Goal: Transaction & Acquisition: Purchase product/service

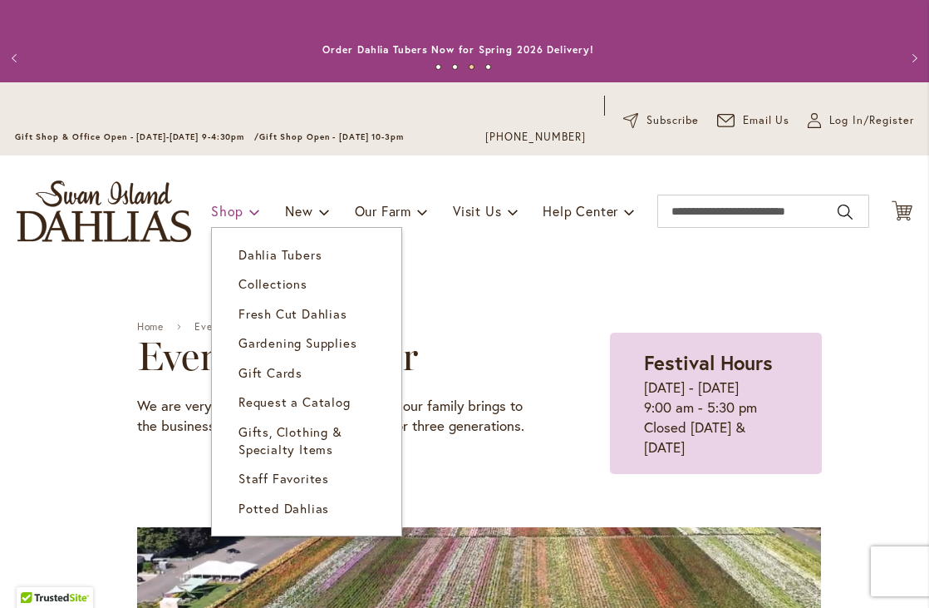
click at [254, 208] on span at bounding box center [254, 211] width 11 height 27
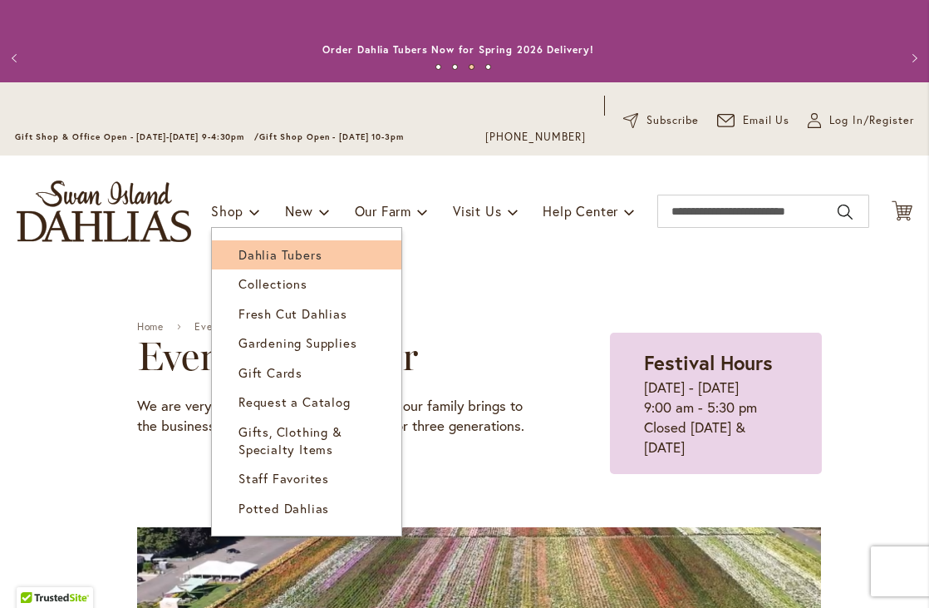
click at [253, 251] on span "Dahlia Tubers" at bounding box center [280, 254] width 83 height 17
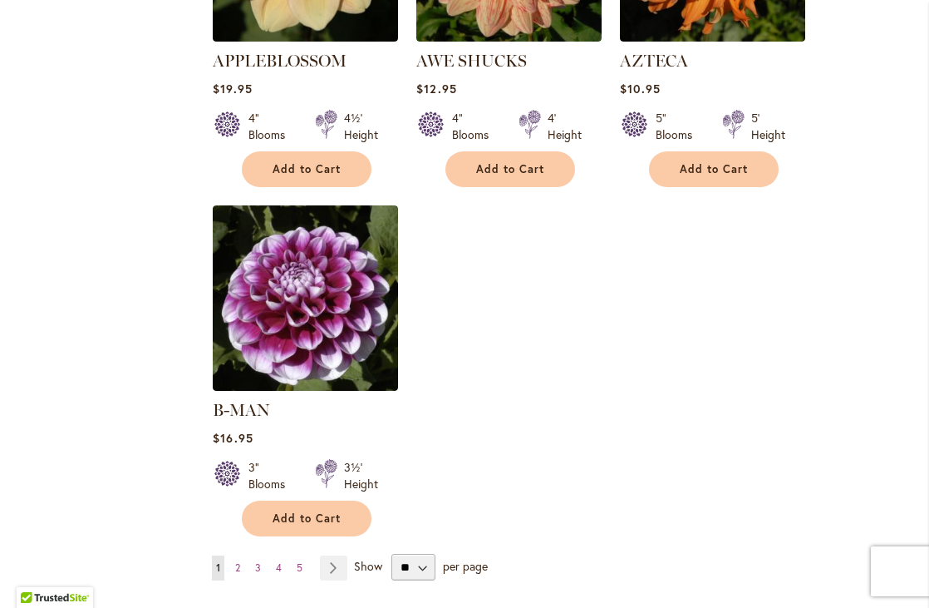
scroll to position [2165, 0]
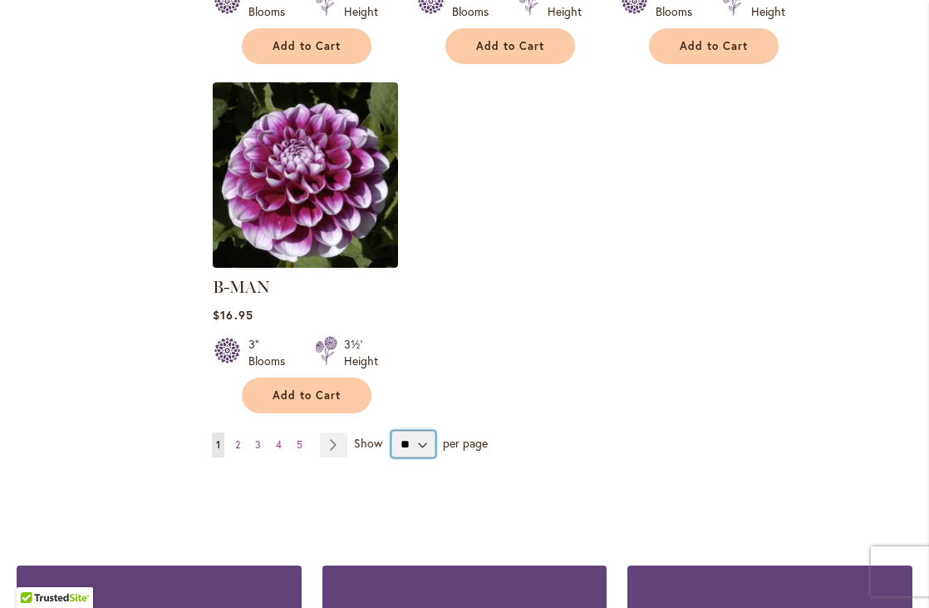
select select "**"
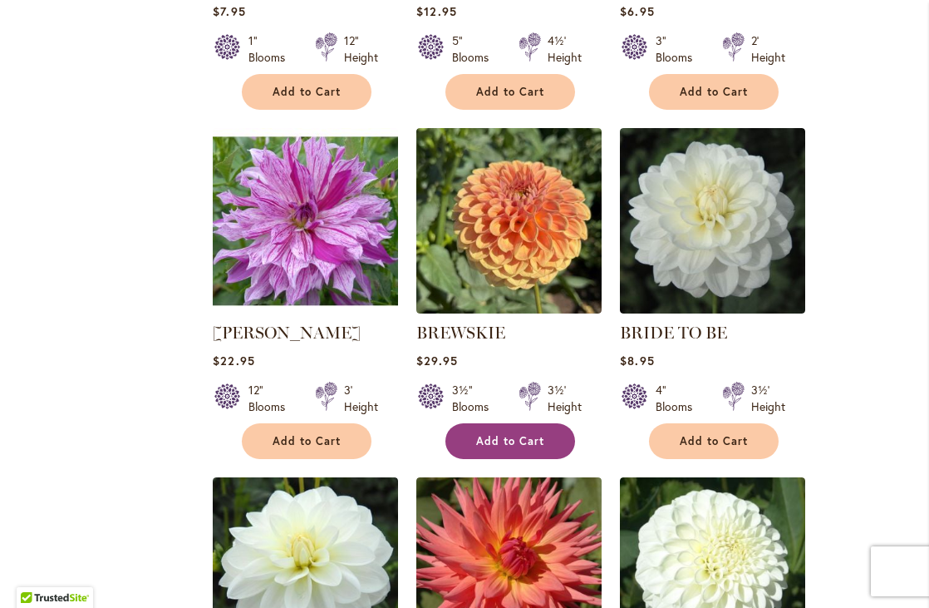
scroll to position [6126, 0]
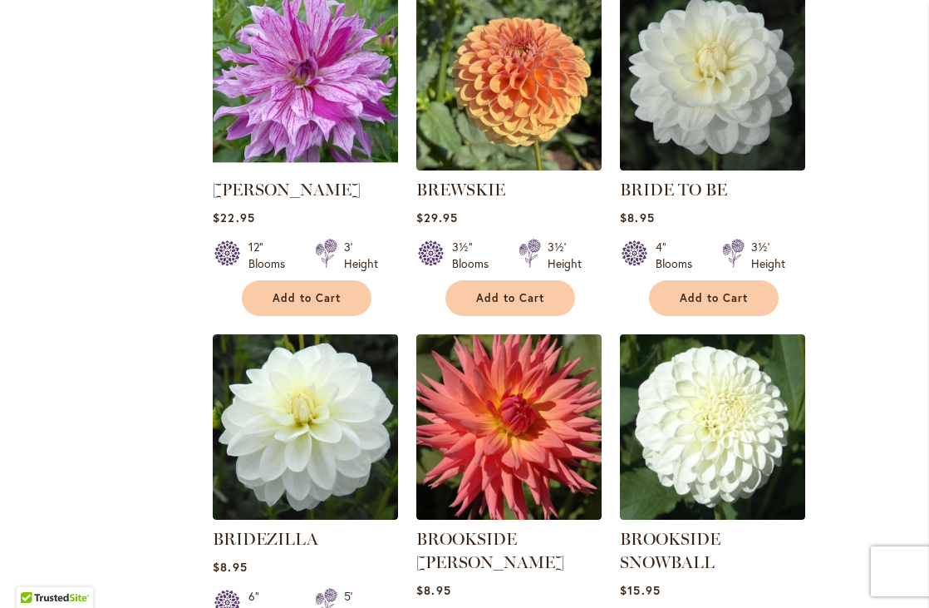
drag, startPoint x: 477, startPoint y: 542, endPoint x: 919, endPoint y: 461, distance: 449.7
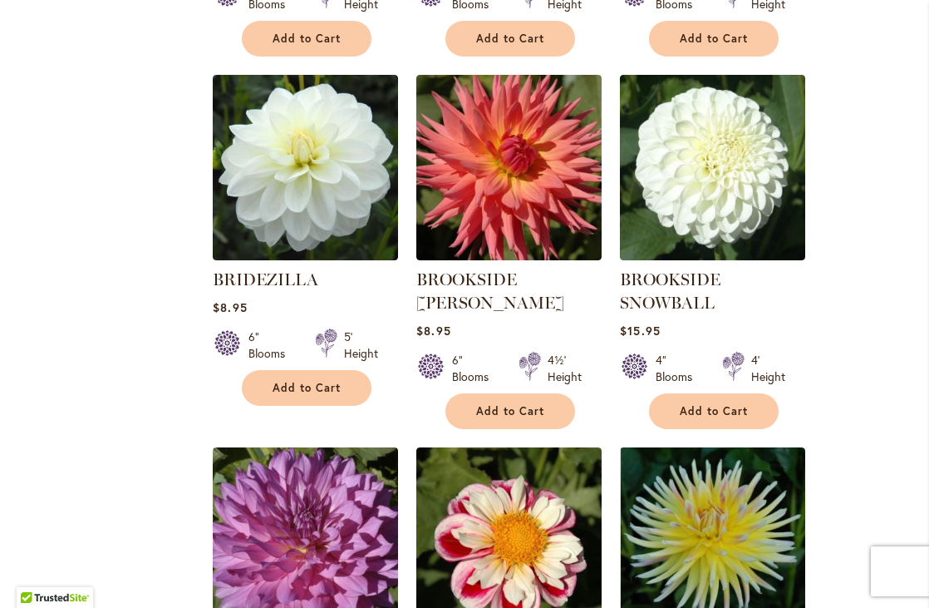
scroll to position [6460, 0]
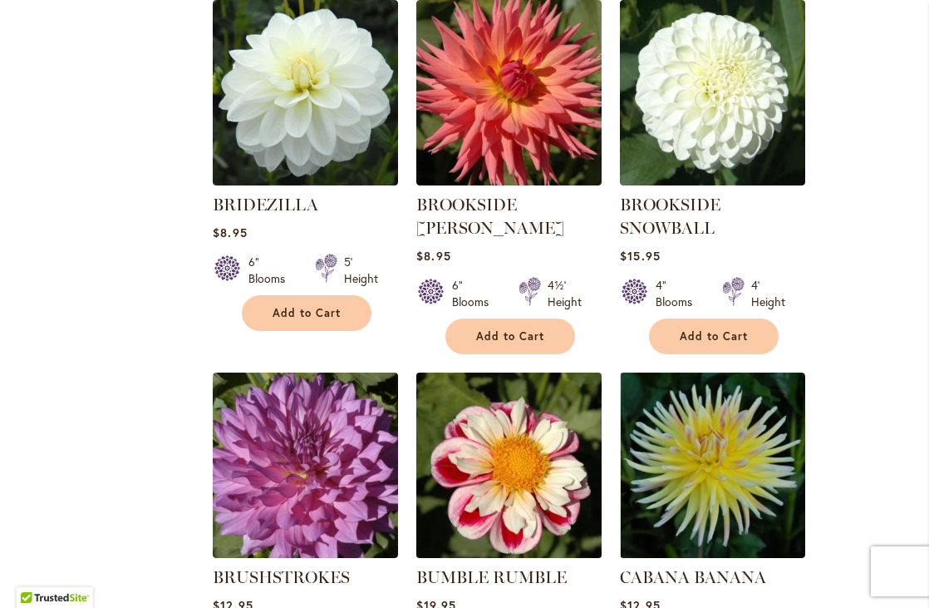
click at [498, 396] on img at bounding box center [509, 465] width 195 height 195
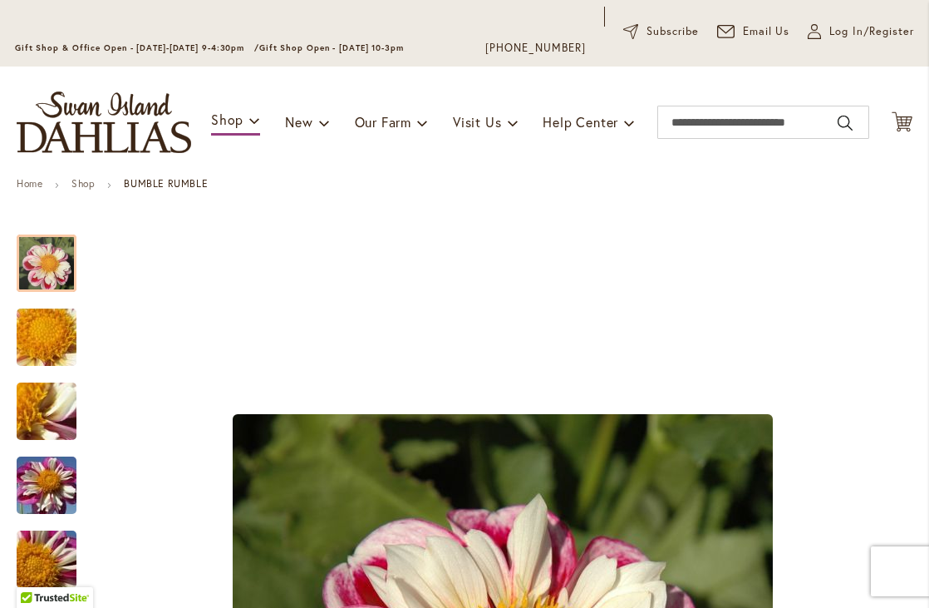
scroll to position [577, 0]
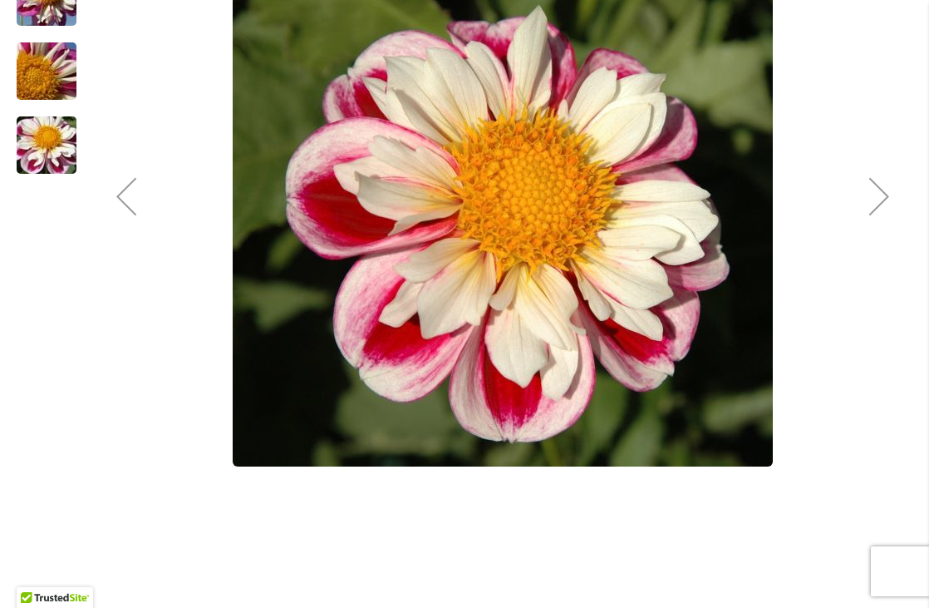
click at [882, 196] on div "Next" at bounding box center [879, 196] width 67 height 67
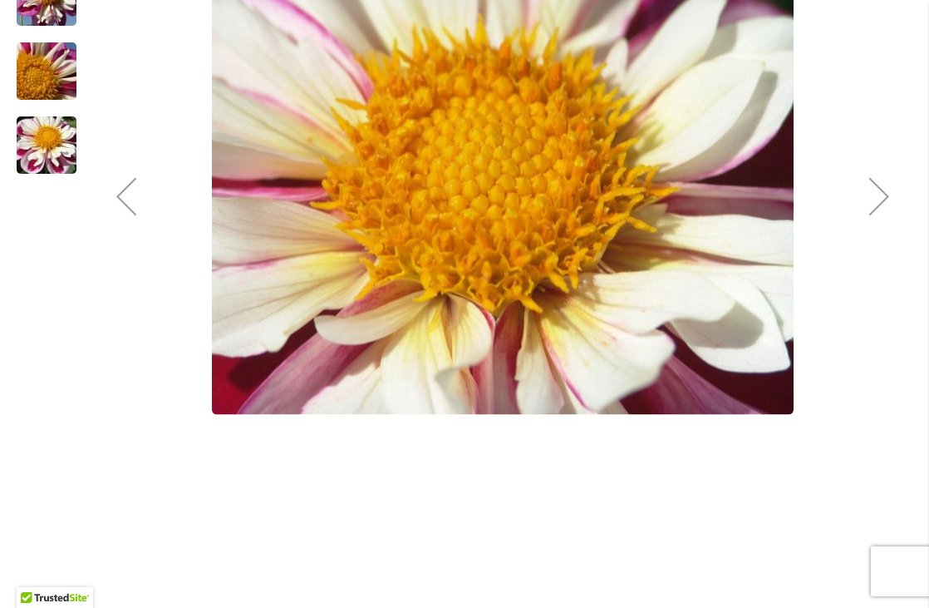
click at [882, 196] on div "Next" at bounding box center [879, 196] width 67 height 67
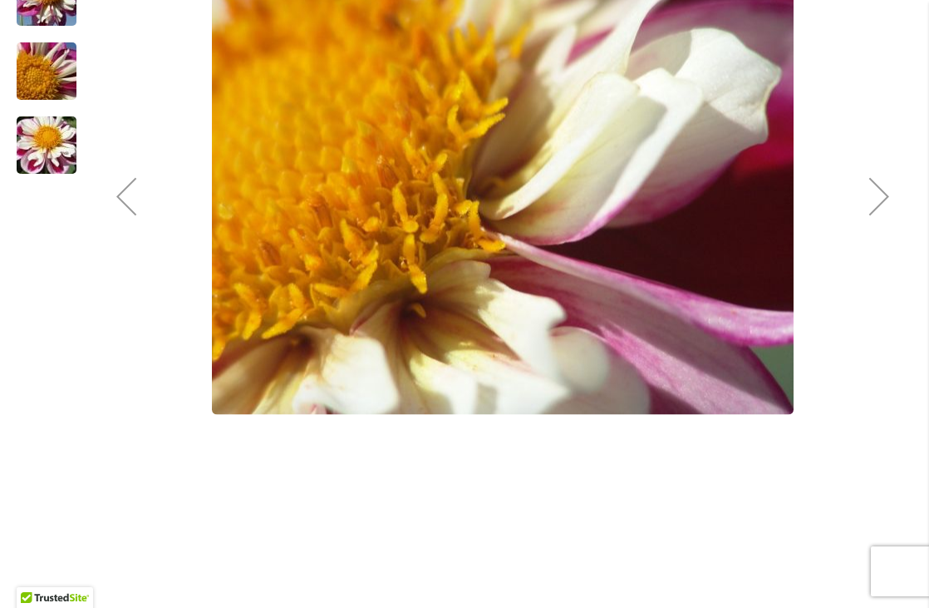
click at [882, 196] on div "Next" at bounding box center [879, 196] width 67 height 67
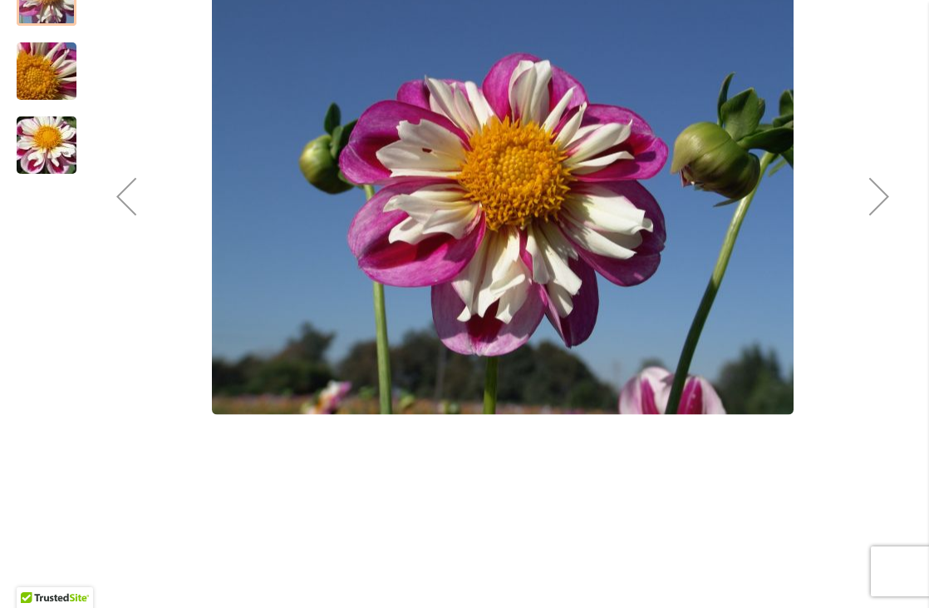
click at [882, 196] on div "Next" at bounding box center [879, 196] width 67 height 67
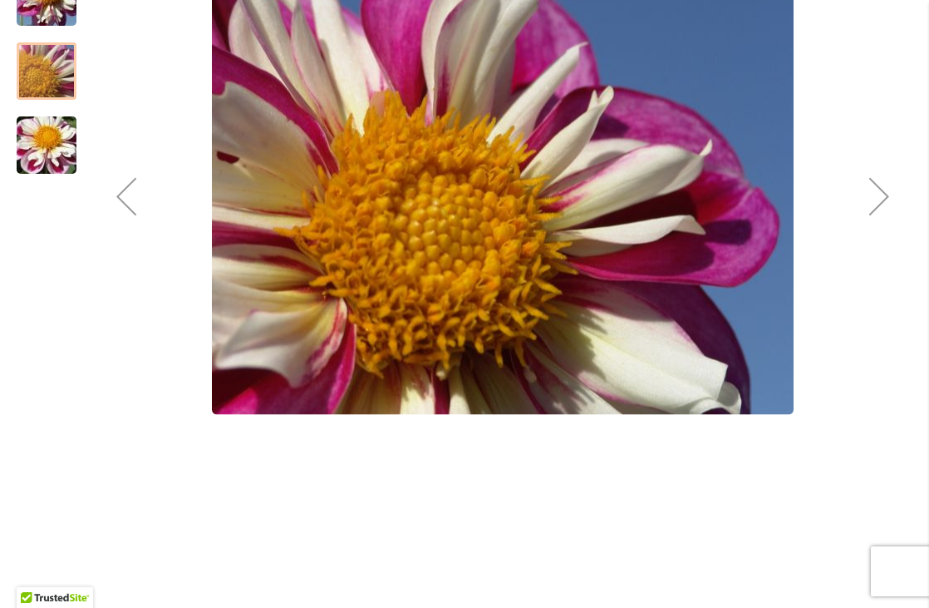
click at [882, 196] on div "Next" at bounding box center [879, 196] width 67 height 67
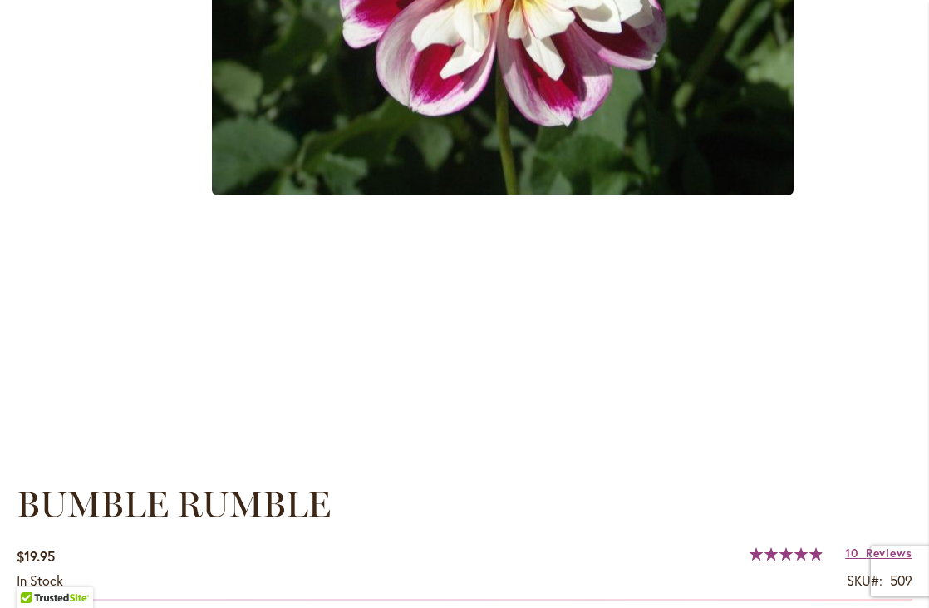
scroll to position [1318, 0]
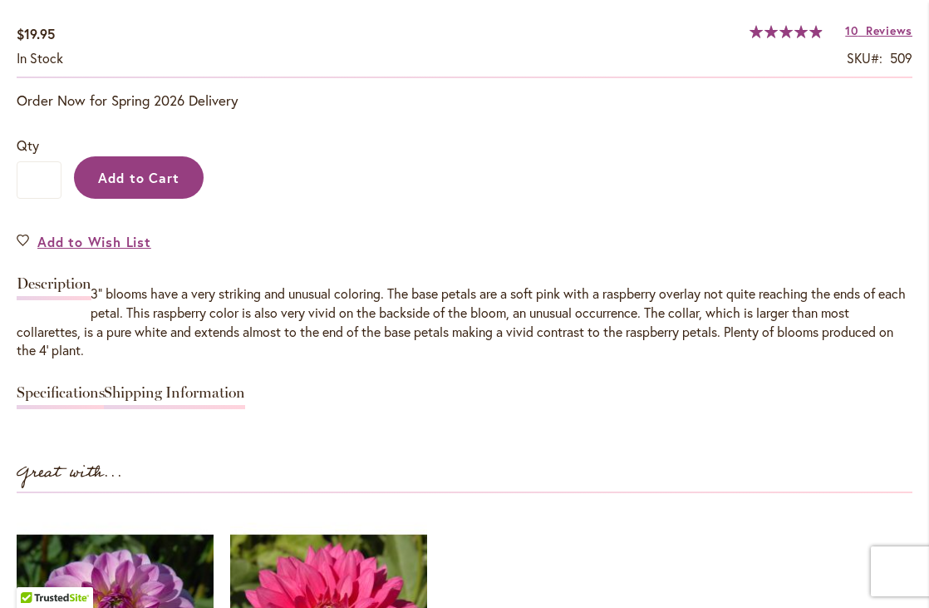
click at [145, 180] on span "Add to Cart" at bounding box center [139, 177] width 82 height 17
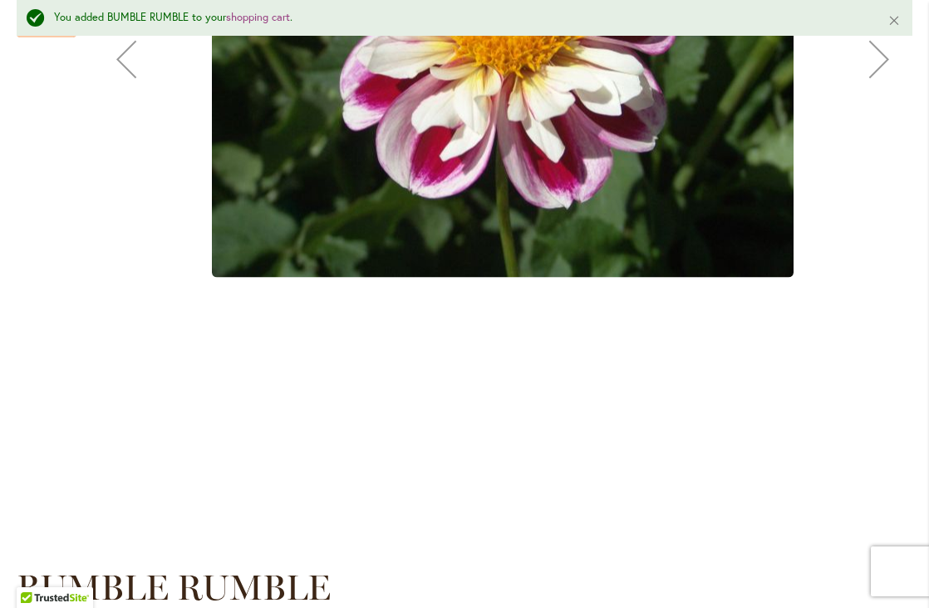
scroll to position [1247, 0]
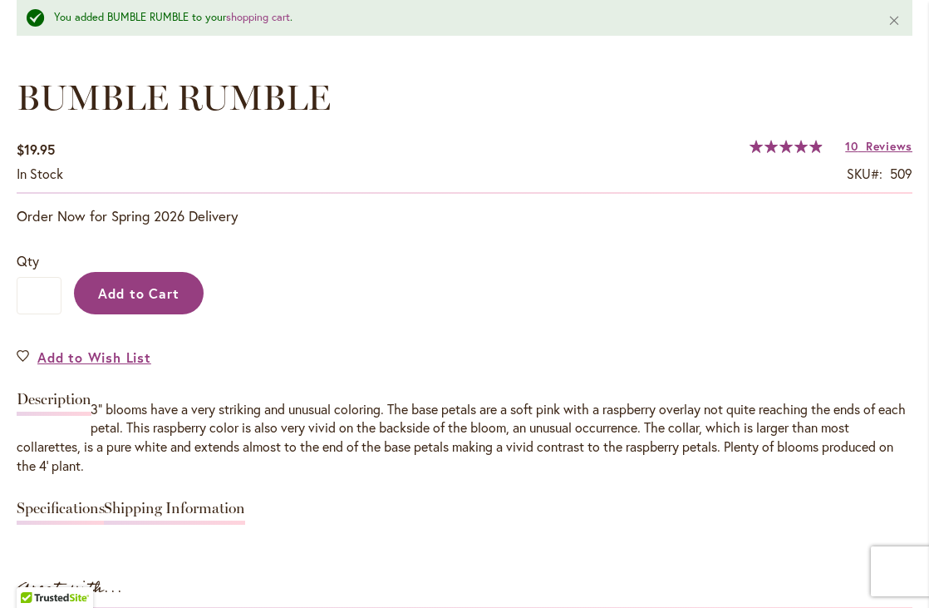
click at [121, 287] on span "Add to Cart" at bounding box center [139, 292] width 82 height 17
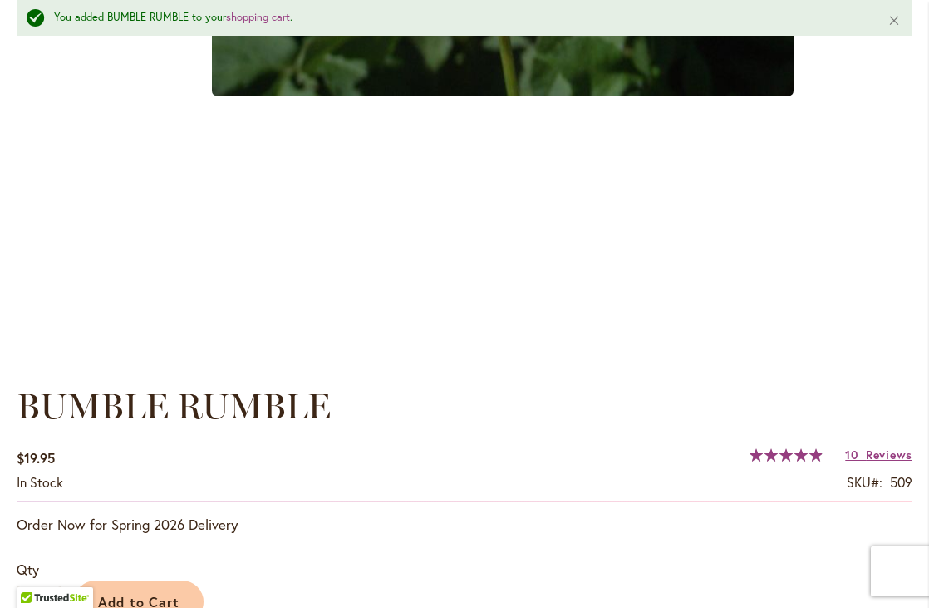
scroll to position [515, 0]
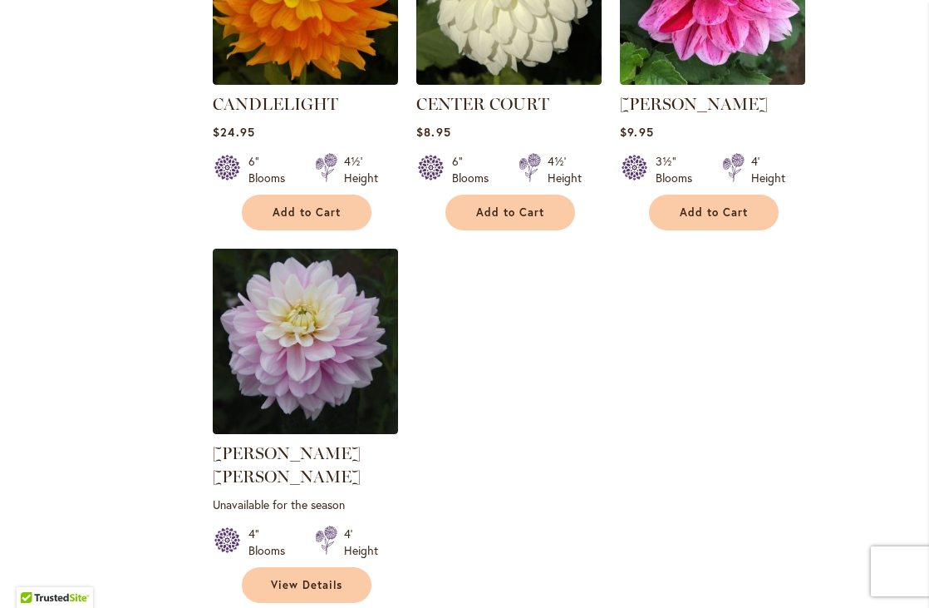
scroll to position [7628, 0]
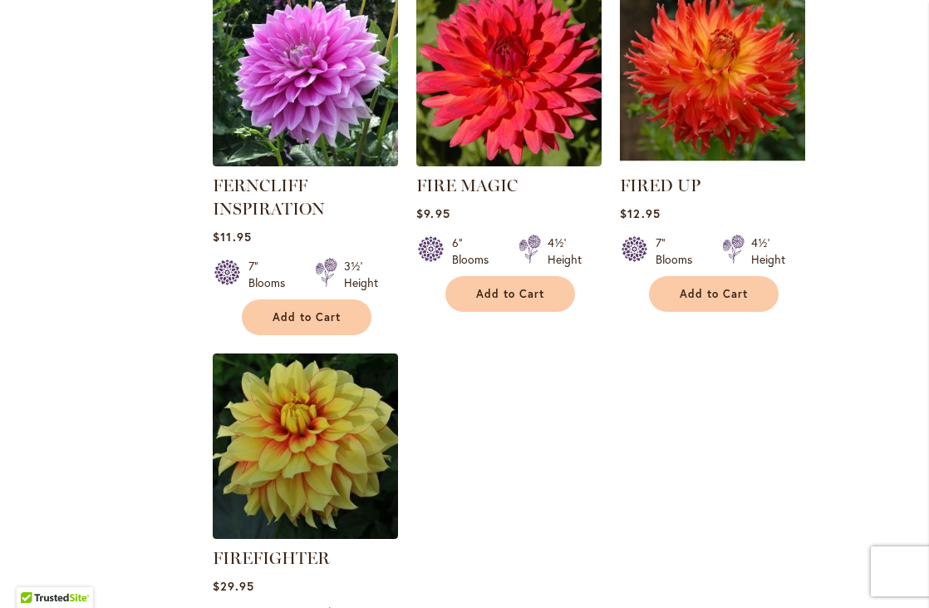
scroll to position [7778, 0]
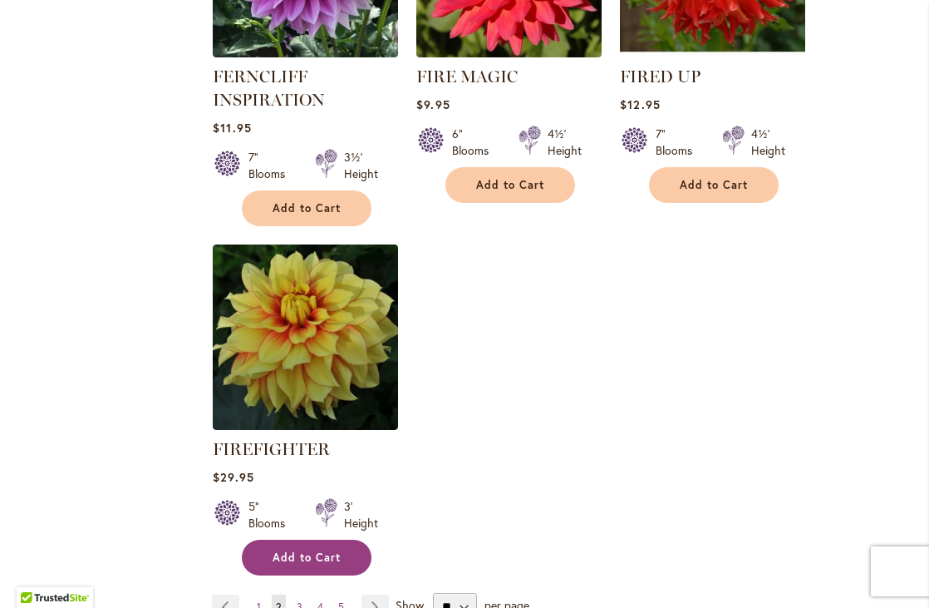
click at [317, 550] on span "Add to Cart" at bounding box center [307, 557] width 68 height 14
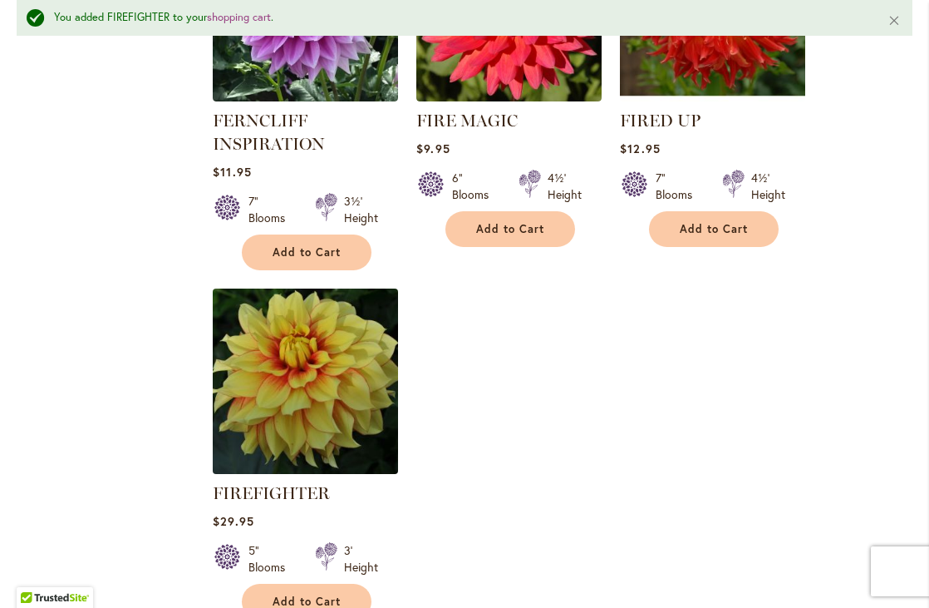
click at [342, 283] on img at bounding box center [306, 380] width 195 height 195
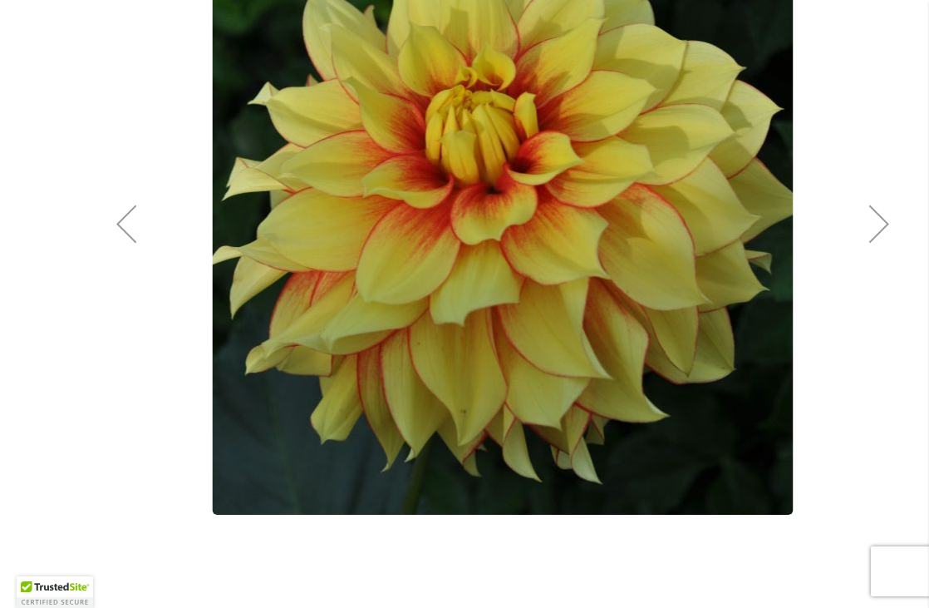
scroll to position [192, 0]
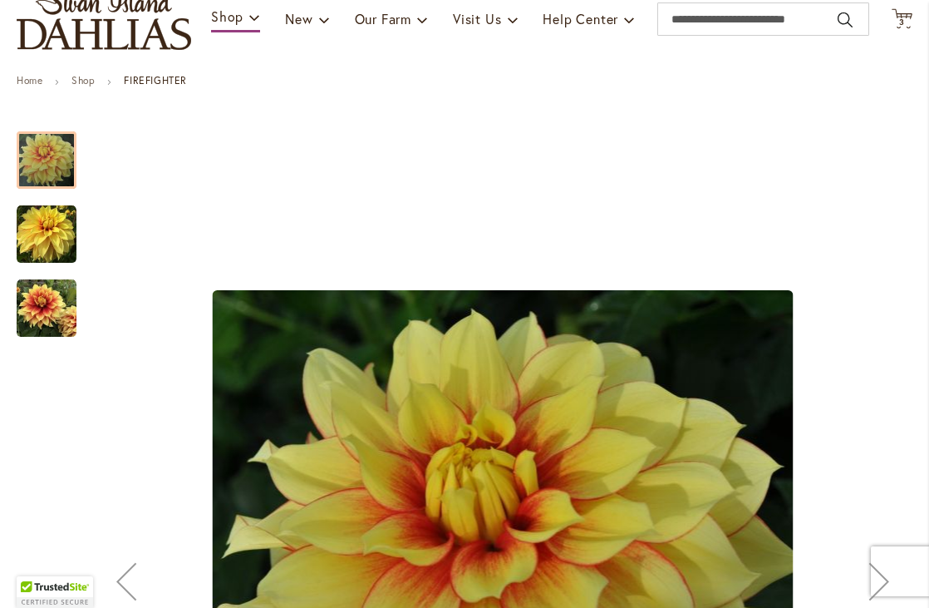
click at [34, 301] on img "FIREFIGHTER" at bounding box center [47, 308] width 60 height 60
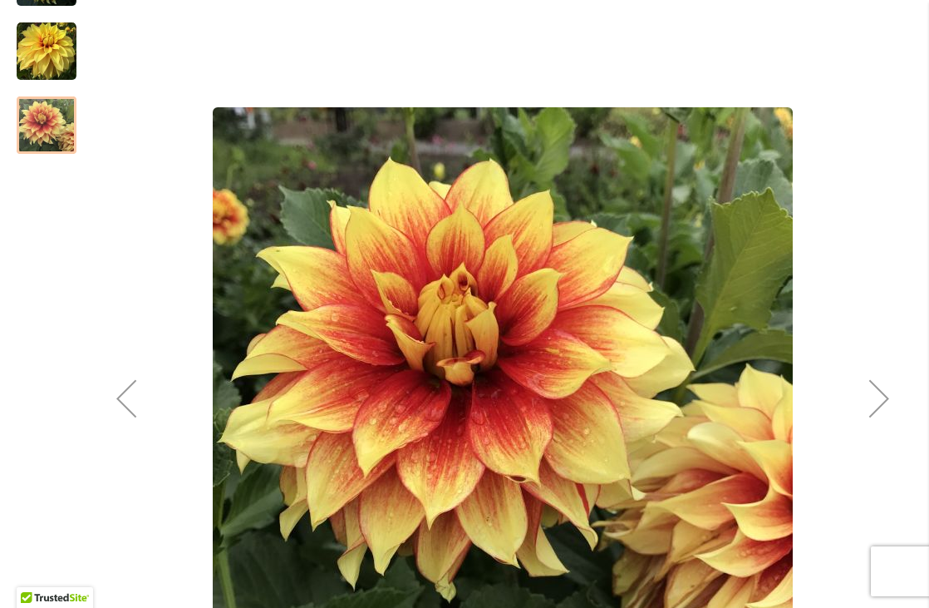
scroll to position [441, 0]
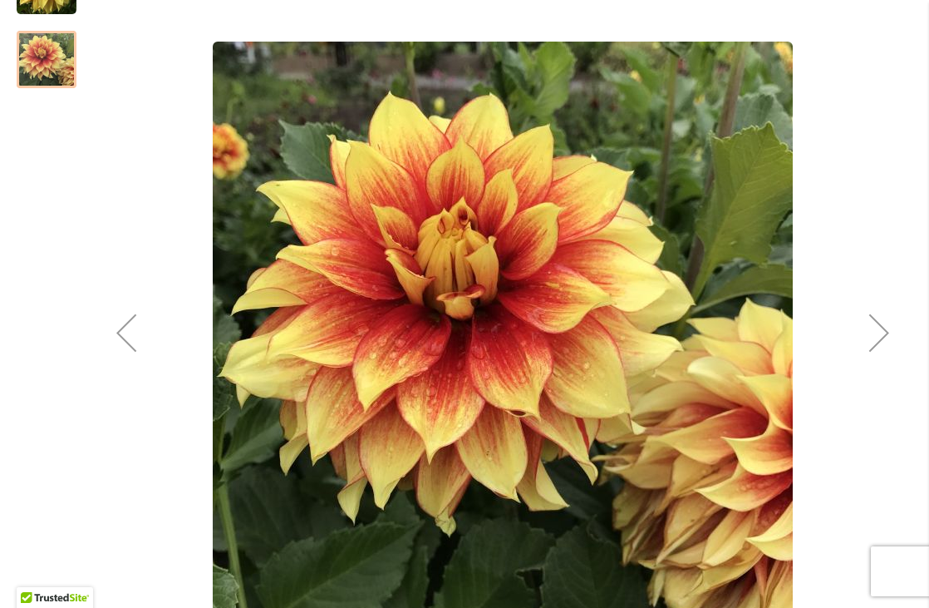
click at [901, 320] on div "Next" at bounding box center [879, 332] width 67 height 67
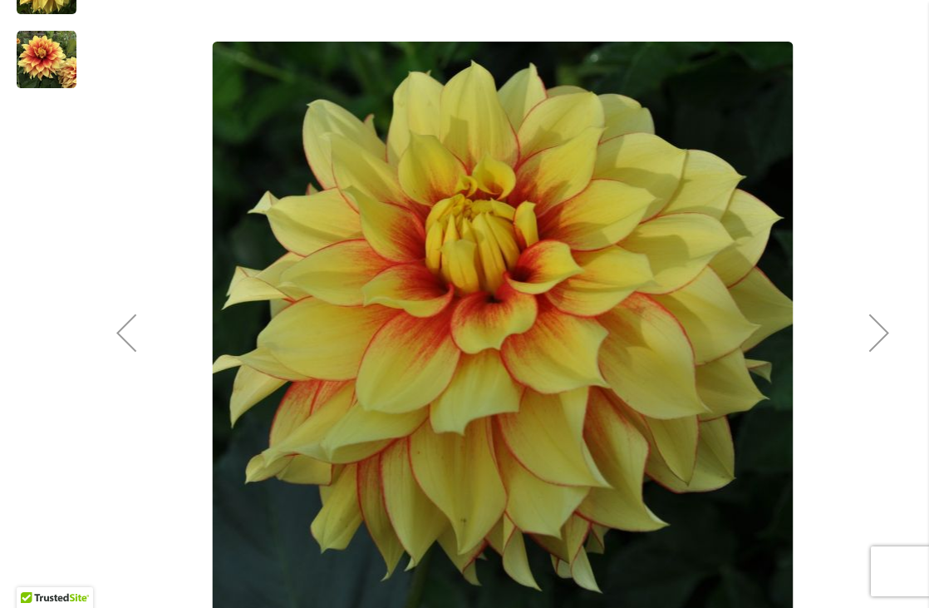
click at [856, 328] on div "Next" at bounding box center [879, 332] width 67 height 67
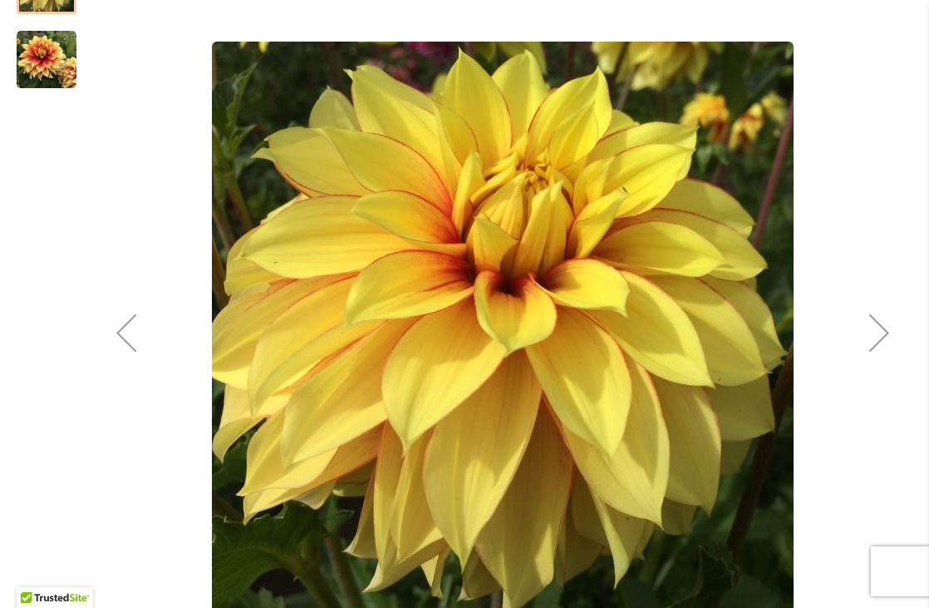
click at [855, 328] on div "Next" at bounding box center [879, 332] width 67 height 67
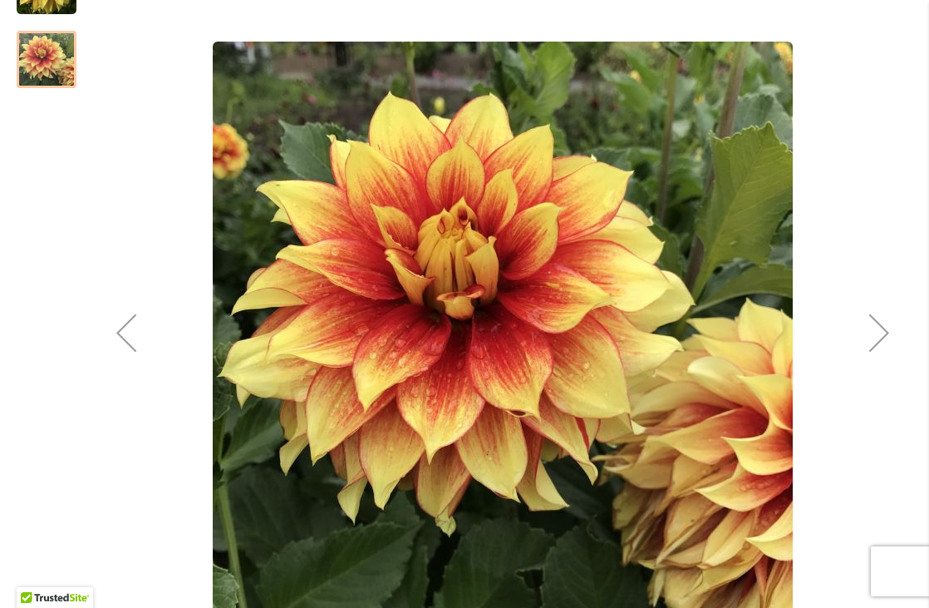
click at [855, 329] on div "Next" at bounding box center [879, 332] width 67 height 67
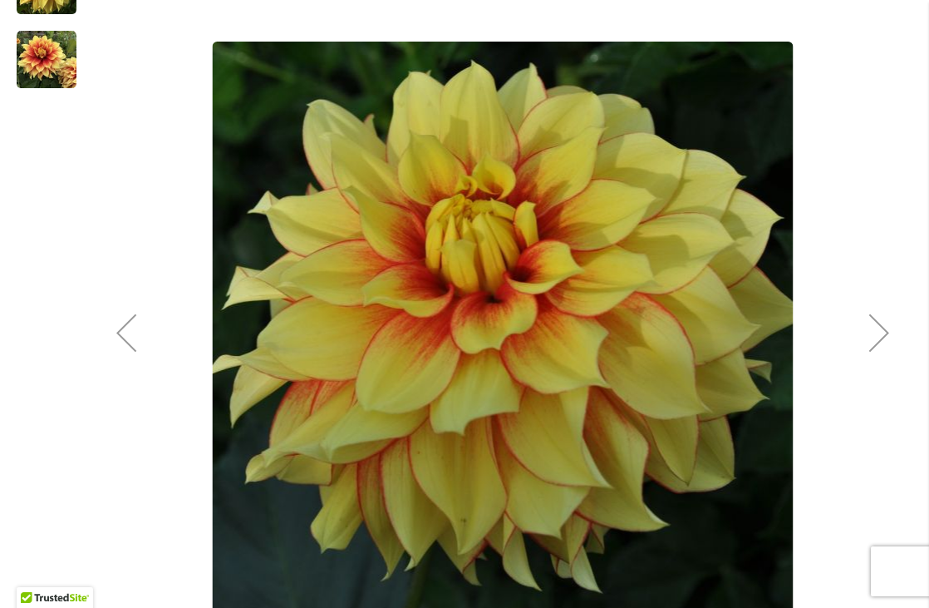
click at [855, 329] on div "Next" at bounding box center [879, 332] width 67 height 67
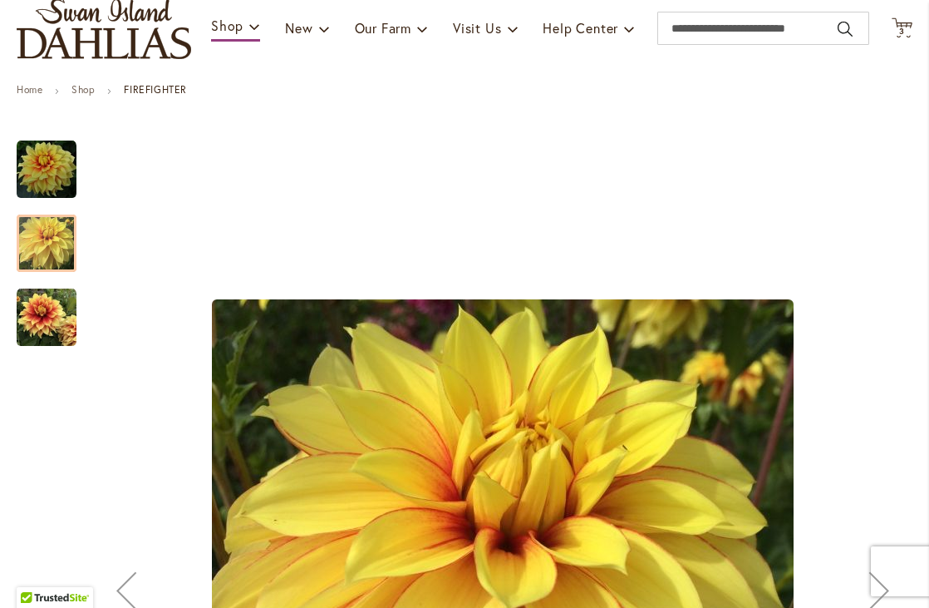
scroll to position [0, 0]
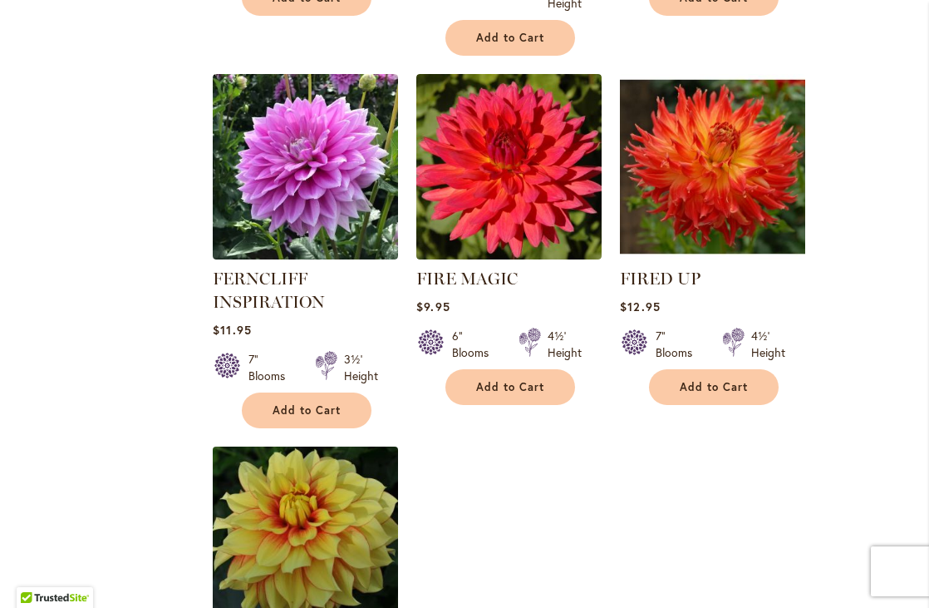
scroll to position [7716, 0]
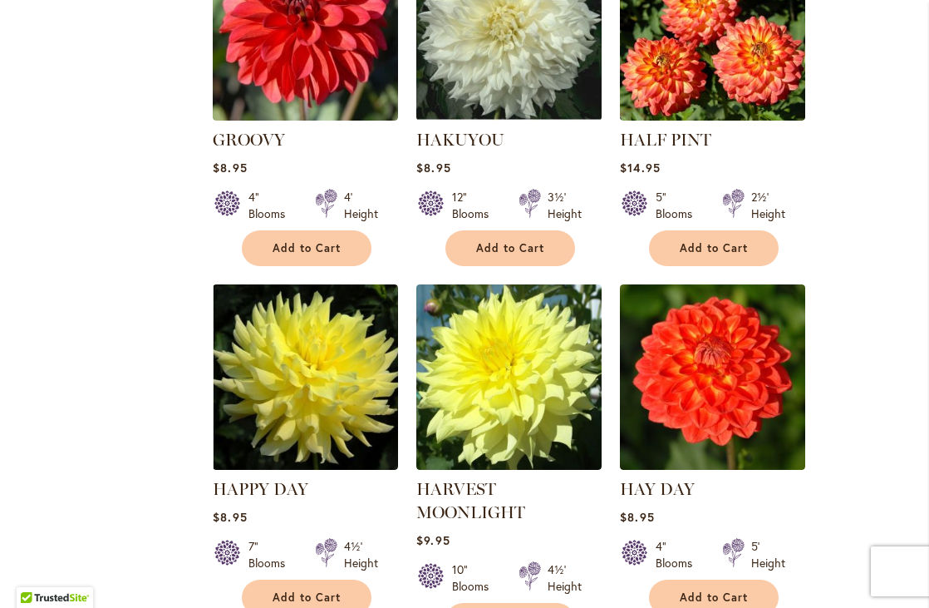
scroll to position [4844, 0]
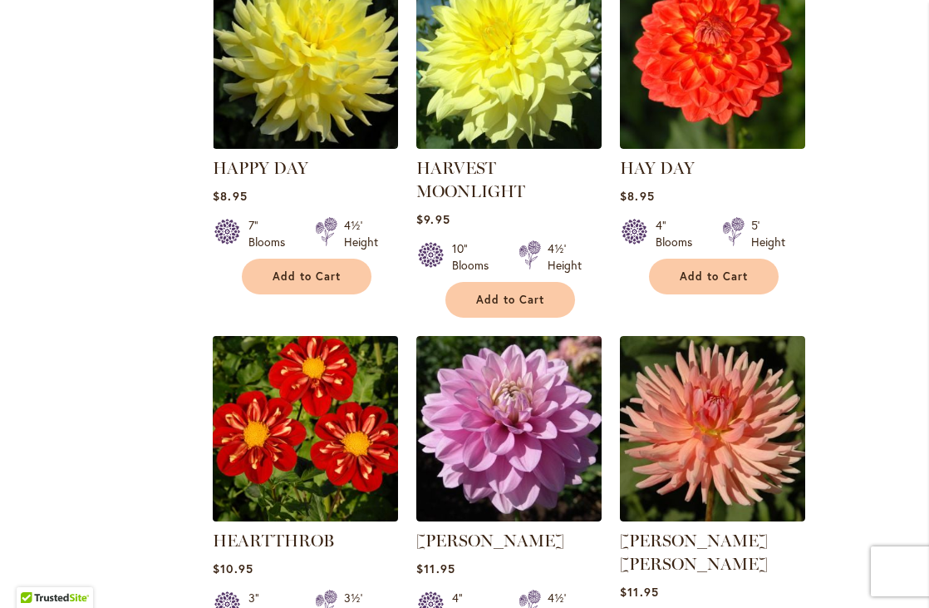
click at [307, 368] on img at bounding box center [306, 429] width 195 height 195
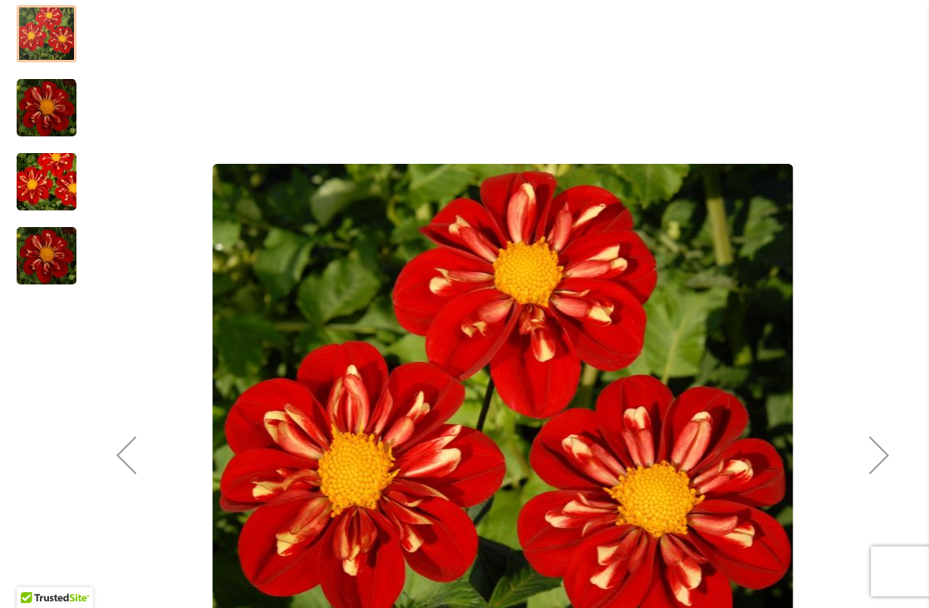
scroll to position [322, 0]
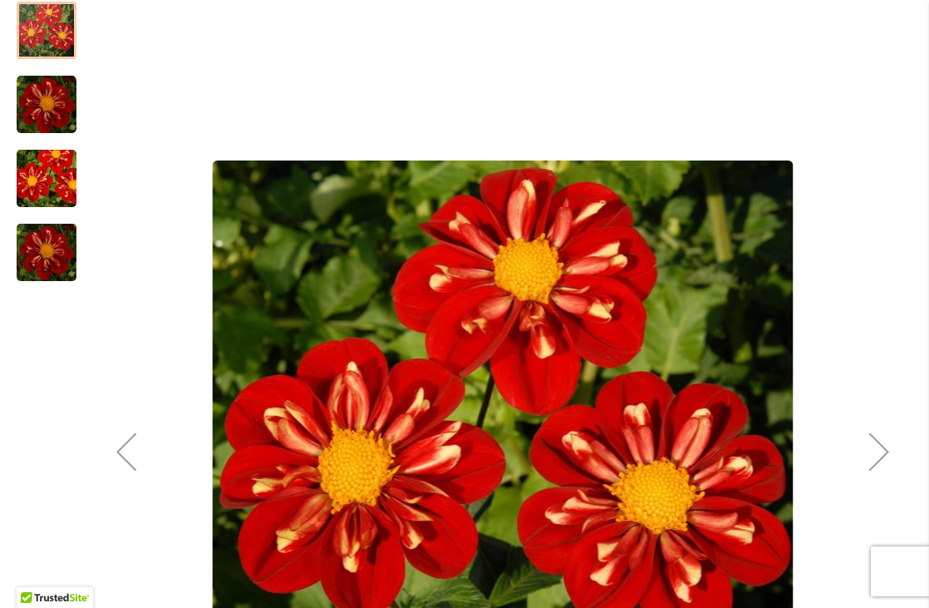
click at [32, 249] on img "HEARTTHROB" at bounding box center [47, 252] width 60 height 67
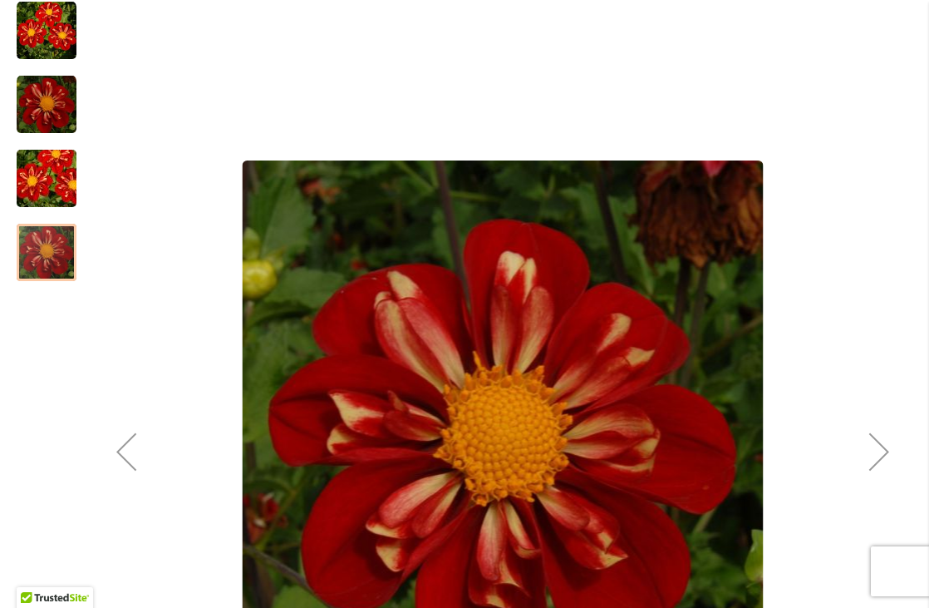
click at [54, 180] on img "HEARTTHROB" at bounding box center [47, 179] width 120 height 80
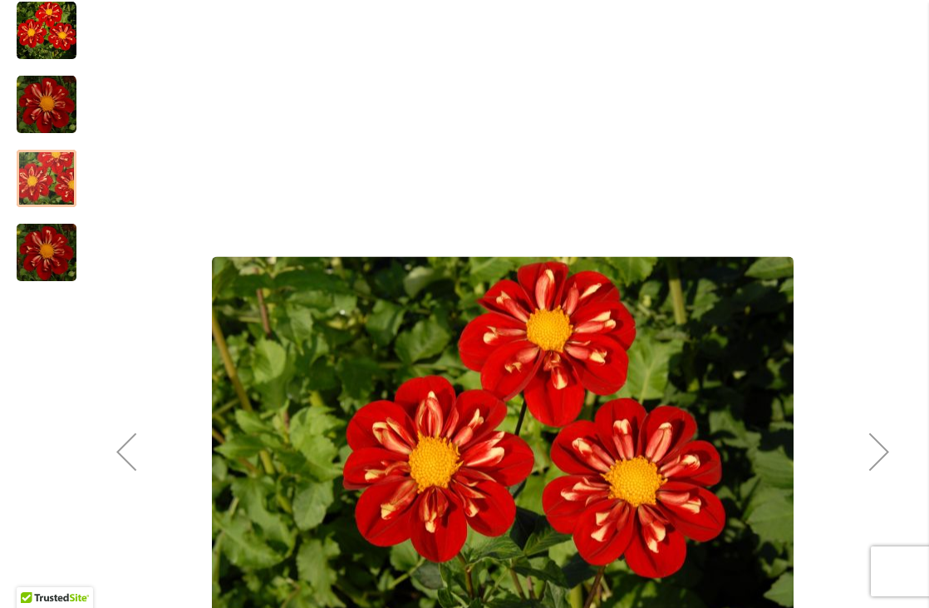
click at [60, 98] on img "HEARTTHROB" at bounding box center [47, 105] width 60 height 60
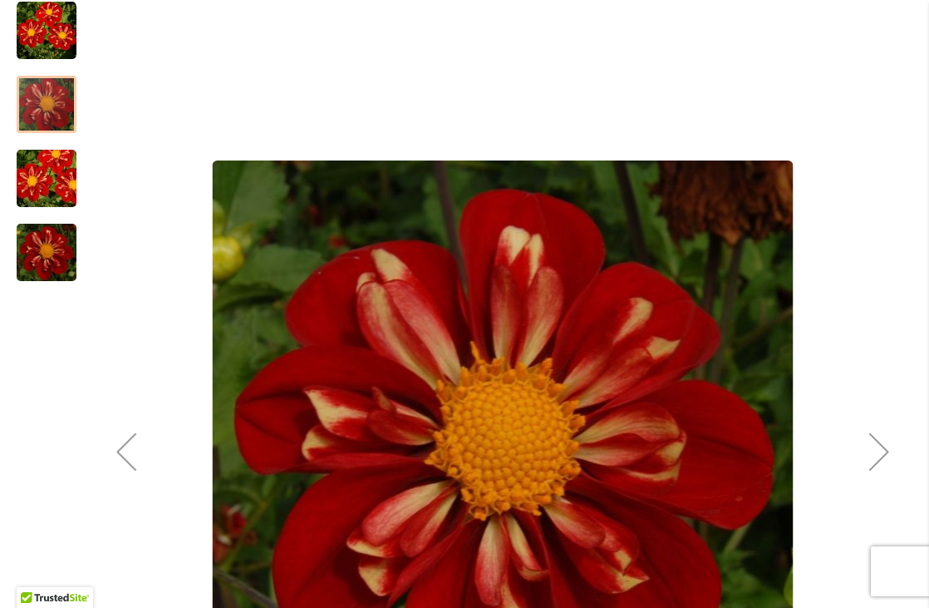
click at [43, 35] on img "HEARTTHROB" at bounding box center [47, 31] width 60 height 60
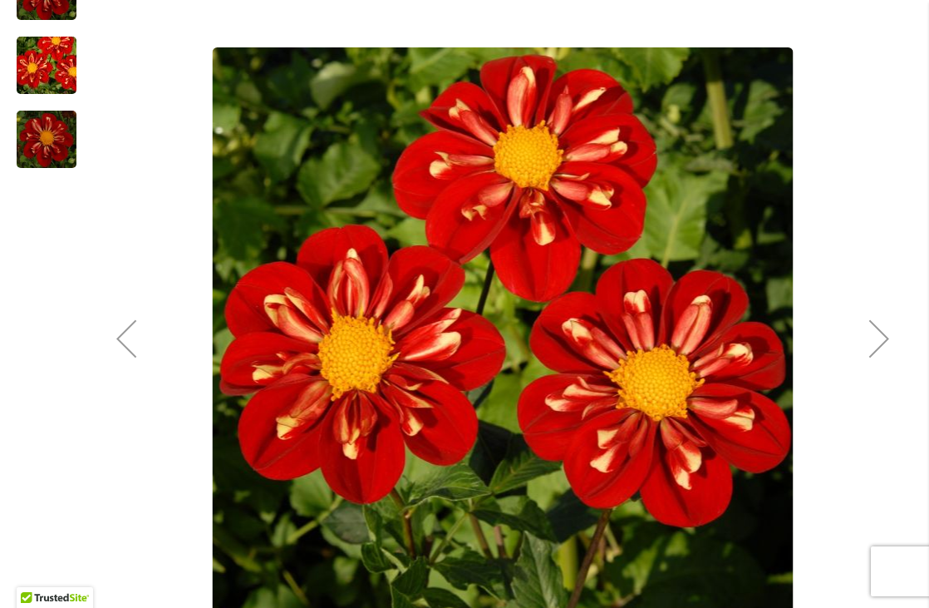
scroll to position [0, 0]
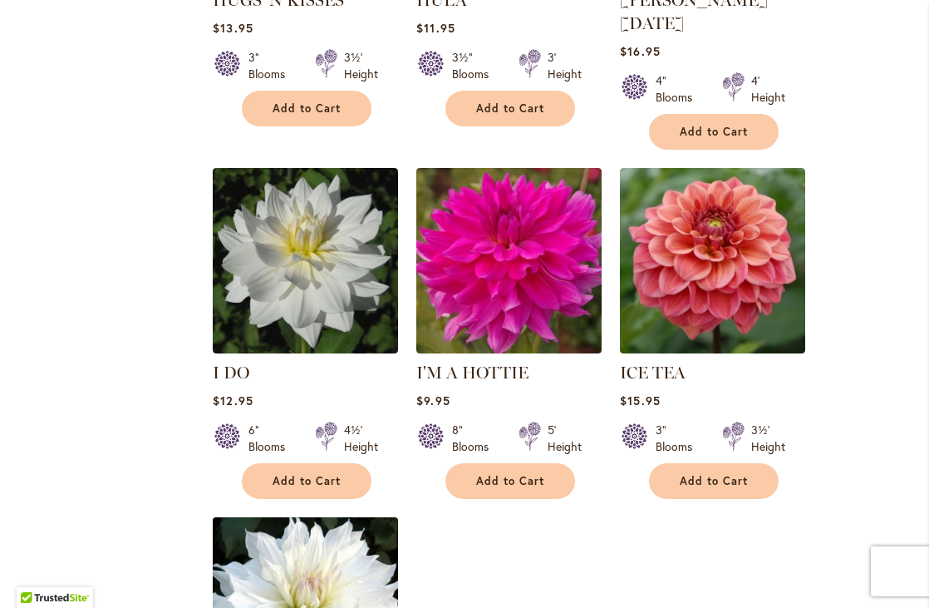
scroll to position [7879, 0]
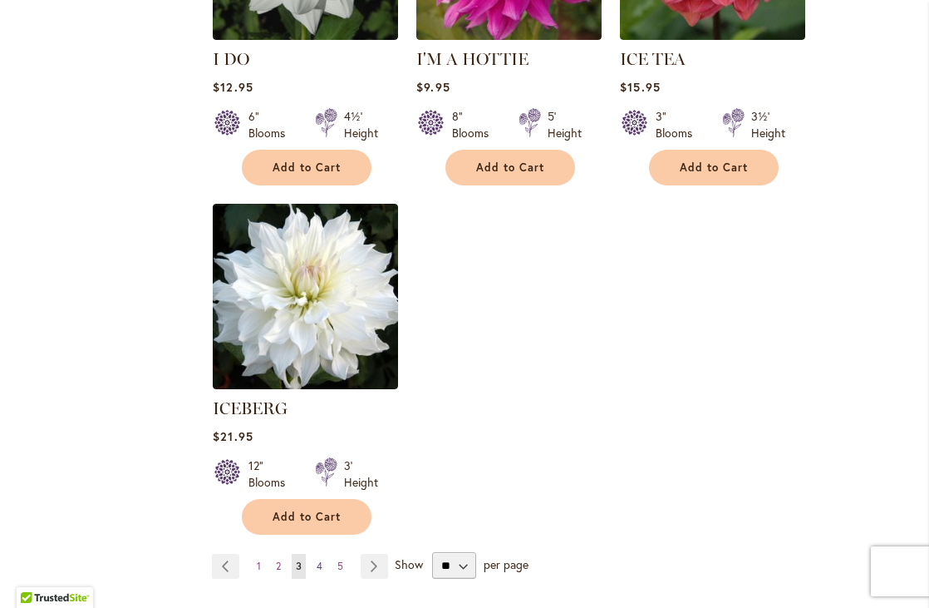
click at [318, 559] on span "4" at bounding box center [320, 565] width 6 height 12
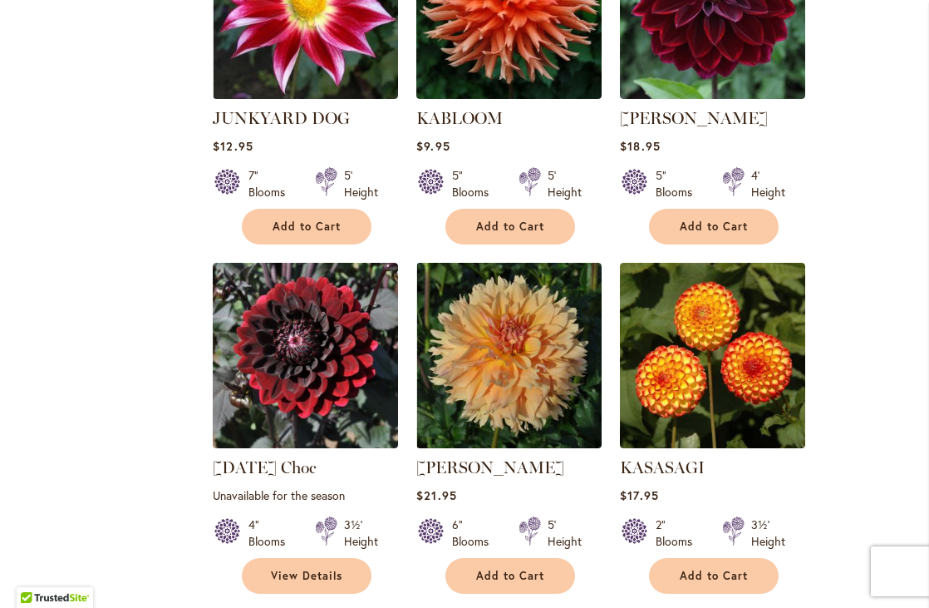
scroll to position [2751, 0]
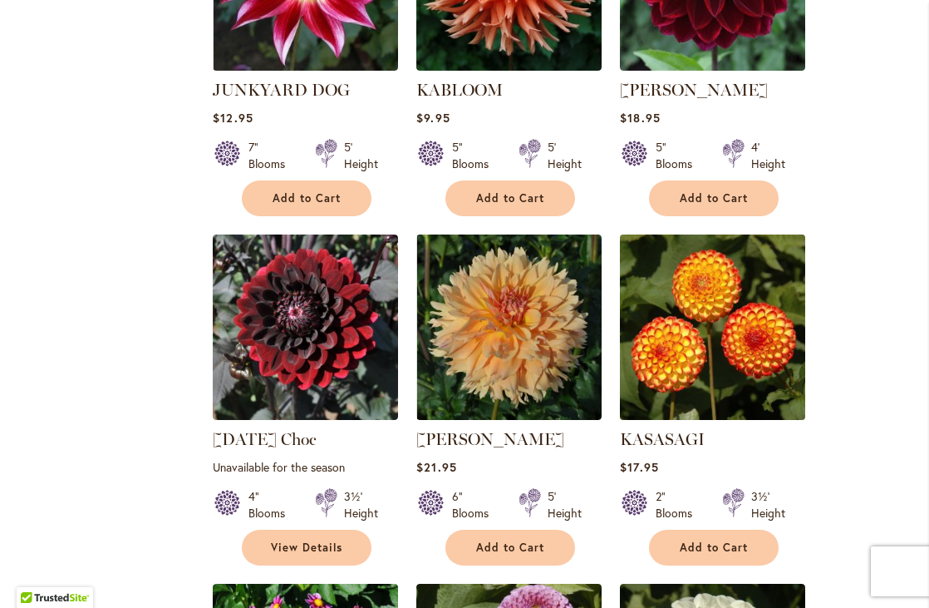
click at [710, 356] on img at bounding box center [713, 327] width 195 height 195
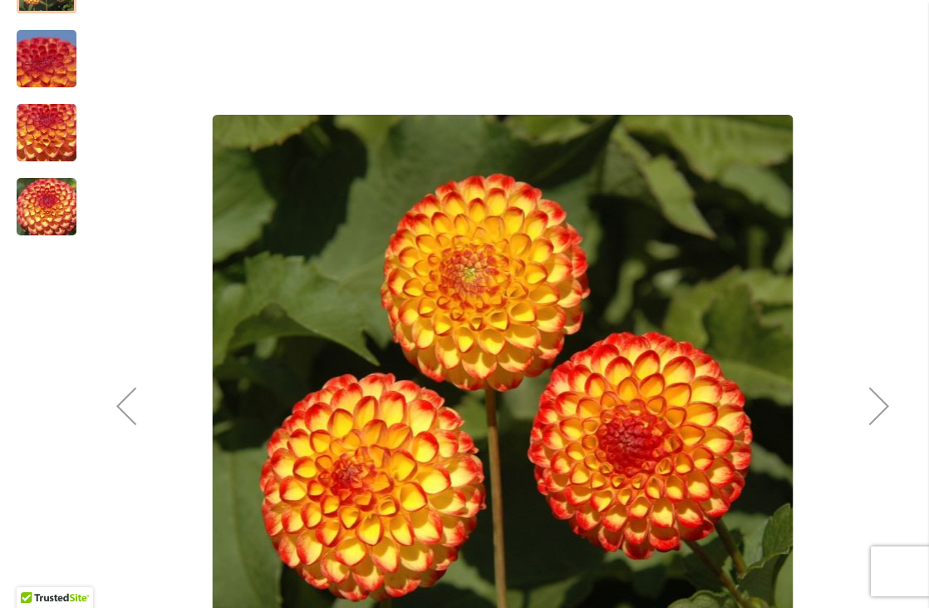
scroll to position [371, 0]
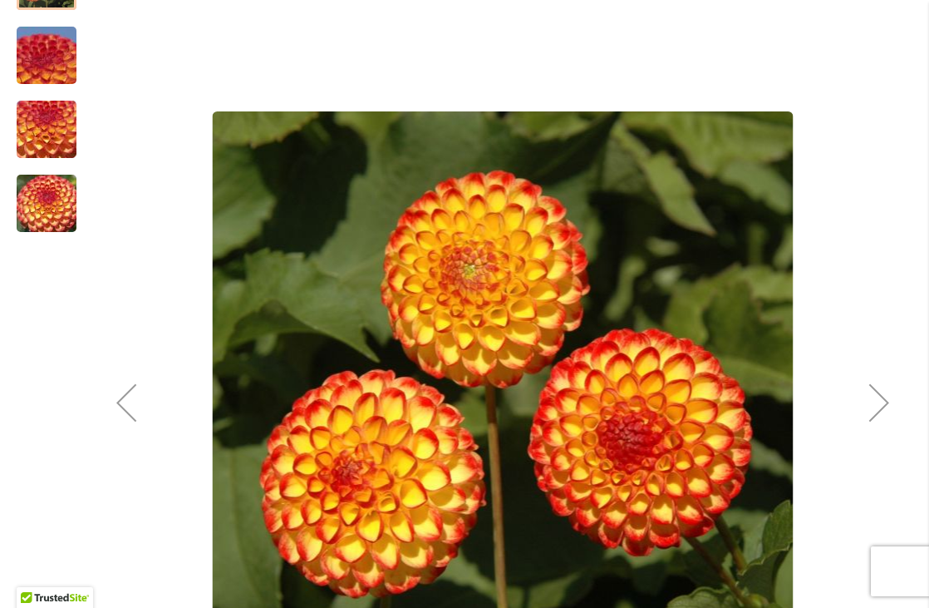
click at [885, 402] on div "Next" at bounding box center [879, 402] width 67 height 67
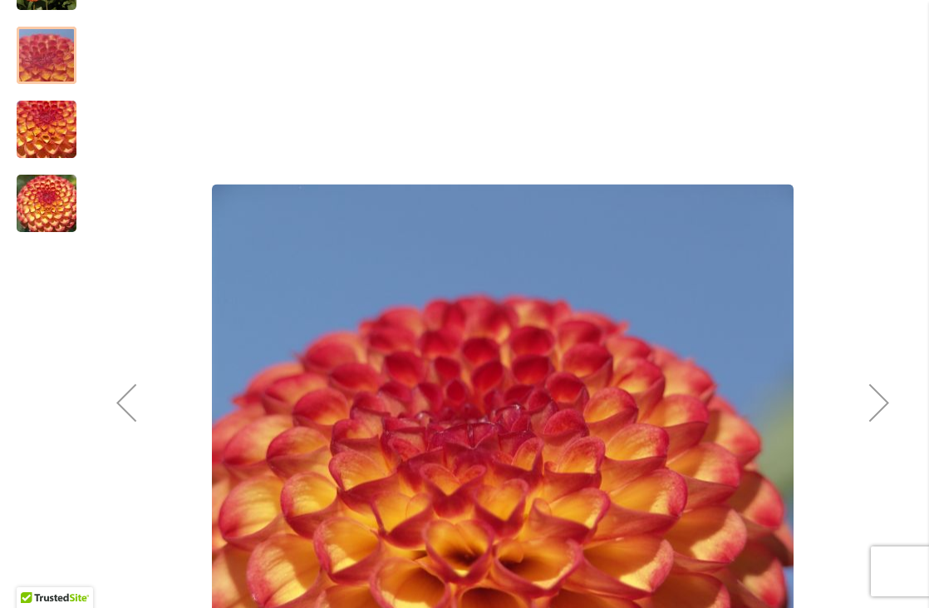
click at [885, 402] on div "Next" at bounding box center [879, 402] width 67 height 67
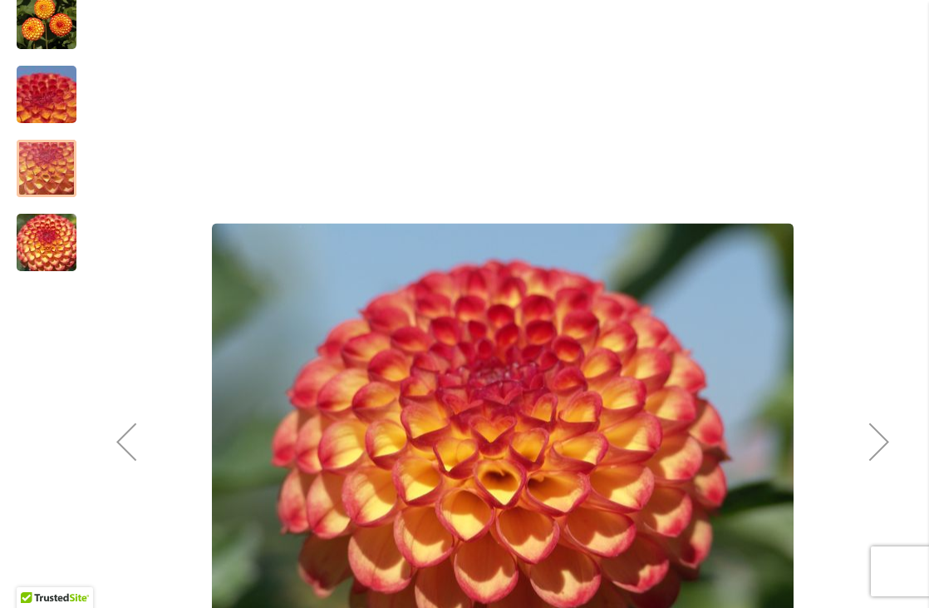
scroll to position [160, 0]
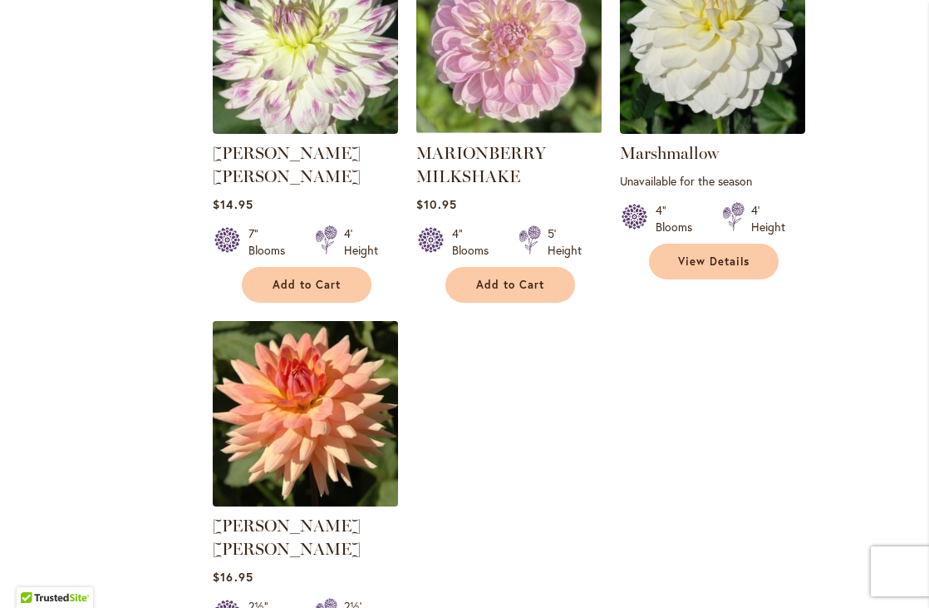
scroll to position [7688, 0]
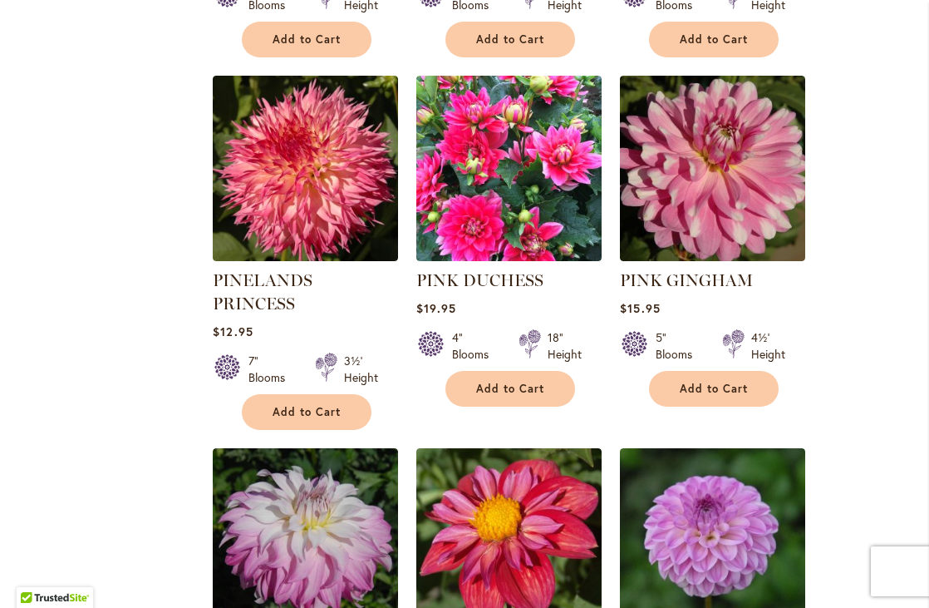
scroll to position [7304, 0]
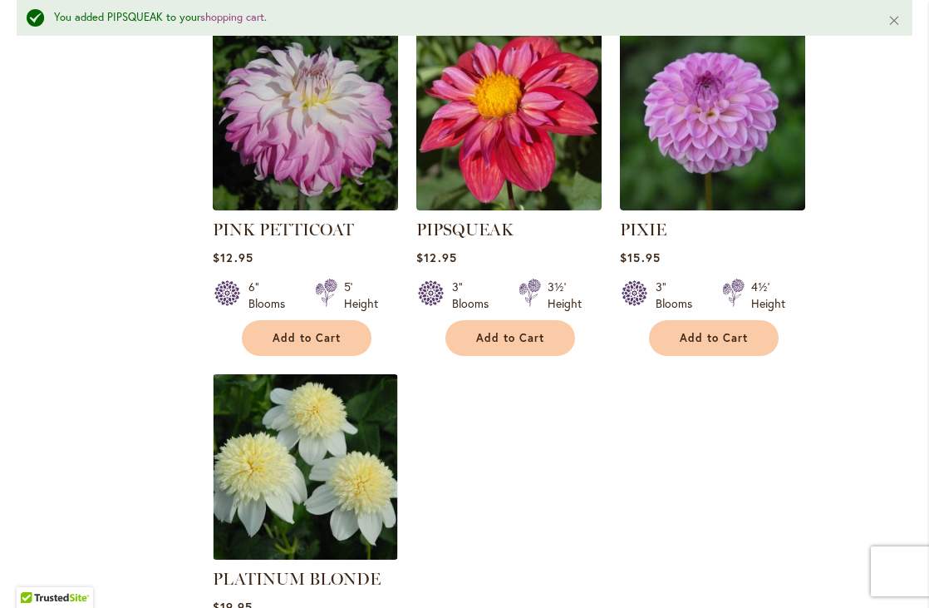
scroll to position [7819, 0]
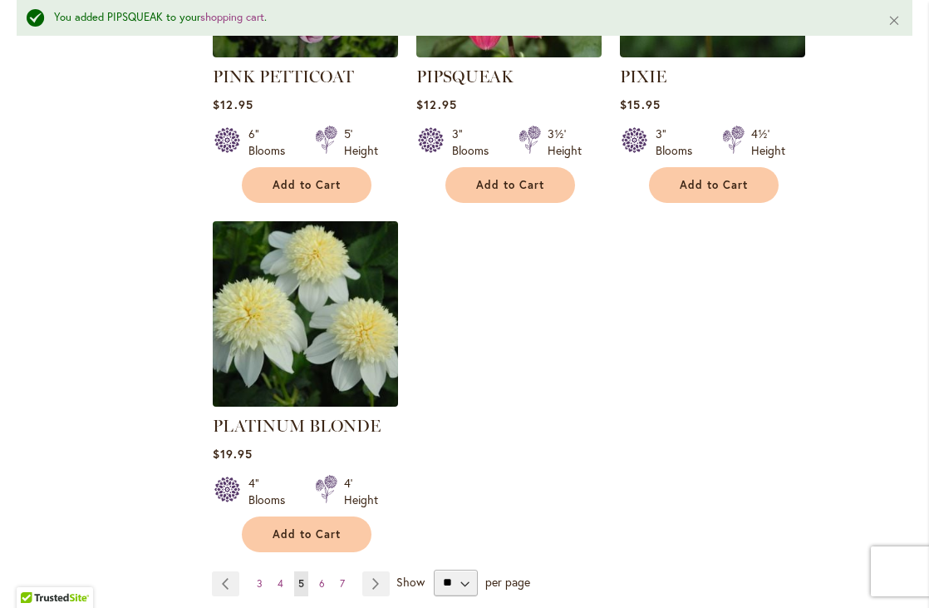
click at [300, 216] on img at bounding box center [306, 313] width 195 height 195
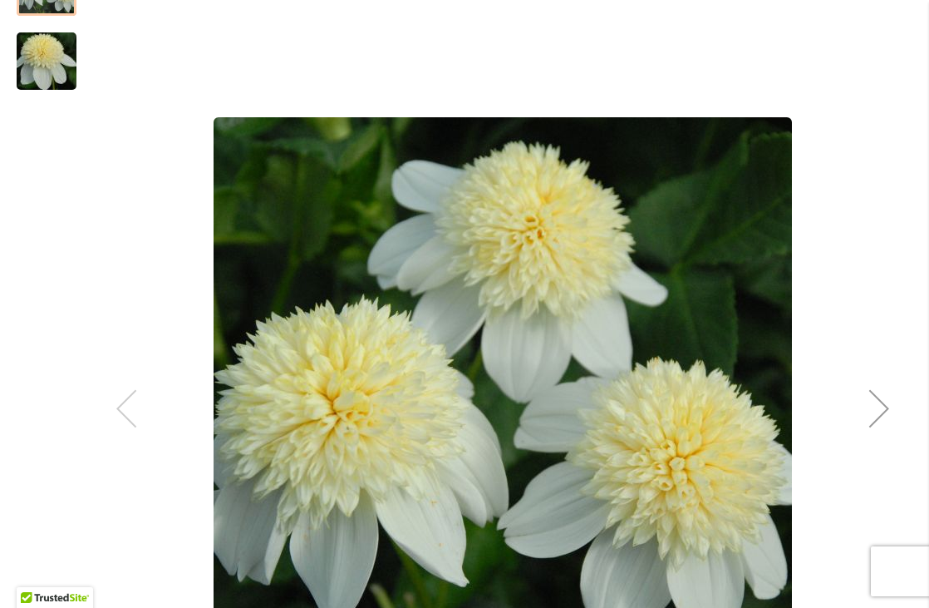
scroll to position [466, 0]
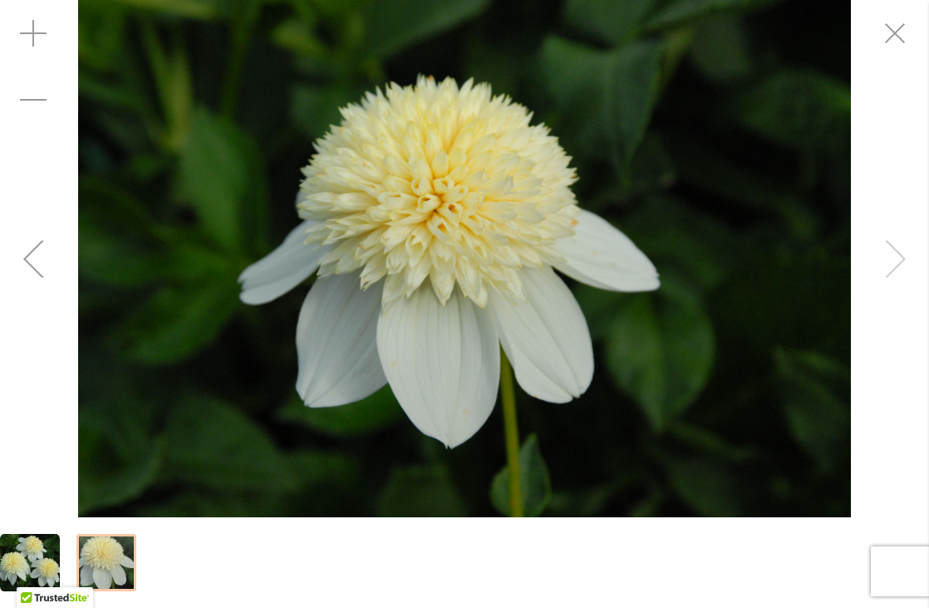
click at [874, 295] on div "PLATINUM BLONDE" at bounding box center [464, 258] width 929 height 517
click at [904, 270] on div "PLATINUM BLONDE" at bounding box center [464, 258] width 929 height 517
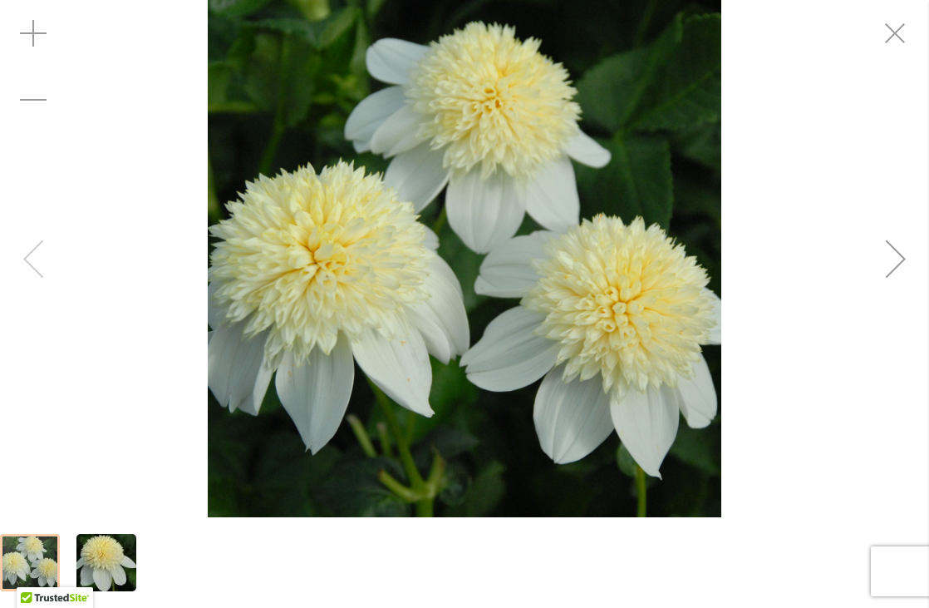
click at [33, 247] on div "PLATINUM BLONDE" at bounding box center [464, 258] width 929 height 517
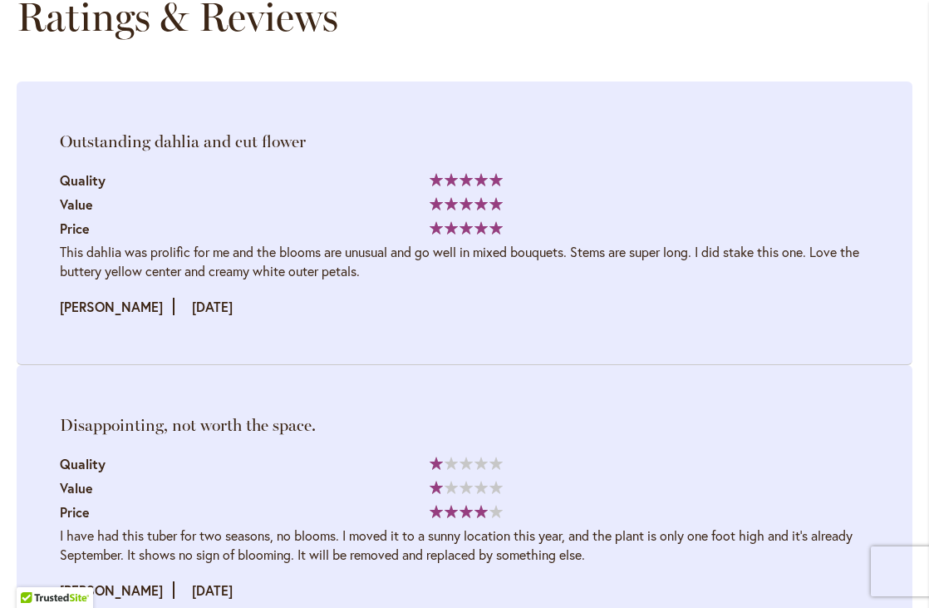
scroll to position [2712, 0]
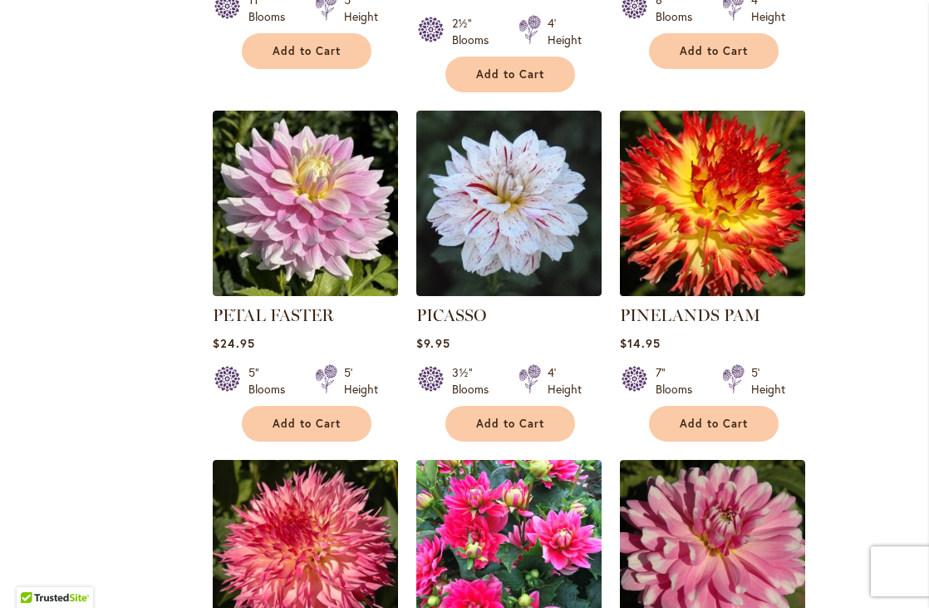
scroll to position [6860, 0]
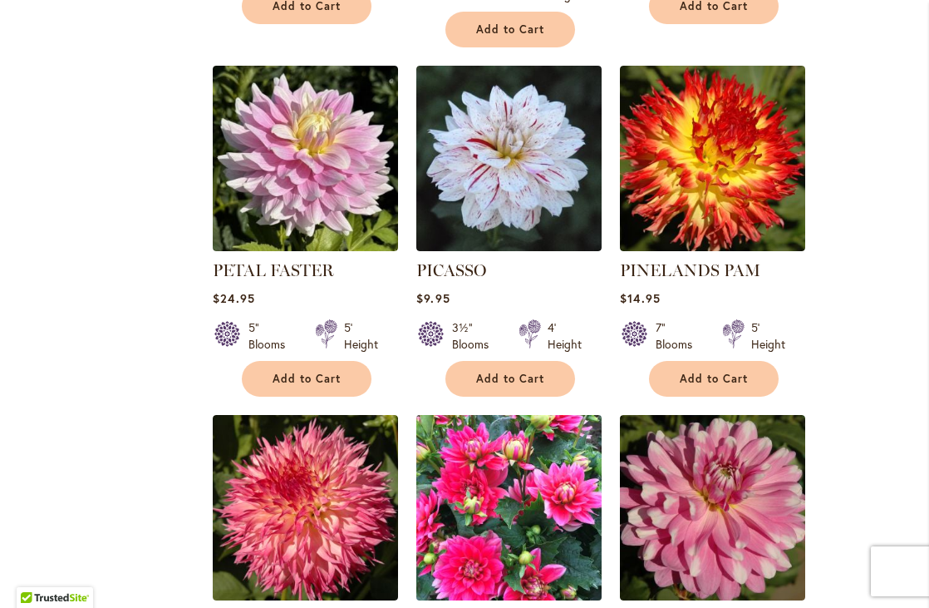
click at [480, 411] on img at bounding box center [509, 508] width 195 height 195
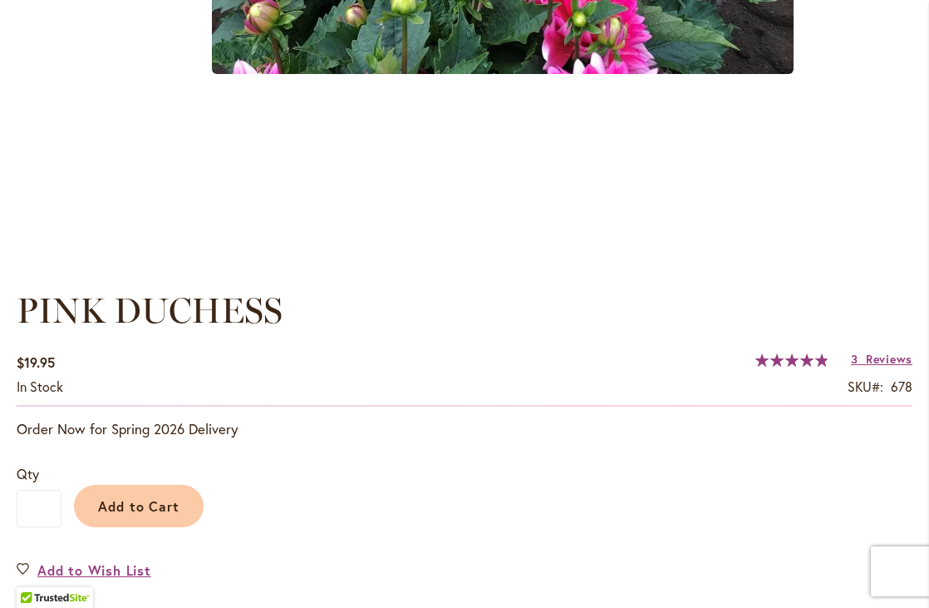
scroll to position [1313, 0]
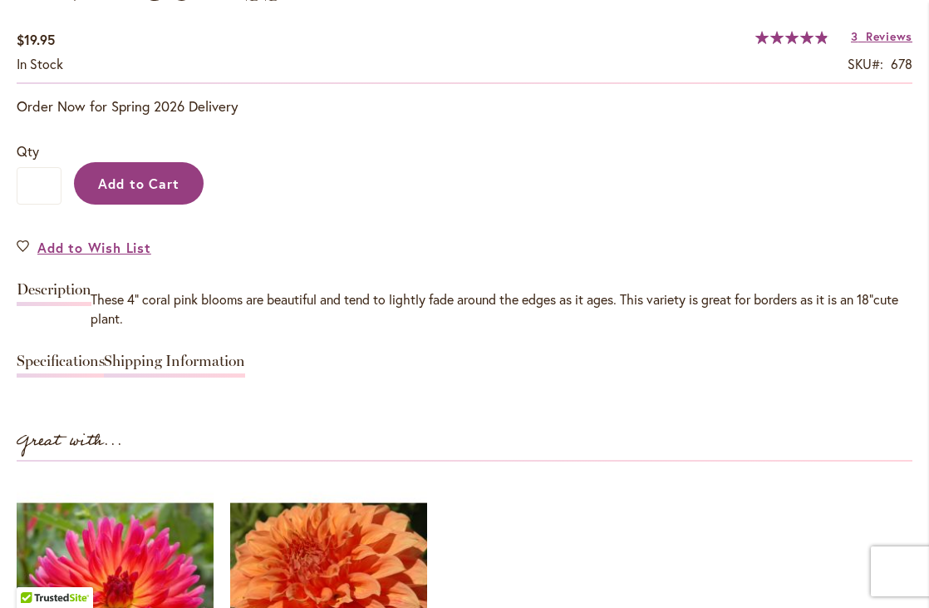
click at [165, 182] on span "Add to Cart" at bounding box center [139, 183] width 82 height 17
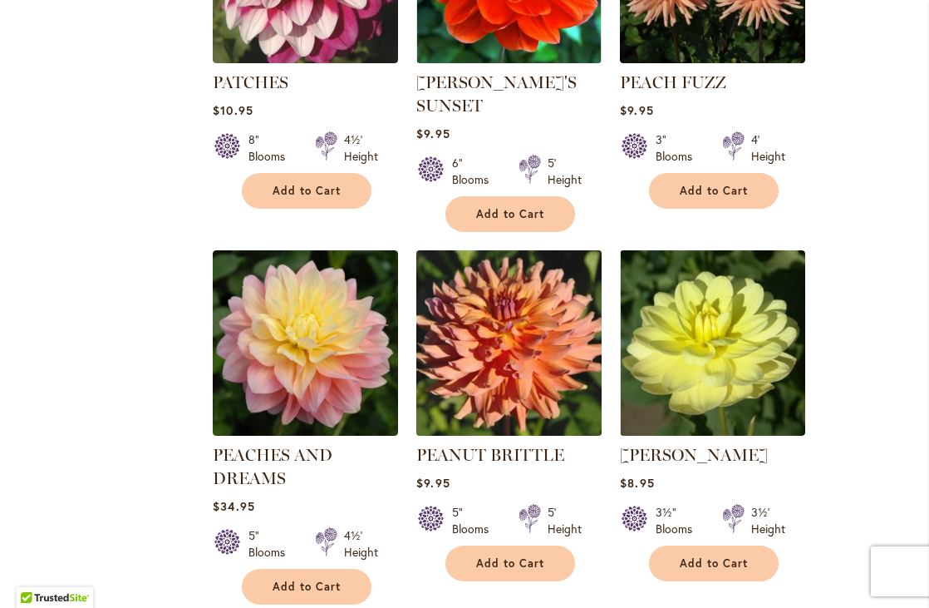
scroll to position [6064, 0]
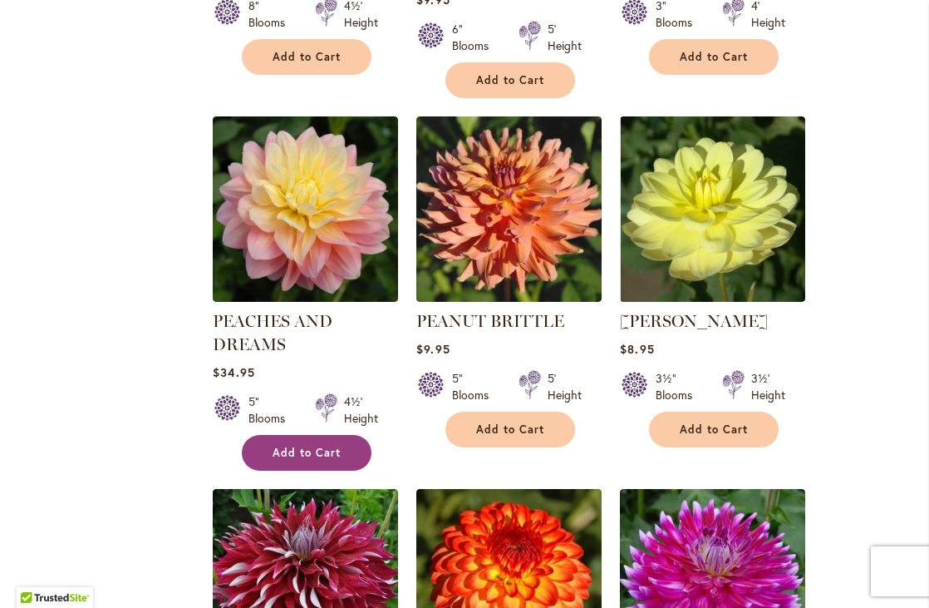
click at [292, 435] on button "Add to Cart" at bounding box center [307, 453] width 130 height 36
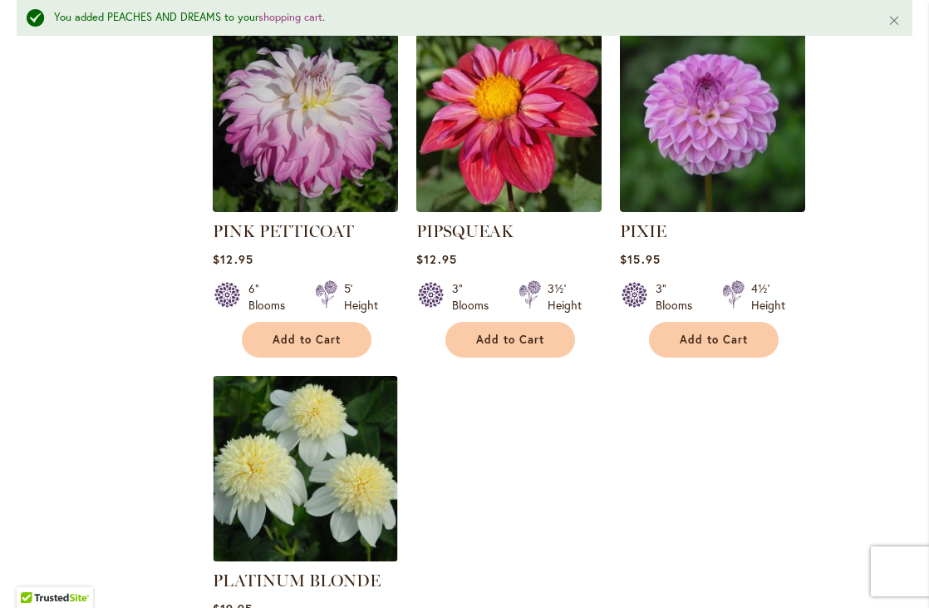
scroll to position [7776, 0]
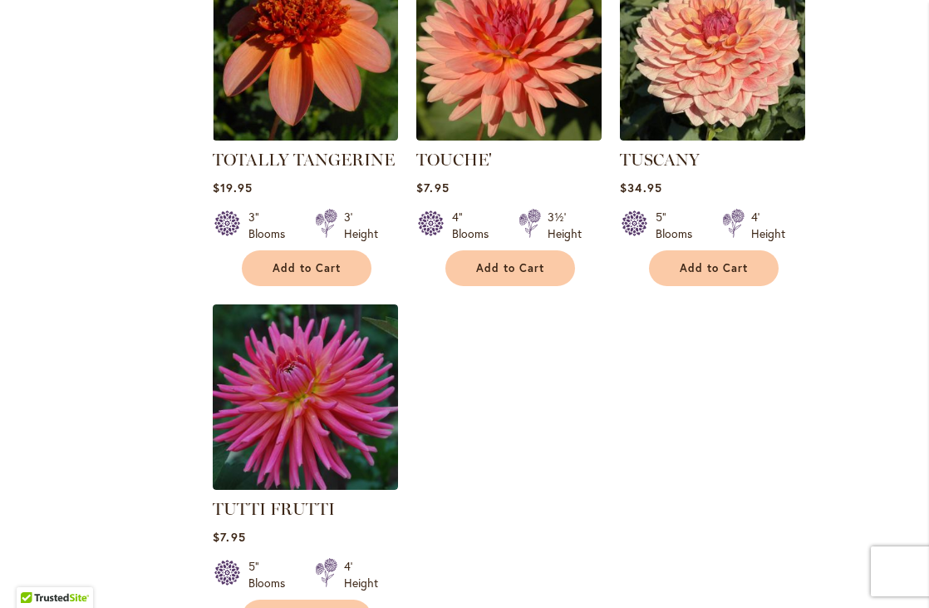
scroll to position [7737, 0]
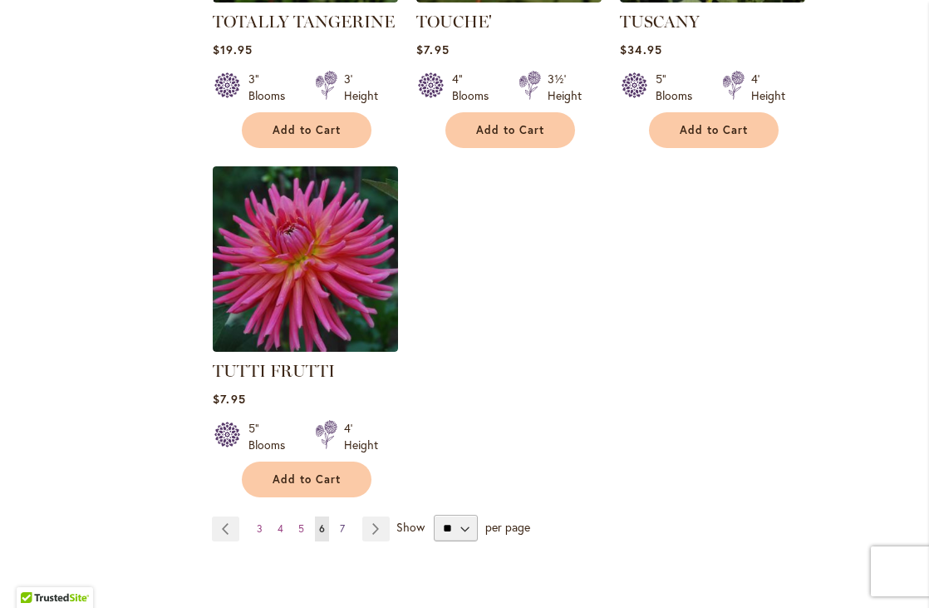
click at [342, 522] on span "7" at bounding box center [342, 528] width 5 height 12
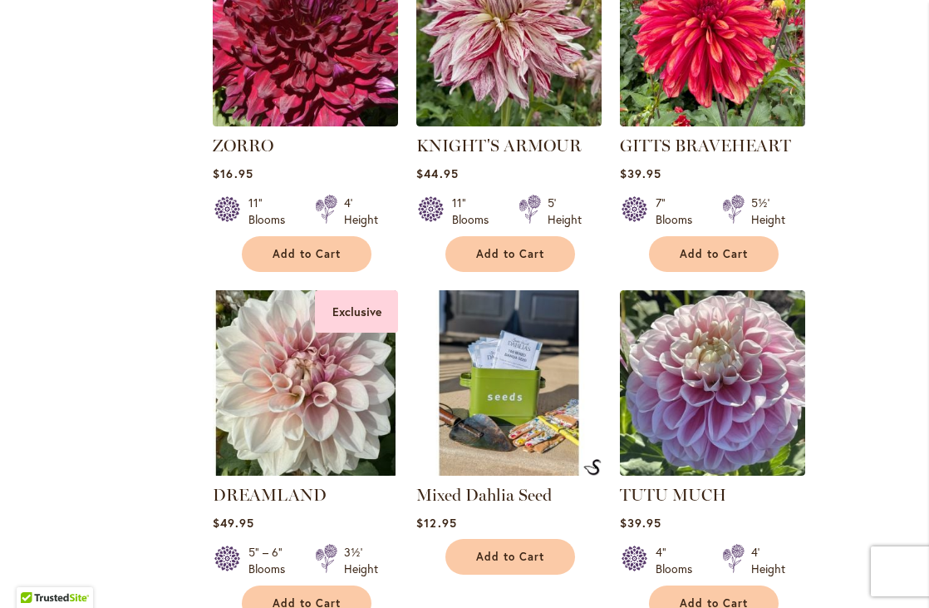
scroll to position [3369, 0]
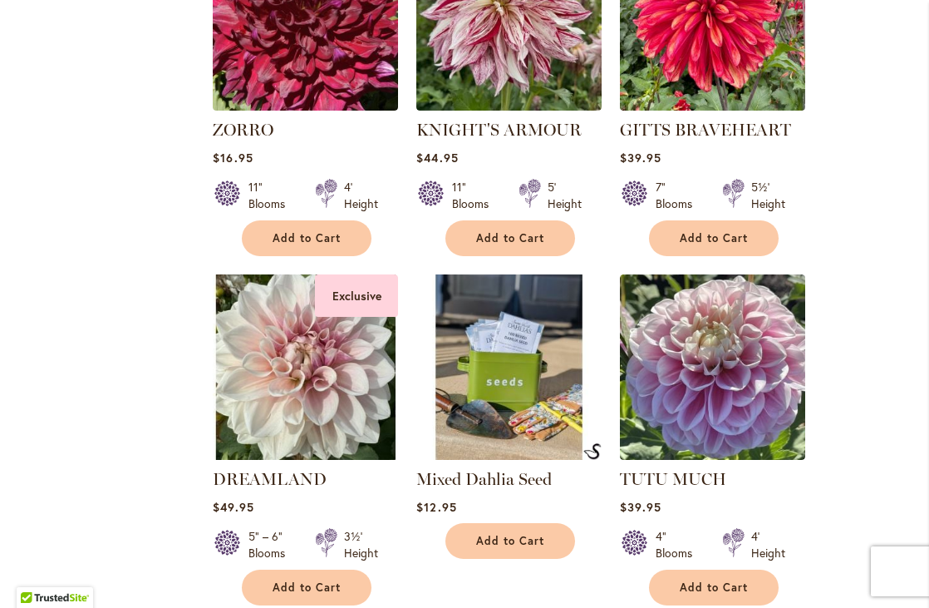
click at [486, 337] on img at bounding box center [509, 367] width 195 height 195
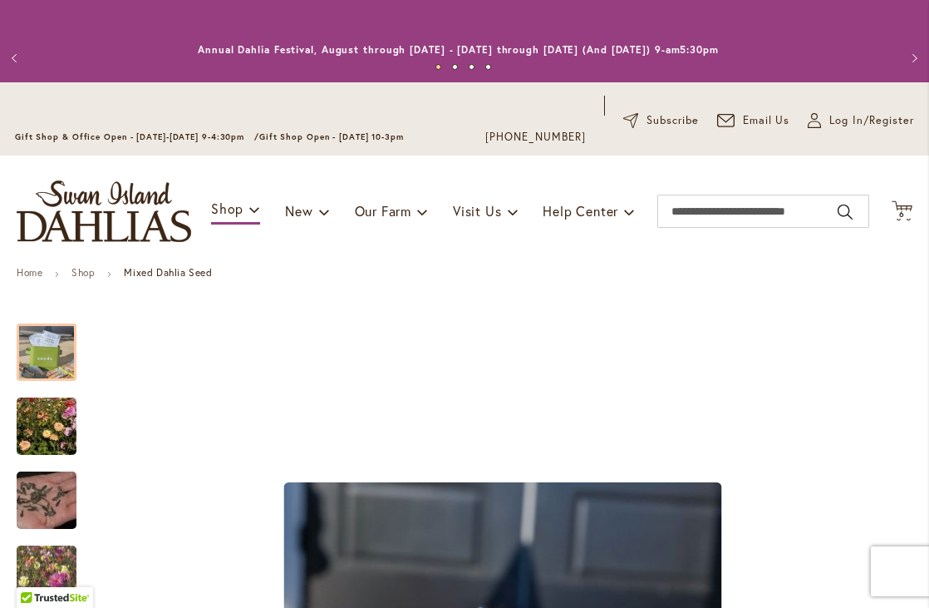
scroll to position [218, 0]
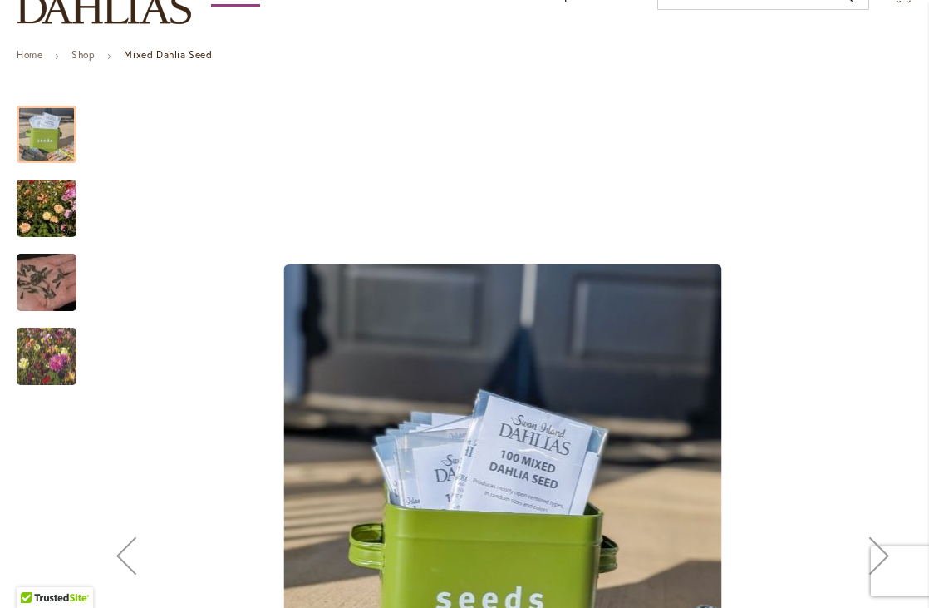
click at [35, 197] on img "Swan Island Dahlias - Dahlia Seedlings" at bounding box center [47, 209] width 120 height 80
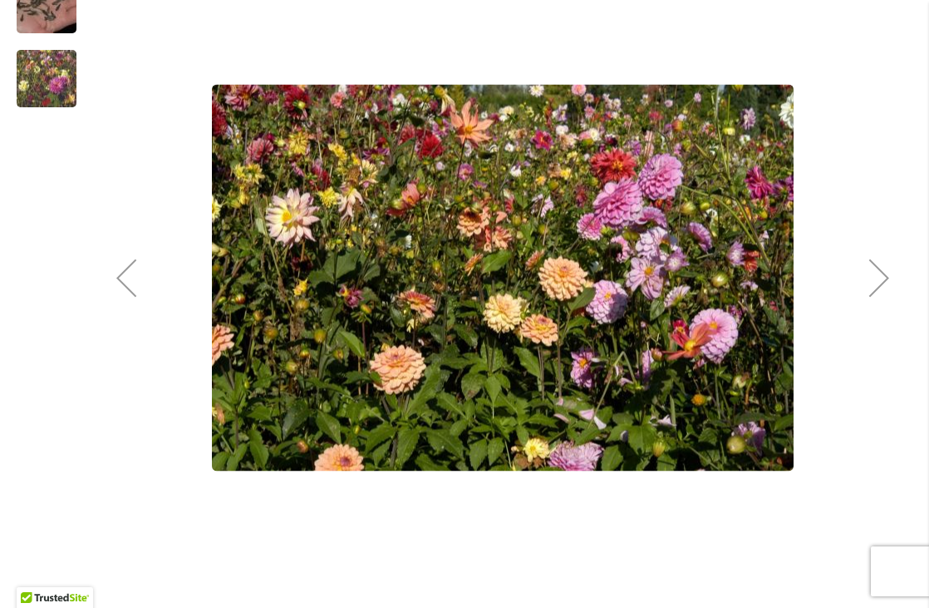
scroll to position [384, 0]
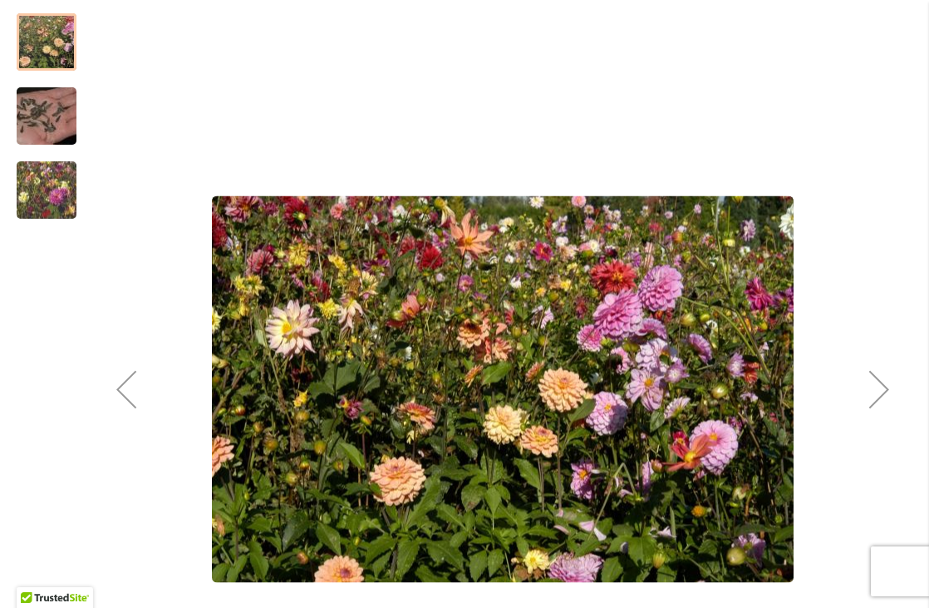
click at [54, 189] on img "Swan Island Dahlias - Dahlia Seedlings" at bounding box center [47, 190] width 120 height 101
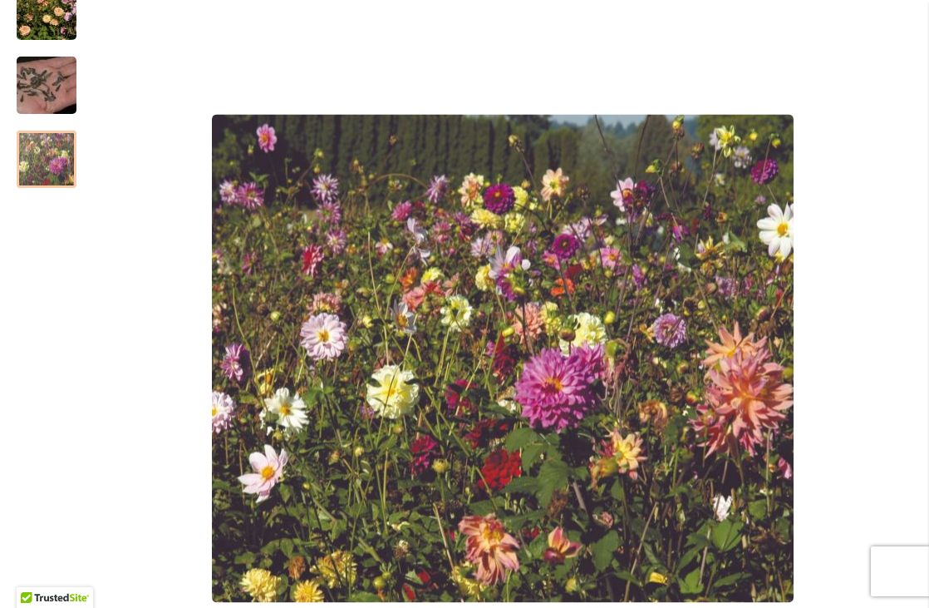
scroll to position [0, 0]
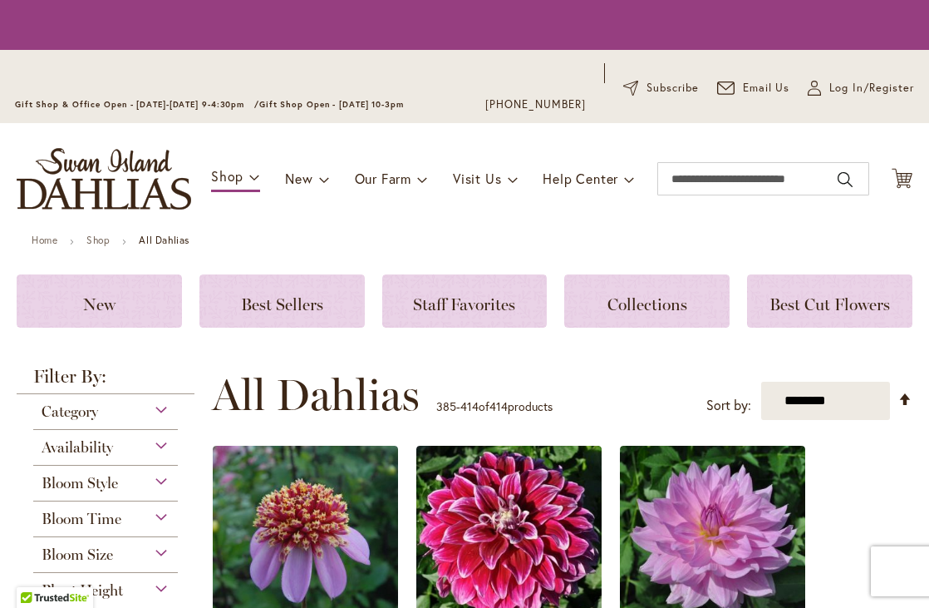
scroll to position [465, 0]
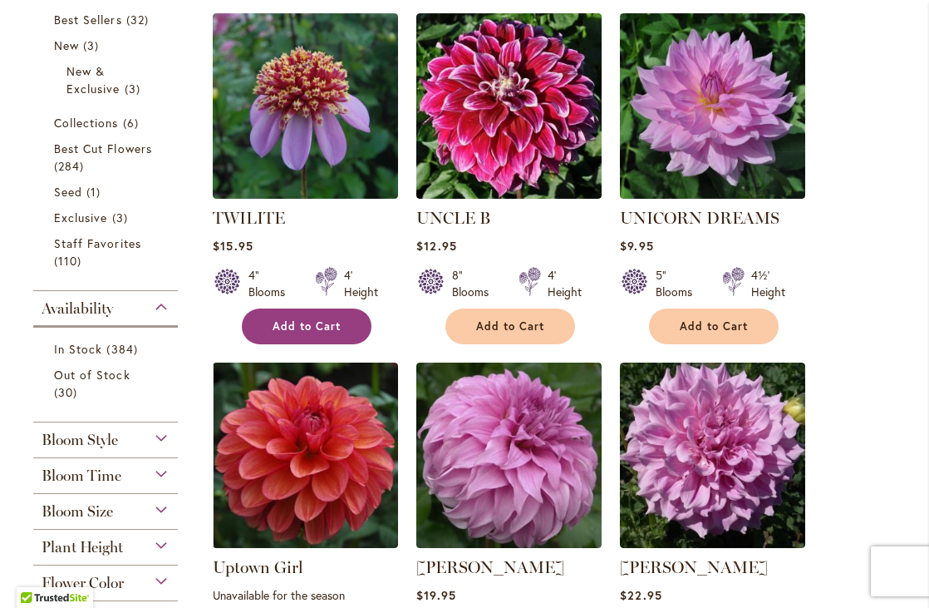
click at [291, 319] on span "Add to Cart" at bounding box center [307, 326] width 68 height 14
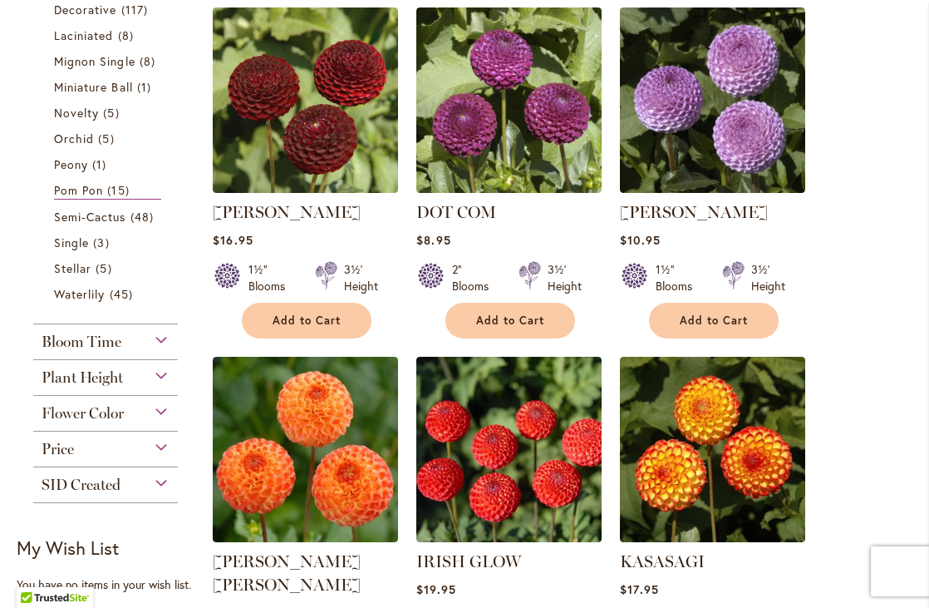
scroll to position [877, 0]
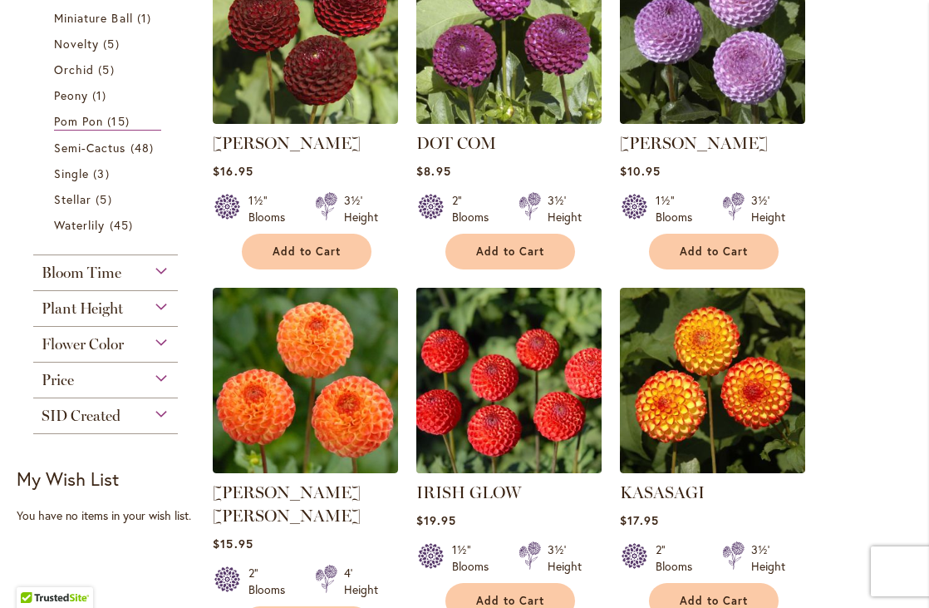
click at [505, 382] on img at bounding box center [509, 380] width 195 height 195
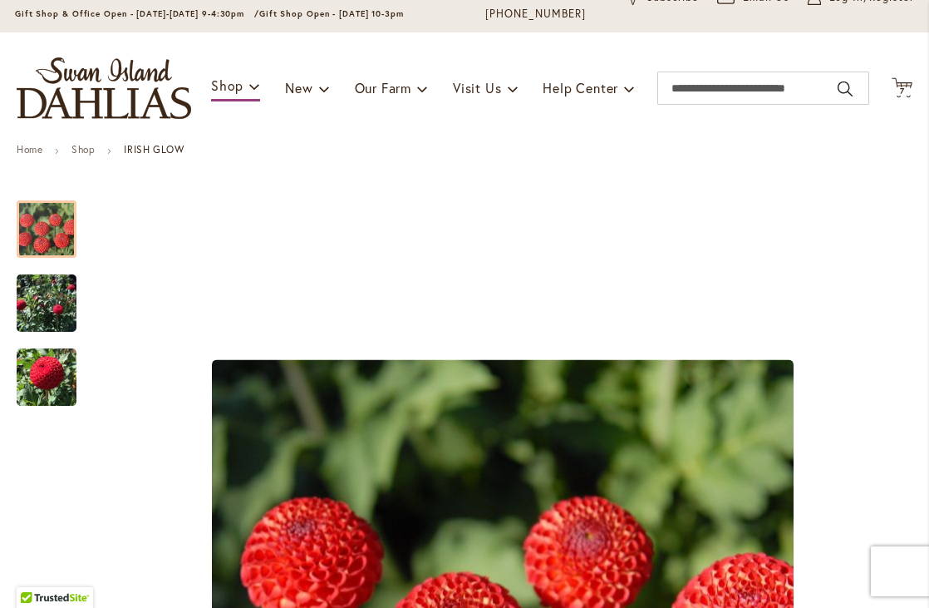
scroll to position [232, 0]
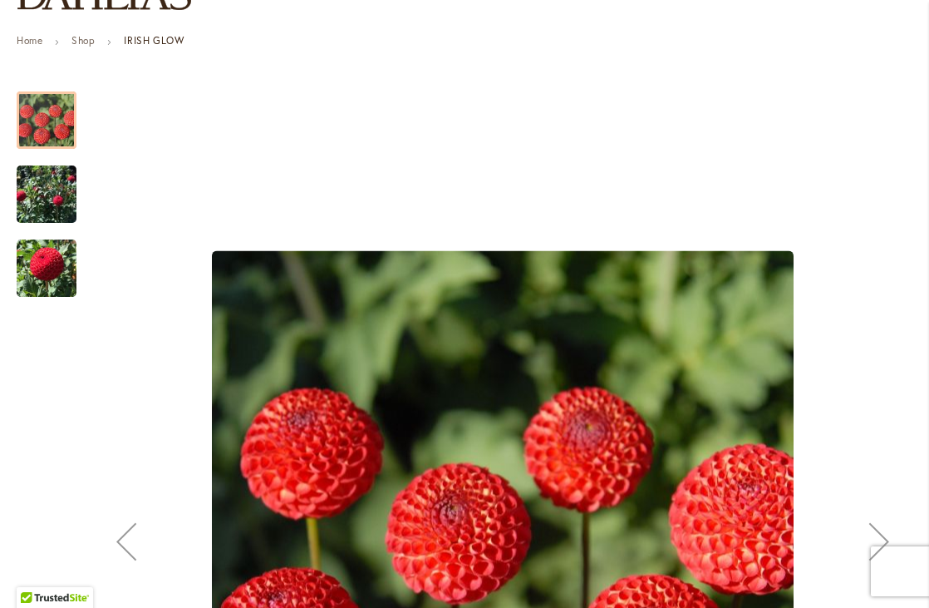
click at [39, 206] on img "IRISH GLOW" at bounding box center [47, 194] width 60 height 82
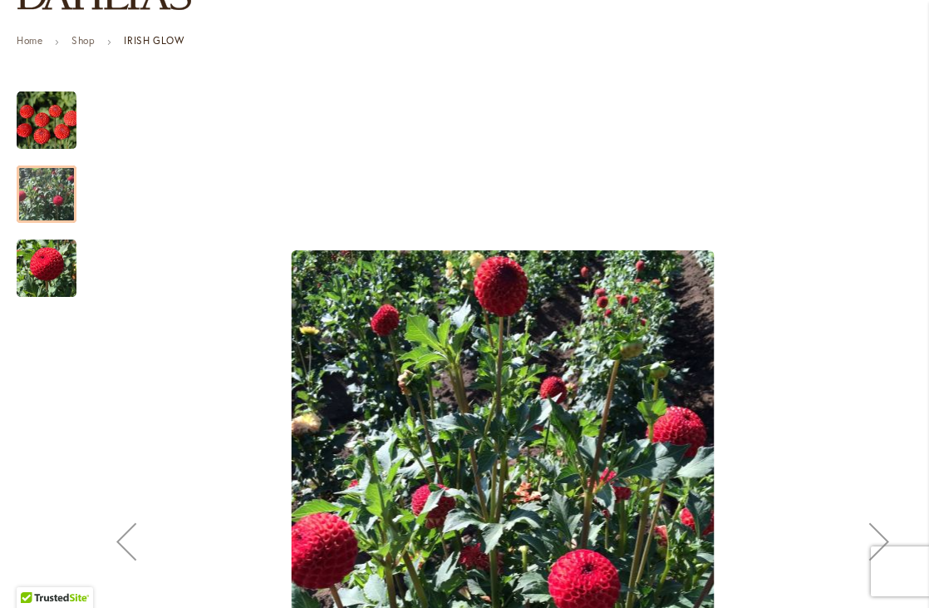
click at [48, 235] on div "IRISH GLOW" at bounding box center [47, 260] width 60 height 74
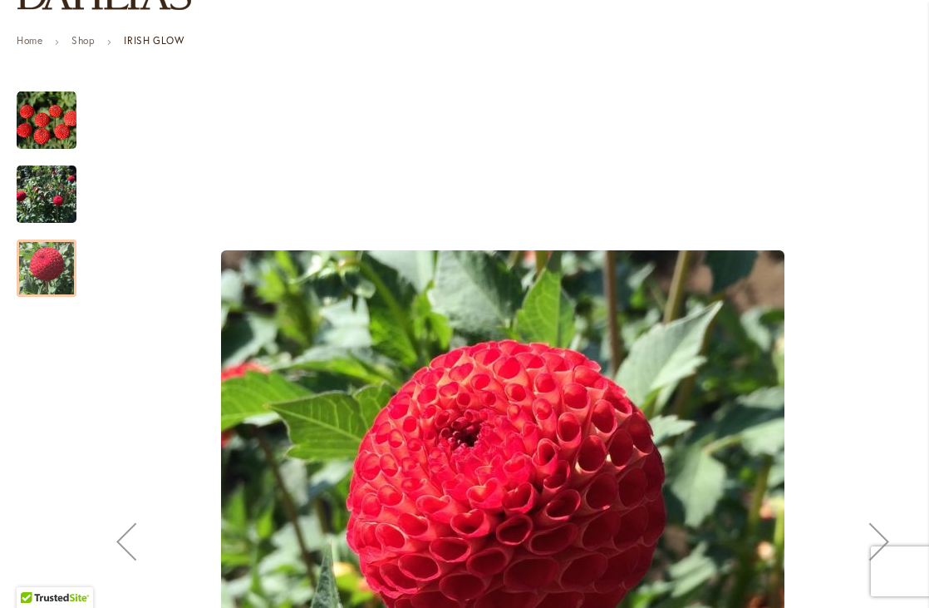
click at [57, 119] on img "IRISH GLOW" at bounding box center [47, 121] width 60 height 60
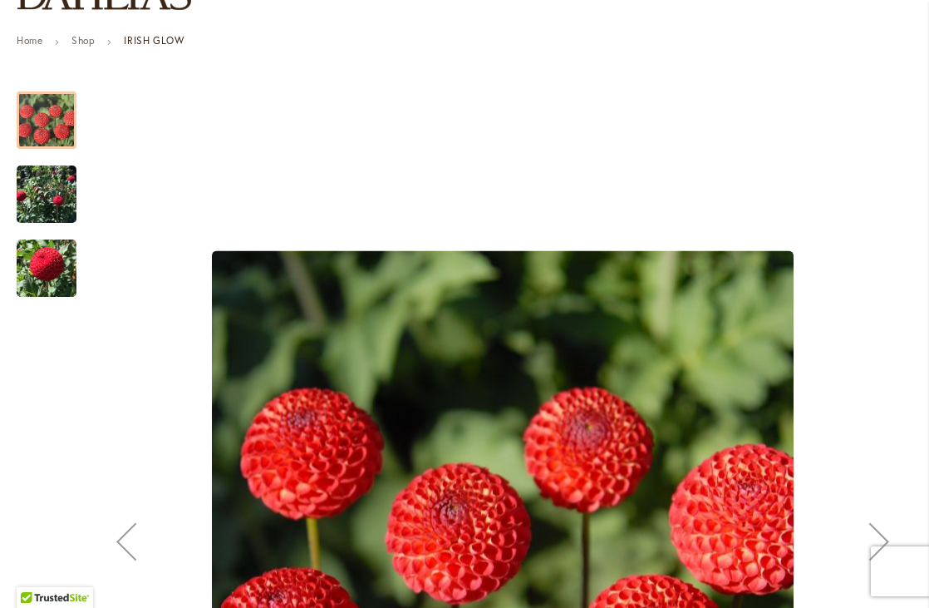
click at [48, 161] on div "IRISH GLOW" at bounding box center [55, 186] width 76 height 74
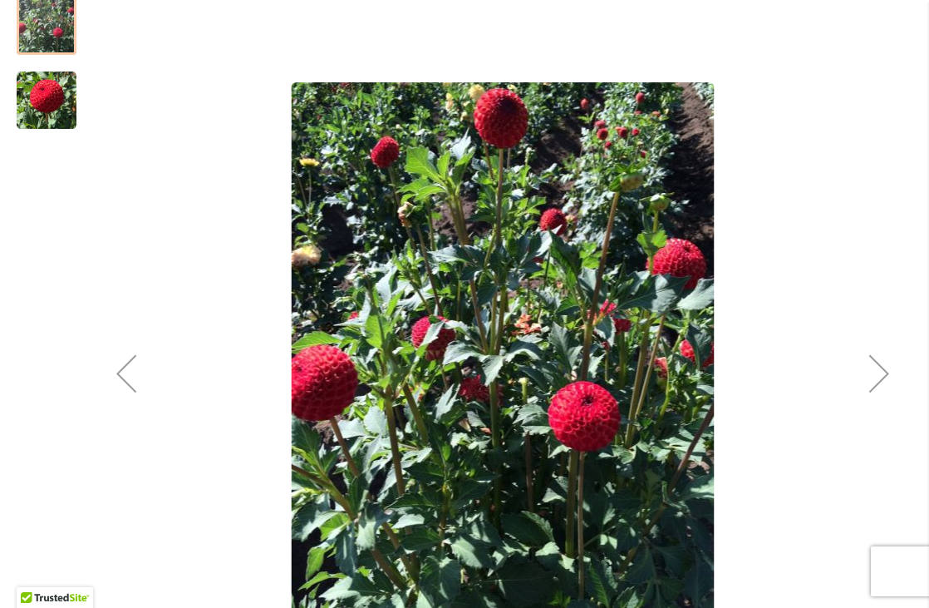
scroll to position [67, 0]
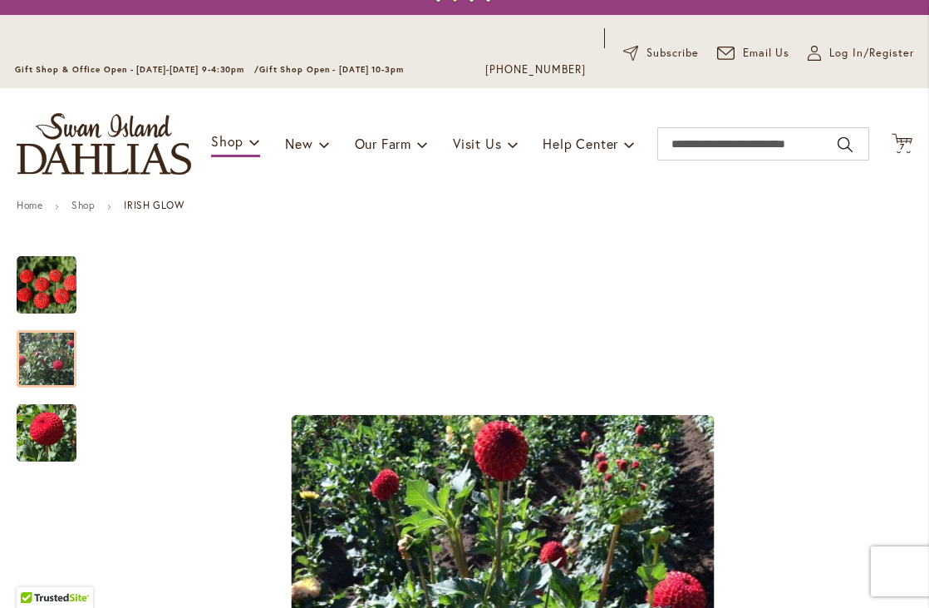
click at [57, 289] on img "IRISH GLOW" at bounding box center [47, 285] width 60 height 60
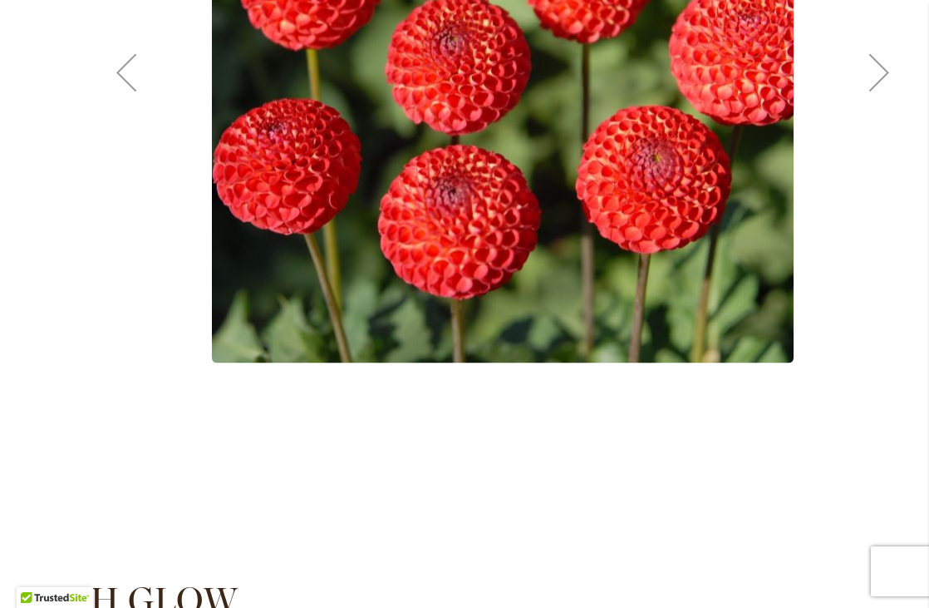
scroll to position [1047, 0]
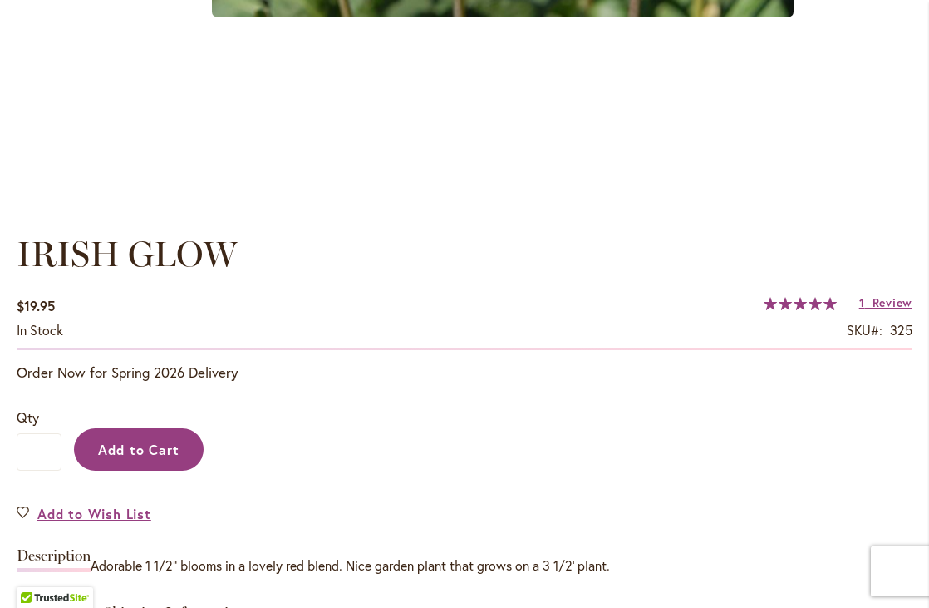
click at [159, 443] on span "Add to Cart" at bounding box center [139, 449] width 82 height 17
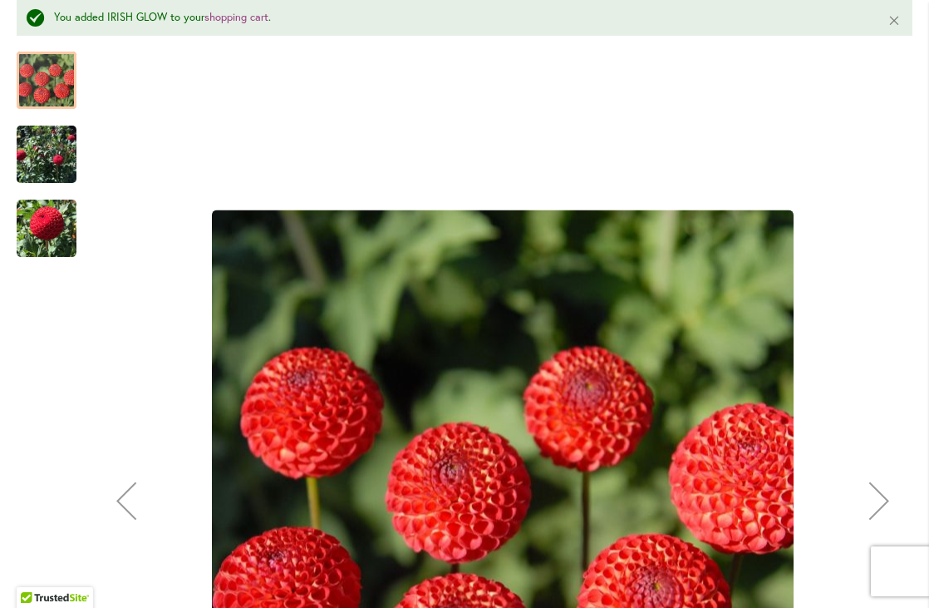
scroll to position [287, 0]
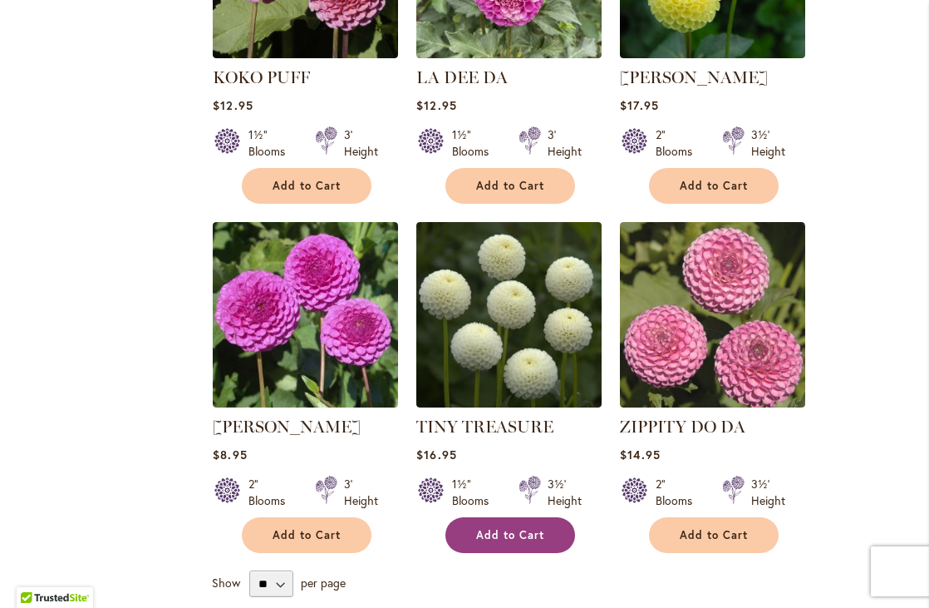
scroll to position [1599, 0]
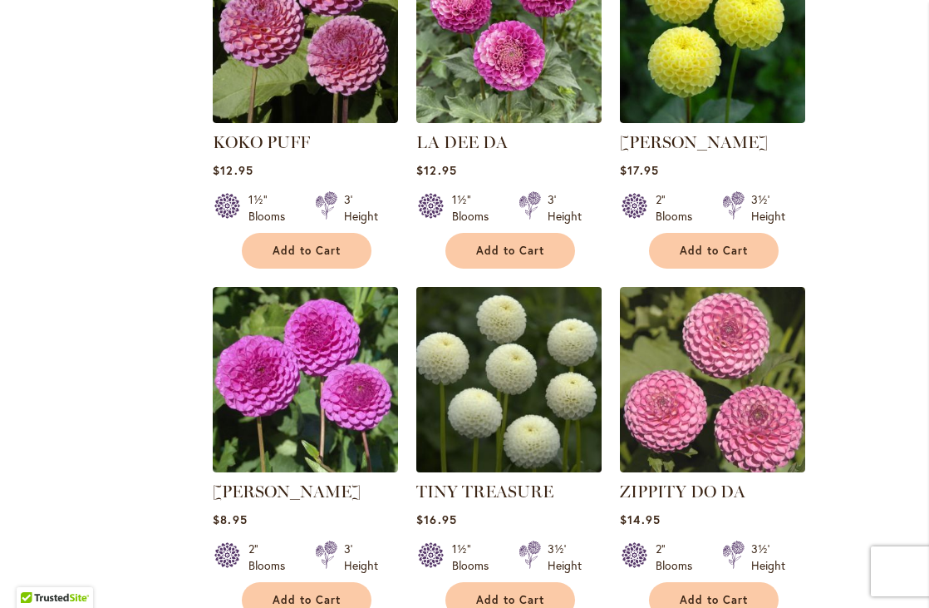
click at [501, 370] on img at bounding box center [509, 379] width 195 height 195
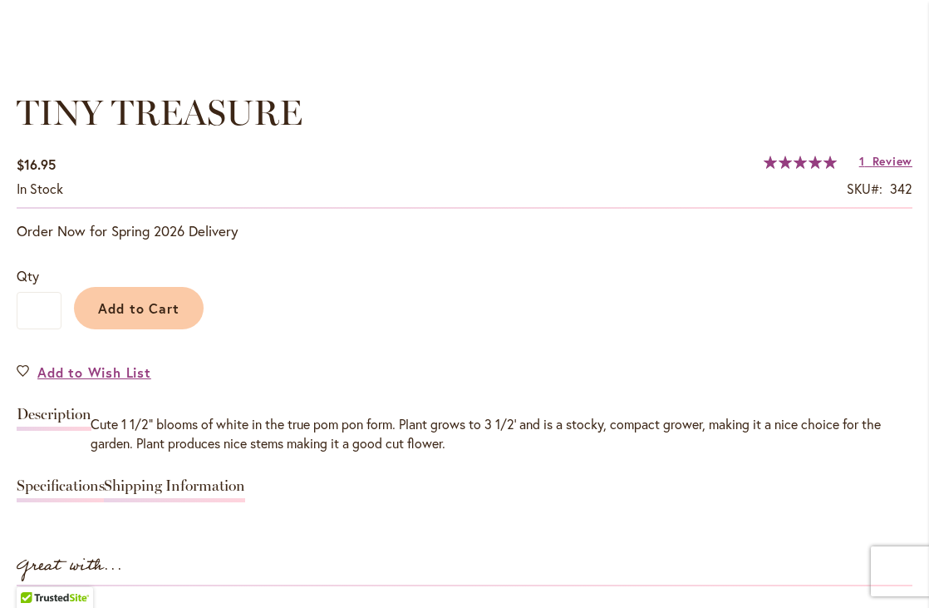
scroll to position [1191, 0]
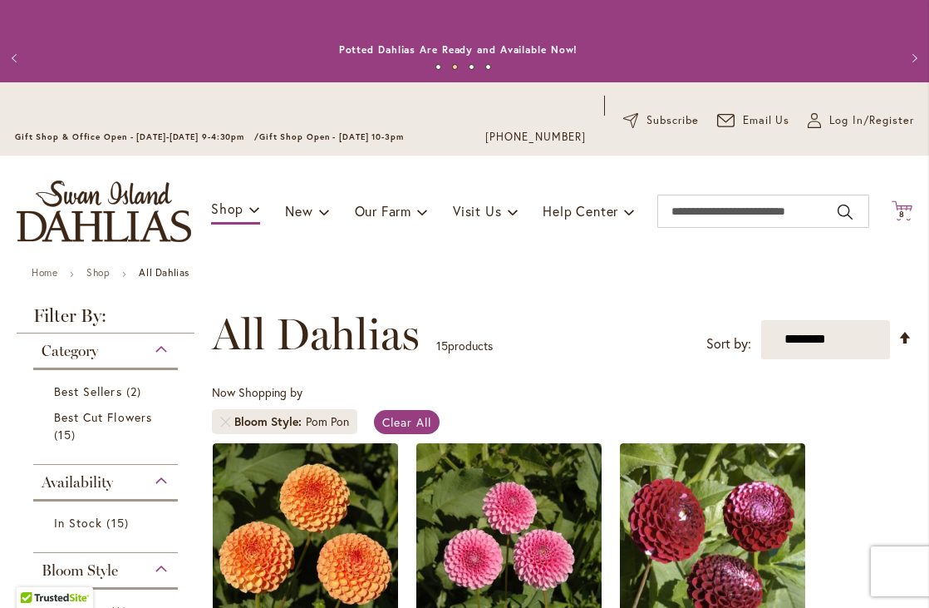
click at [892, 209] on icon "Cart .cls-1 { fill: #231f20; }" at bounding box center [902, 210] width 21 height 21
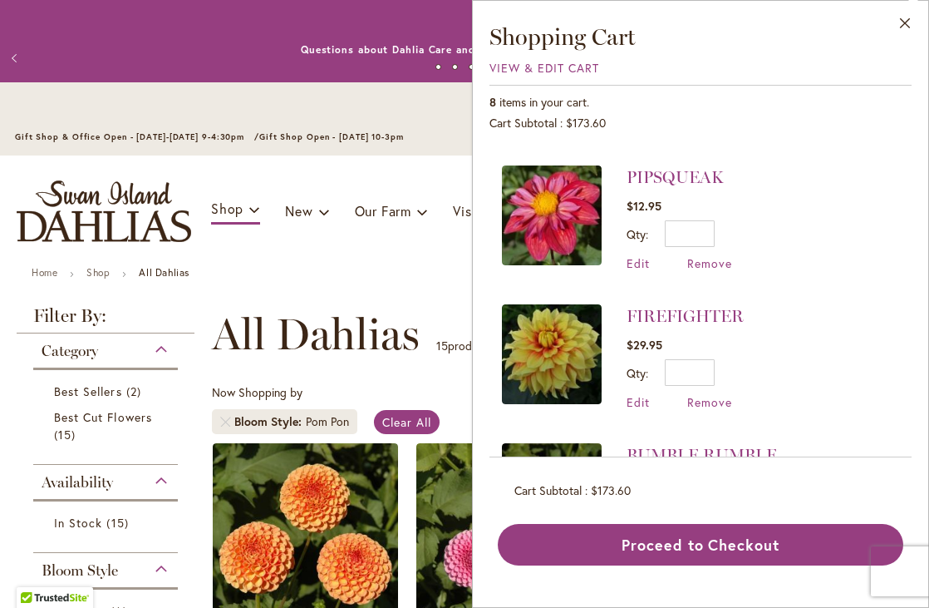
scroll to position [658, 0]
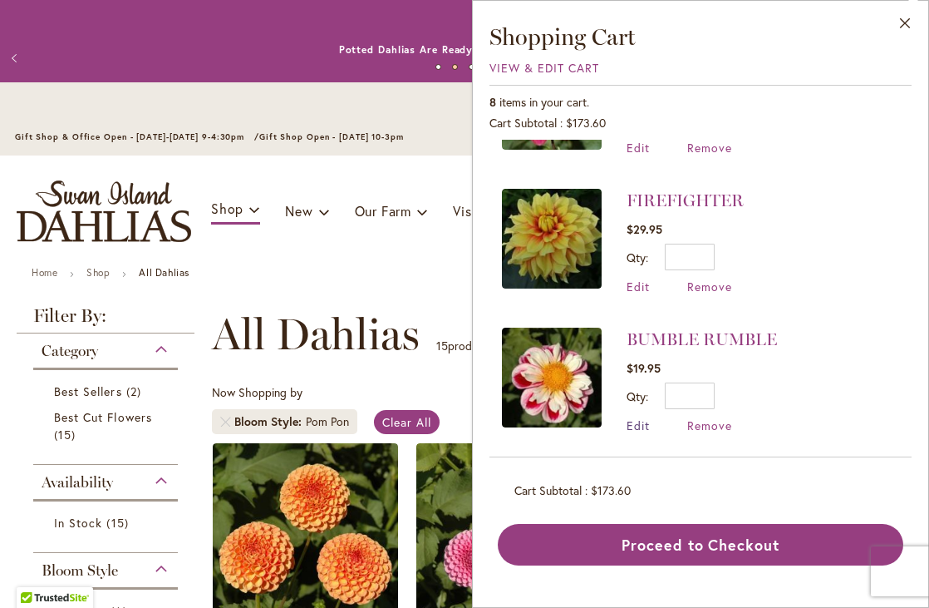
click at [643, 417] on span "Edit" at bounding box center [638, 425] width 23 height 16
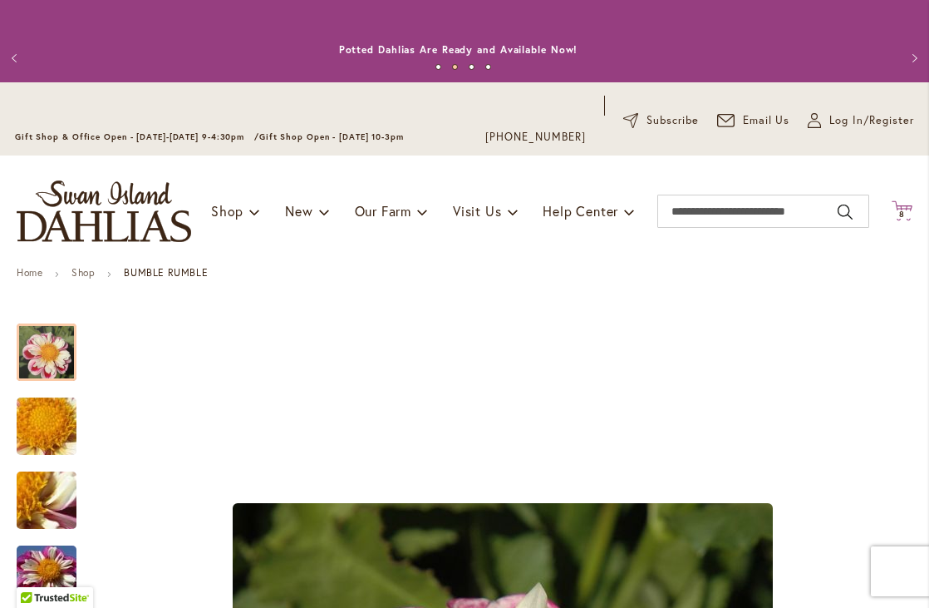
click at [899, 217] on span "8" at bounding box center [902, 214] width 6 height 11
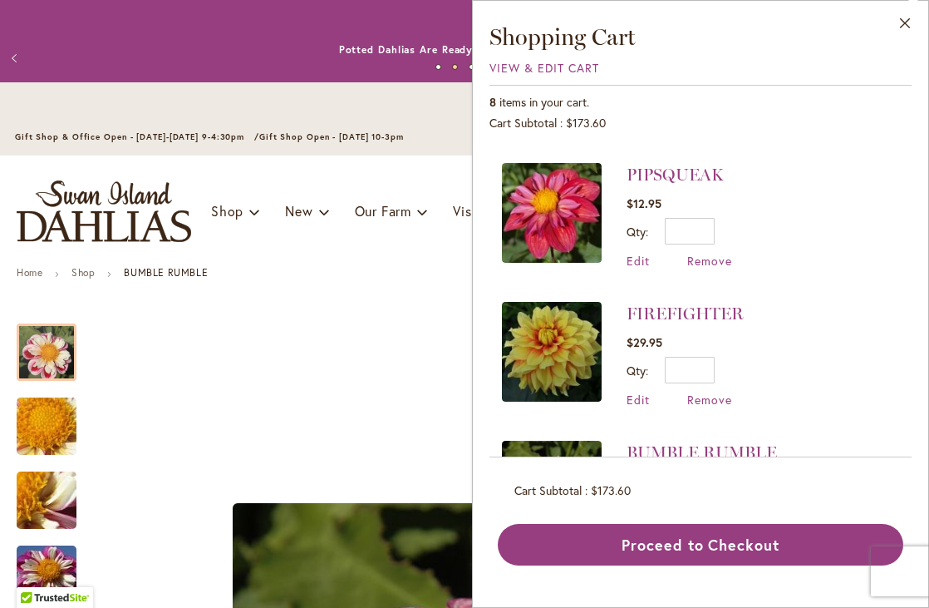
scroll to position [658, 0]
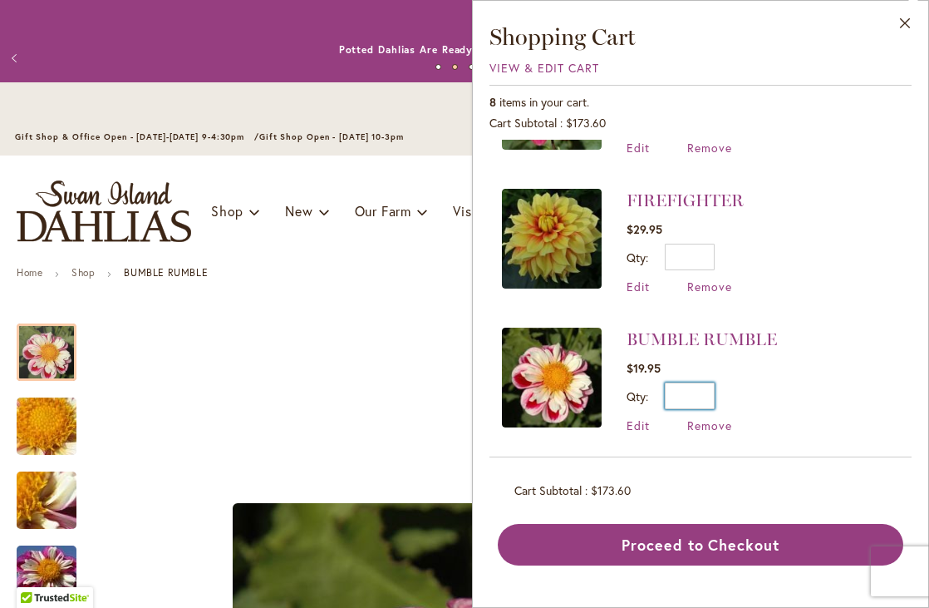
click at [707, 394] on input "*" at bounding box center [690, 395] width 50 height 27
type input "*"
click at [737, 395] on button "Update" at bounding box center [766, 401] width 61 height 38
click at [759, 397] on span "Update" at bounding box center [766, 402] width 36 height 12
type input "*"
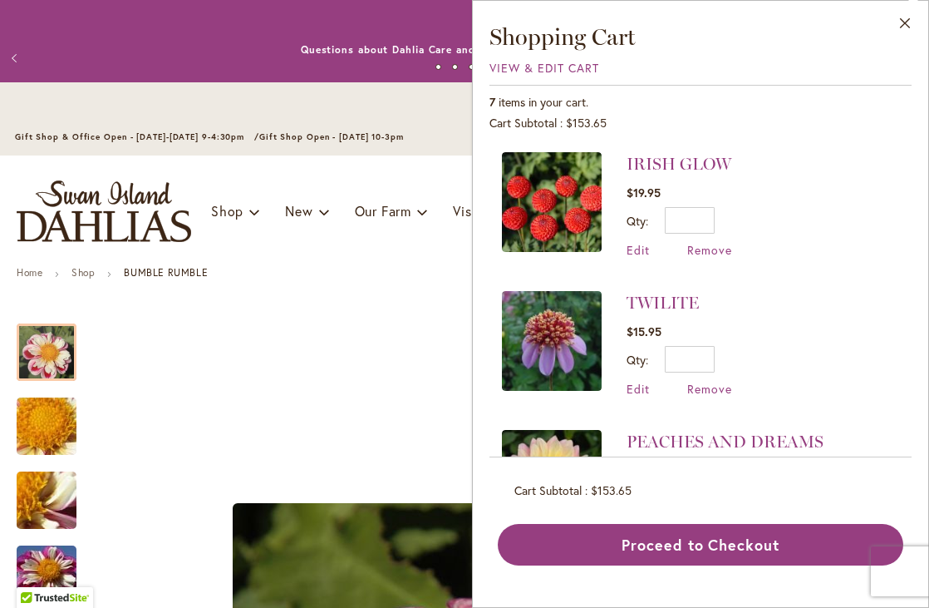
scroll to position [530, 0]
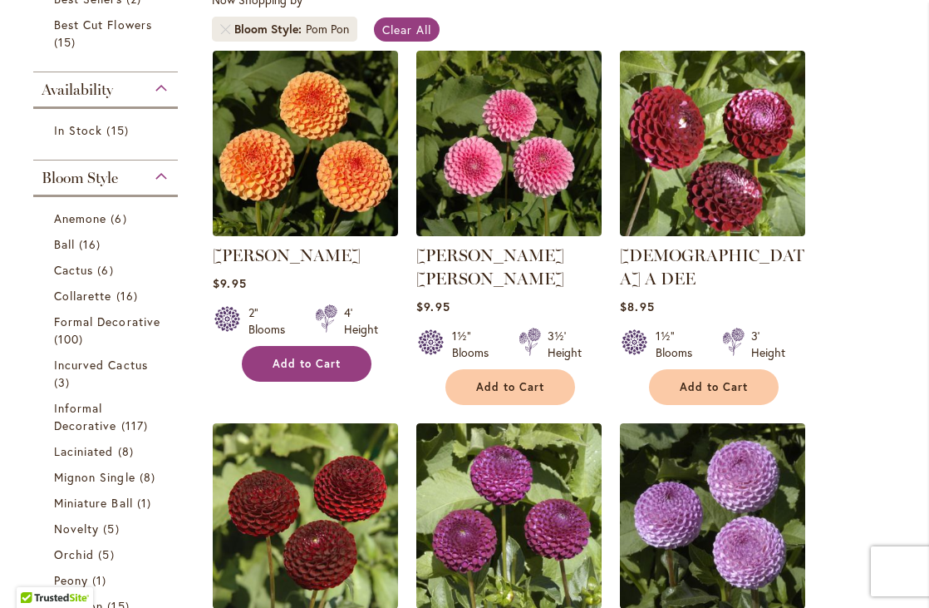
scroll to position [463, 0]
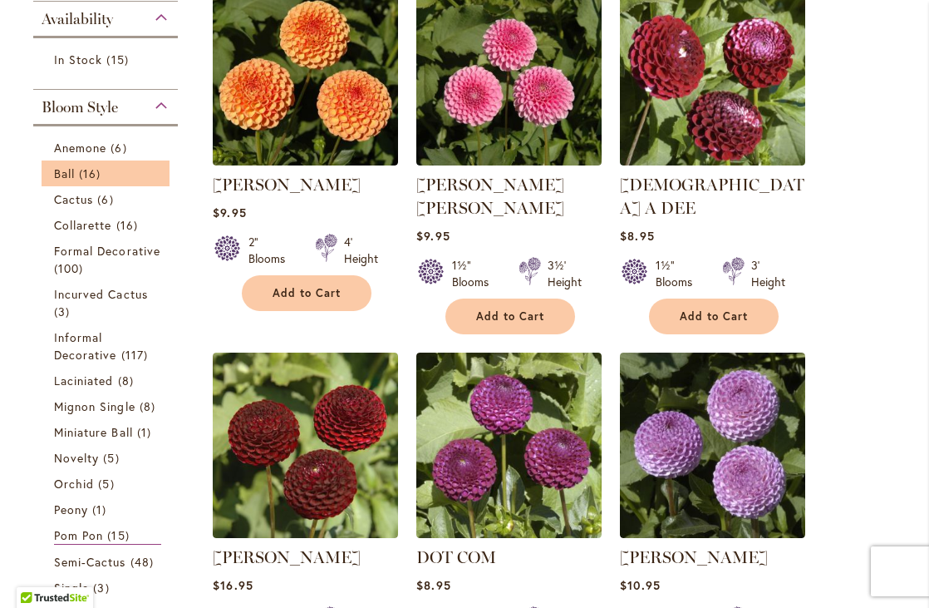
click at [51, 170] on li "Ball 16 items" at bounding box center [106, 173] width 128 height 26
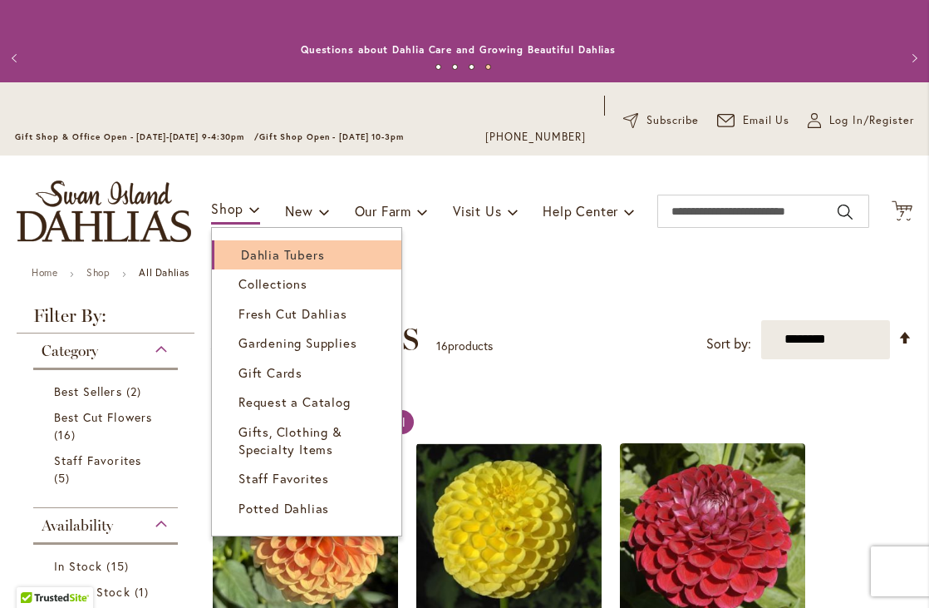
click at [254, 255] on span "Dahlia Tubers" at bounding box center [282, 254] width 83 height 17
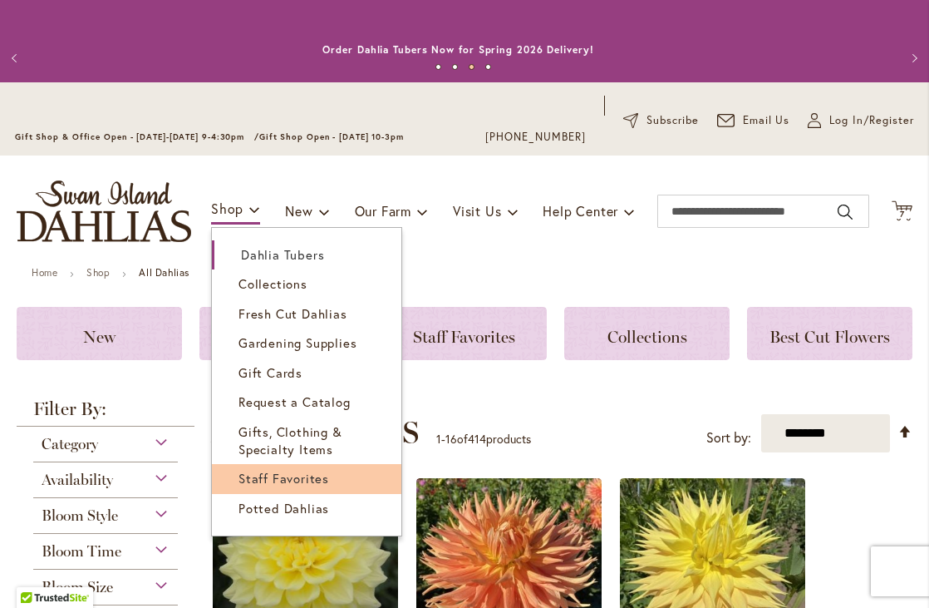
click at [272, 479] on span "Staff Favorites" at bounding box center [284, 478] width 91 height 17
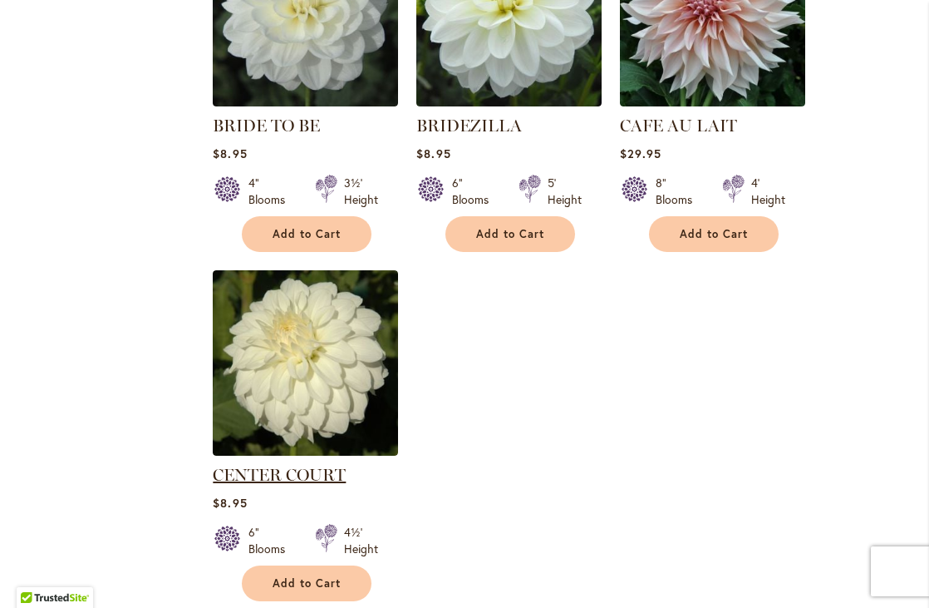
scroll to position [2218, 0]
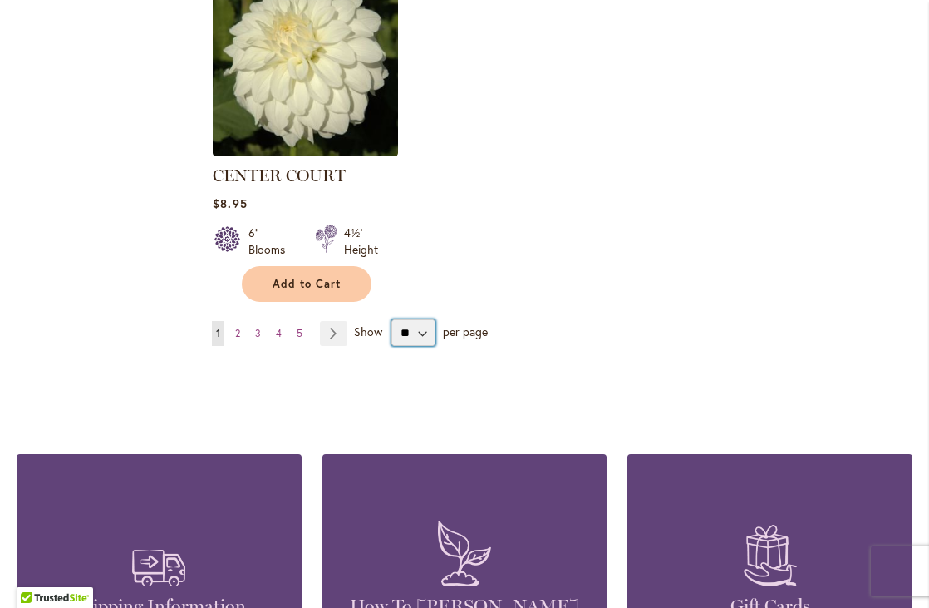
select select "**"
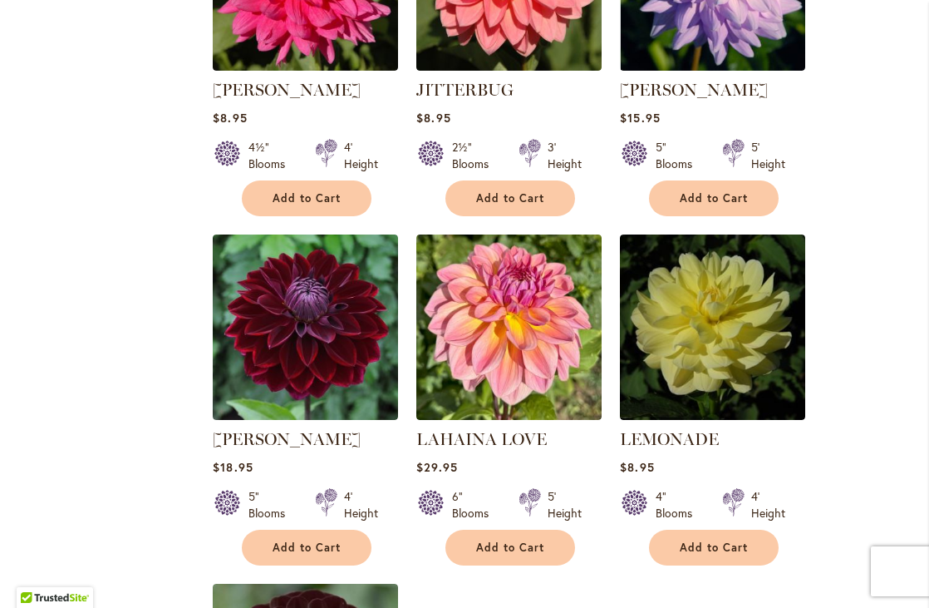
scroll to position [7358, 0]
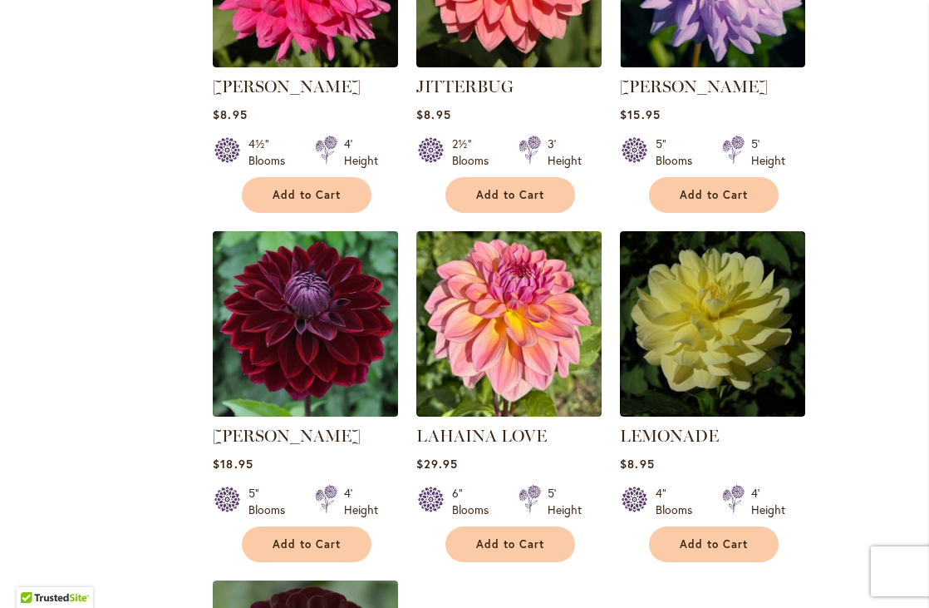
click at [306, 240] on img at bounding box center [306, 323] width 195 height 195
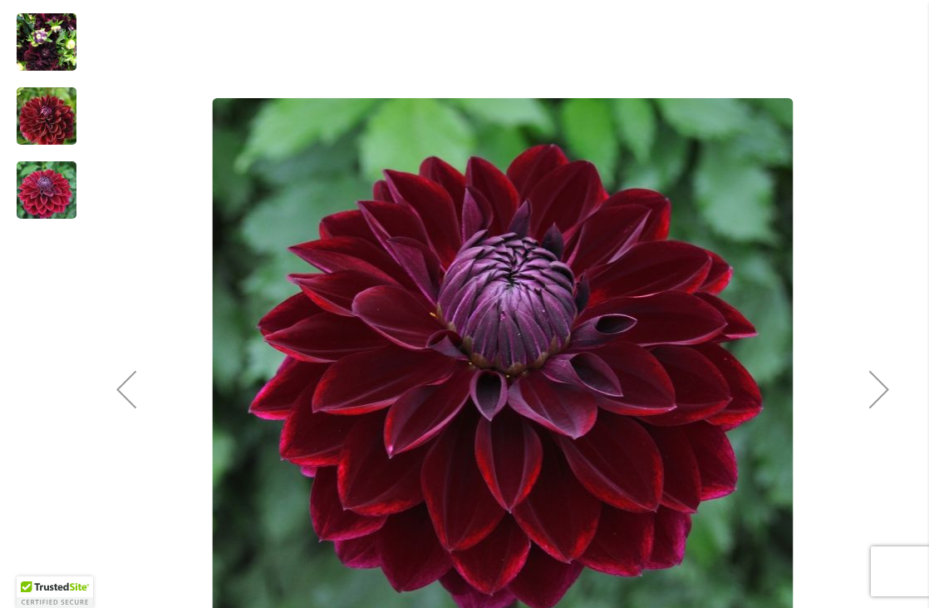
scroll to position [249, 0]
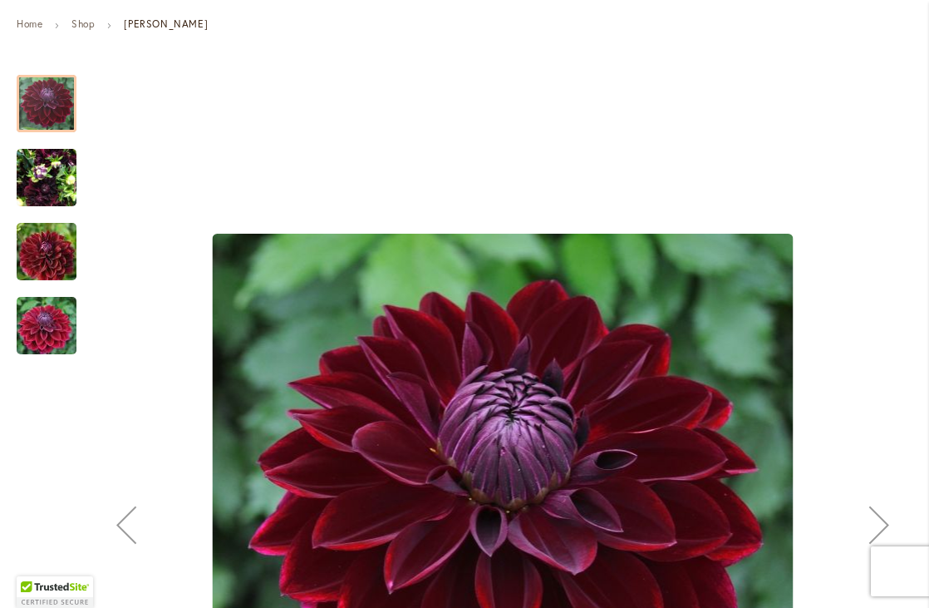
click at [47, 267] on img "Kaisha Lea" at bounding box center [47, 252] width 120 height 80
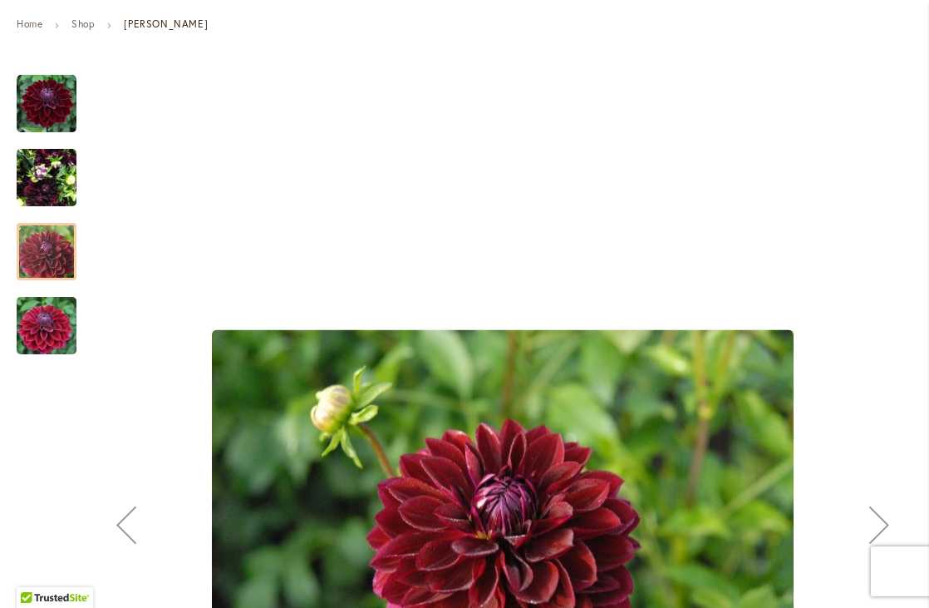
scroll to position [532, 0]
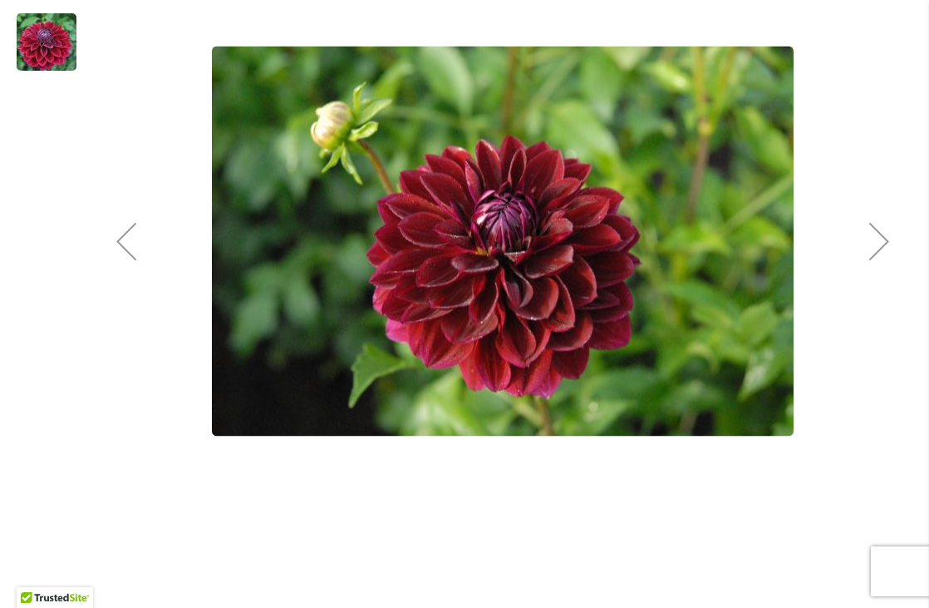
click at [870, 225] on div "Next" at bounding box center [879, 241] width 67 height 67
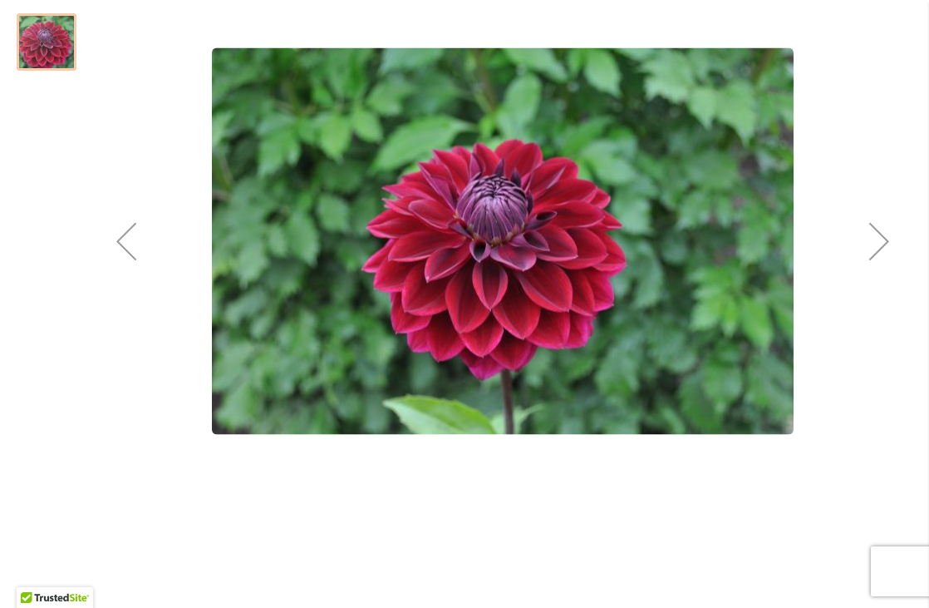
click at [870, 225] on div "Next" at bounding box center [879, 241] width 67 height 67
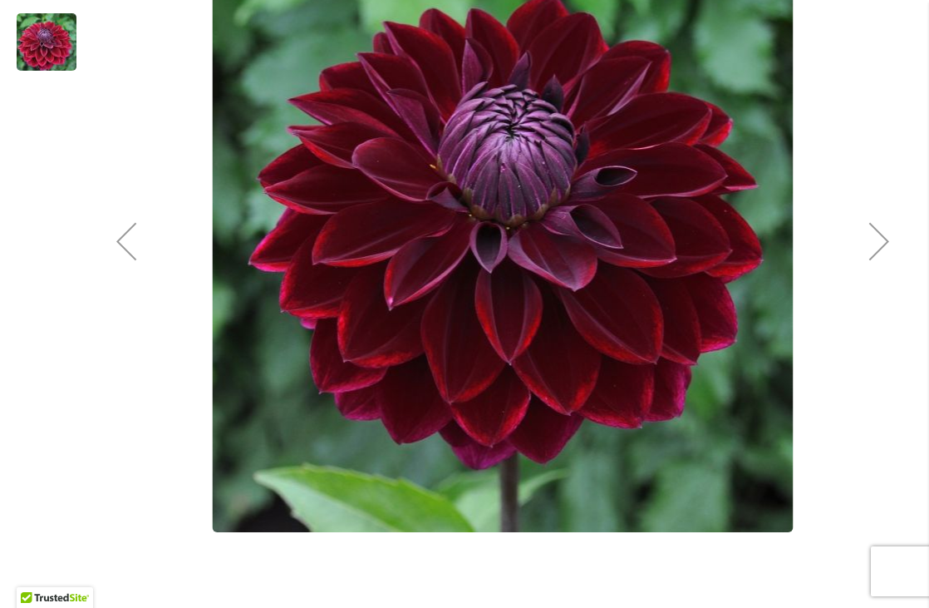
click at [870, 225] on div "Next" at bounding box center [879, 241] width 67 height 67
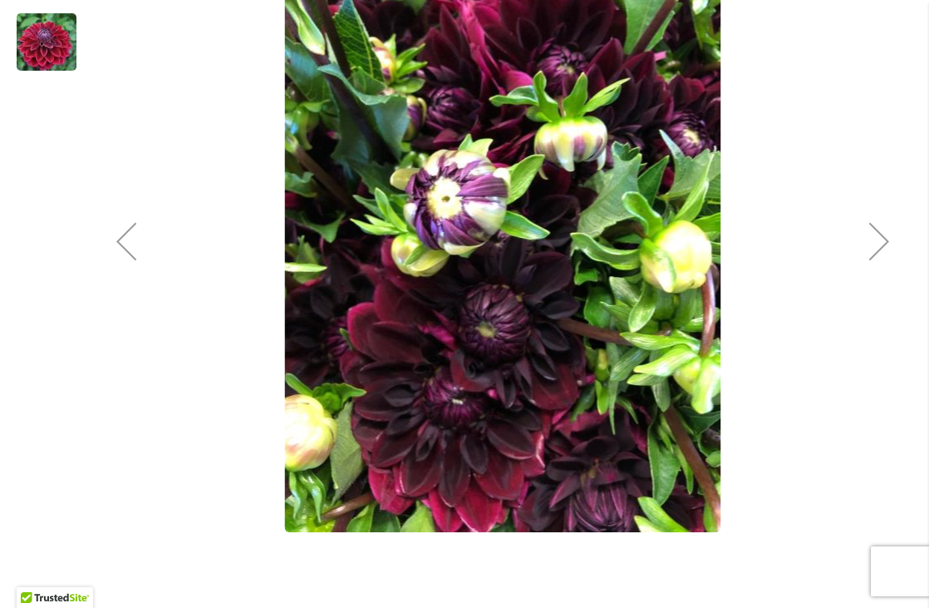
click at [870, 226] on div "Next" at bounding box center [879, 241] width 67 height 67
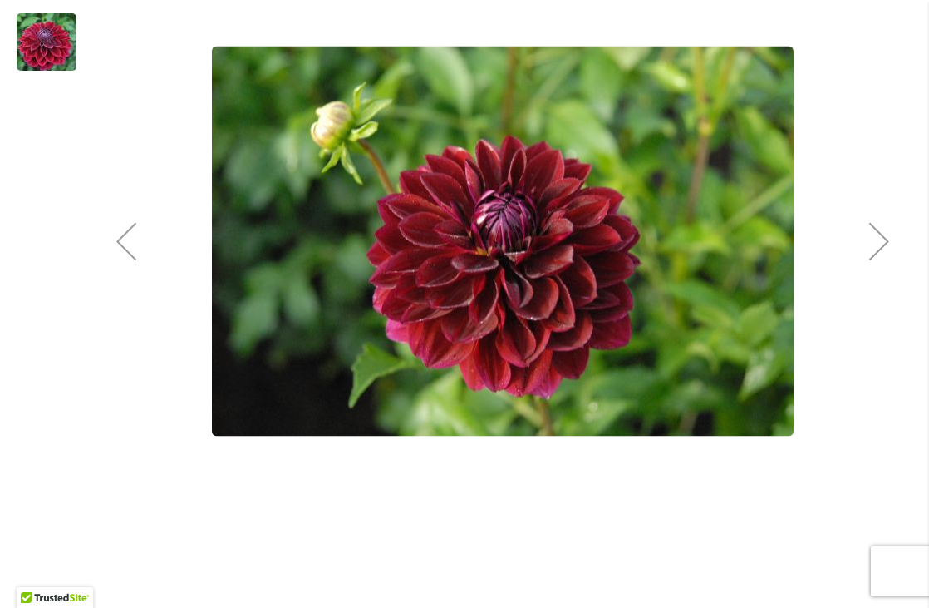
click at [870, 226] on div "Next" at bounding box center [879, 241] width 67 height 67
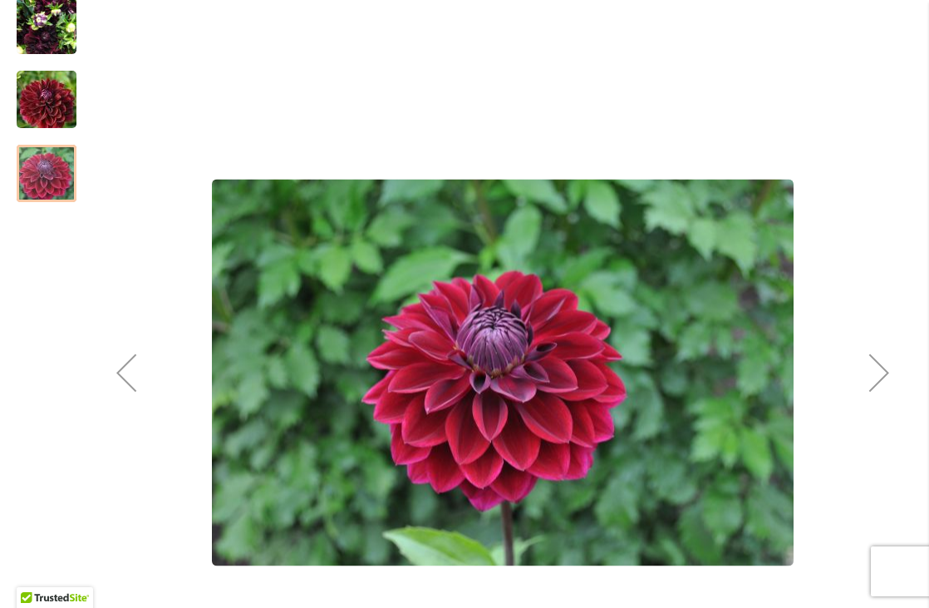
scroll to position [255, 0]
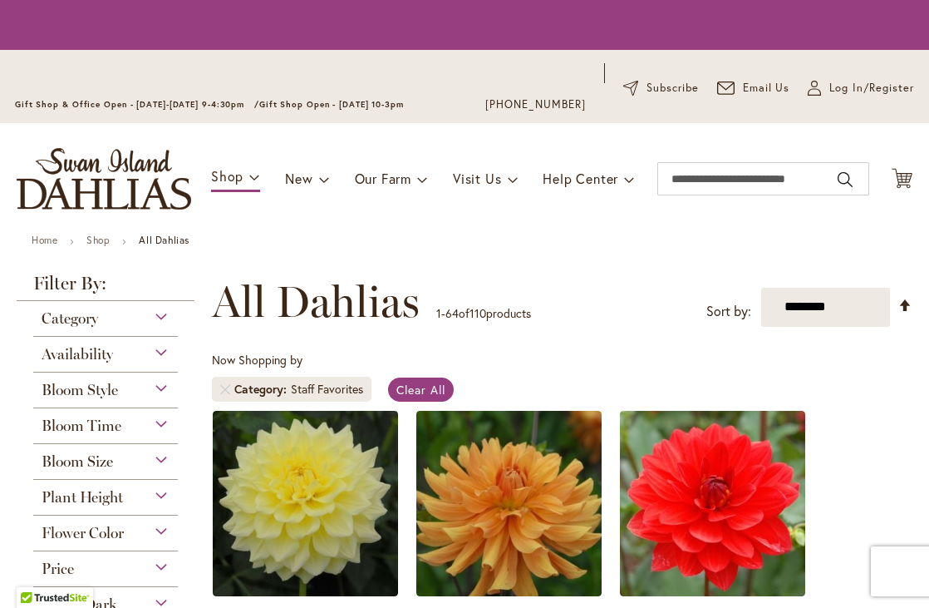
scroll to position [288, 0]
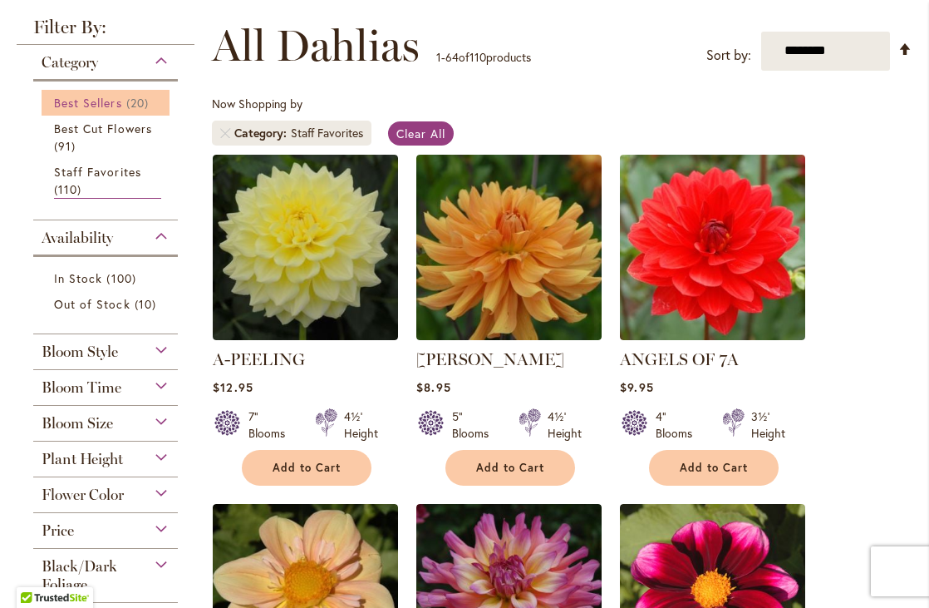
click at [116, 103] on span "Best Sellers" at bounding box center [88, 103] width 68 height 16
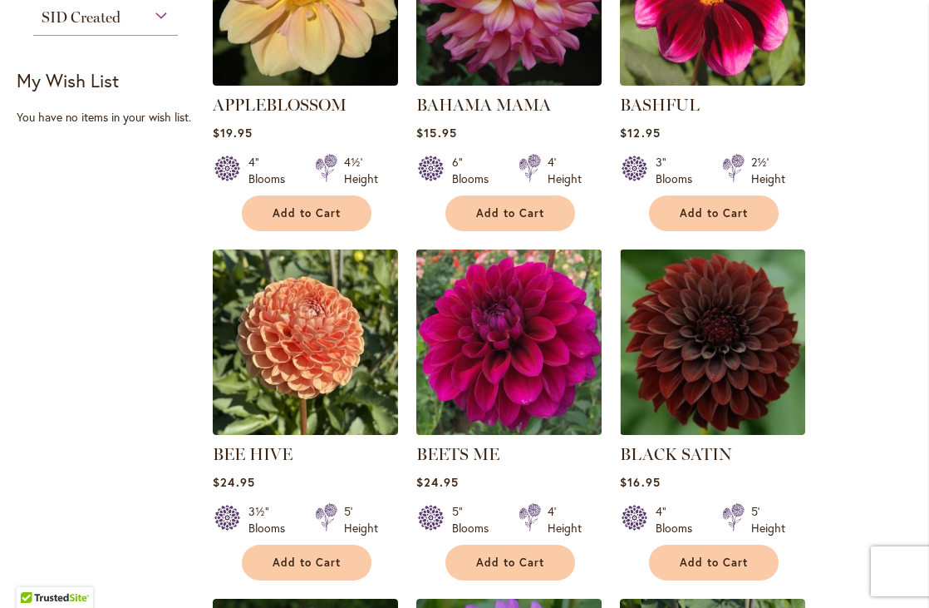
scroll to position [895, 0]
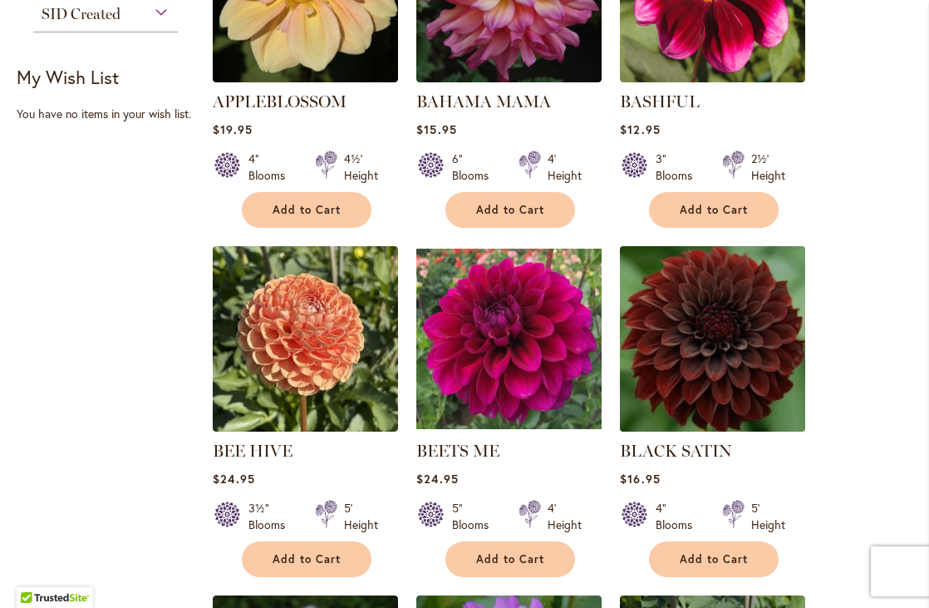
click at [680, 346] on img at bounding box center [713, 338] width 195 height 195
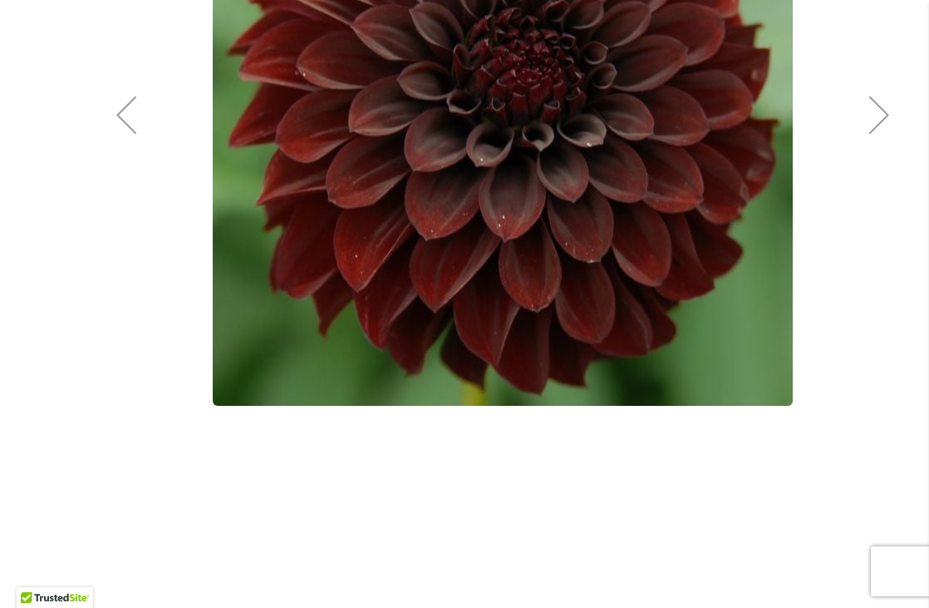
scroll to position [382, 0]
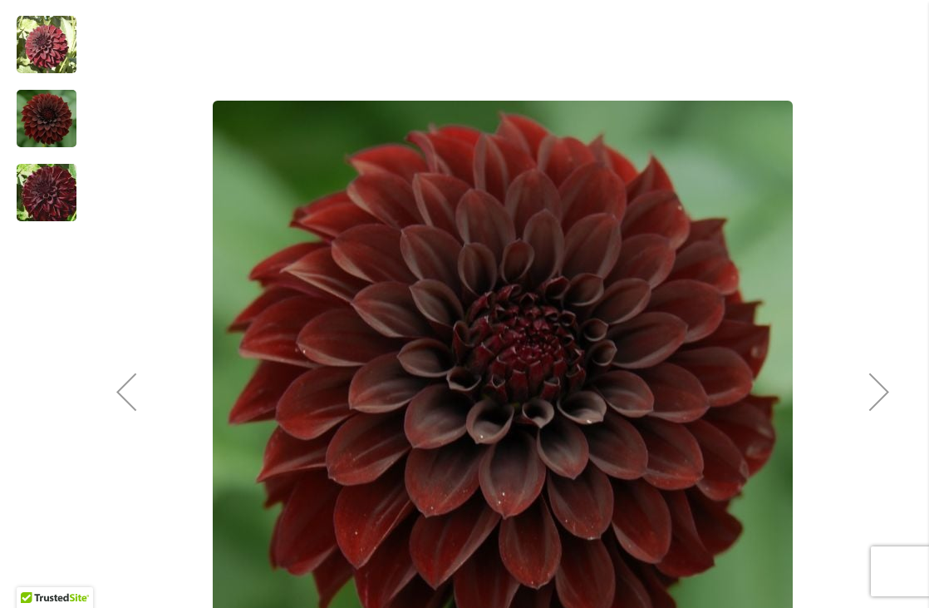
click at [51, 67] on img "BLACK SATIN" at bounding box center [47, 45] width 60 height 60
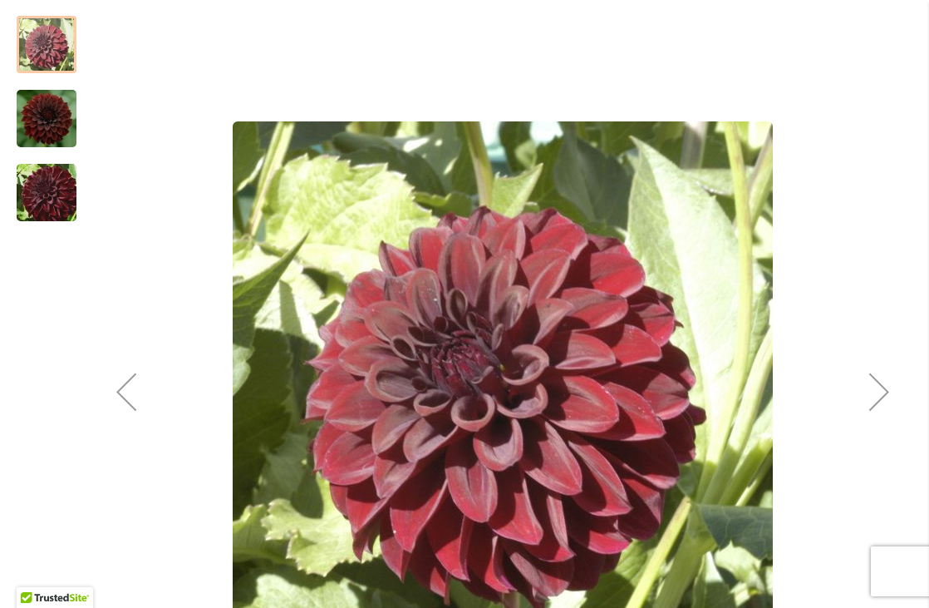
click at [59, 112] on img "BLACK SATIN" at bounding box center [47, 118] width 60 height 67
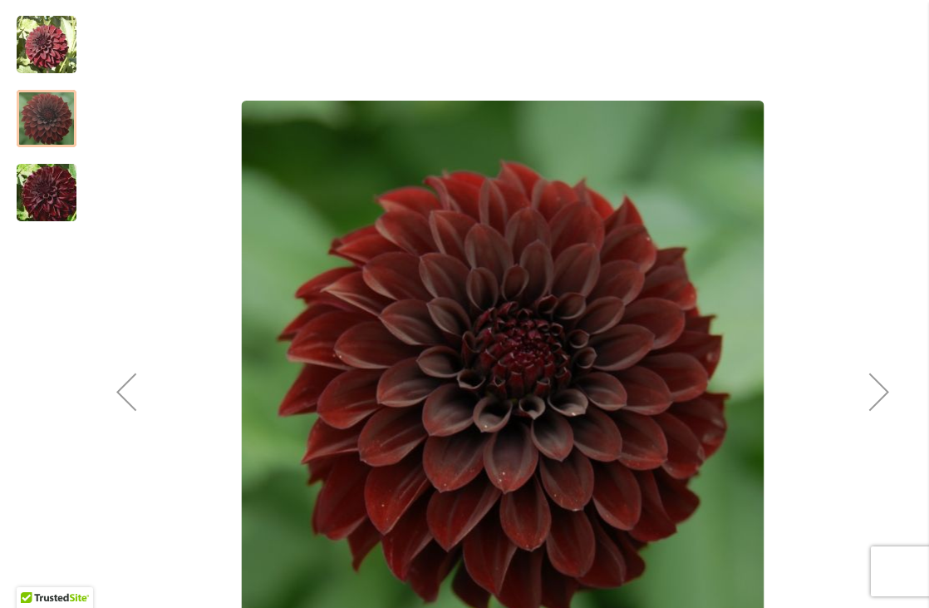
click at [66, 206] on img "BLACK SATIN" at bounding box center [47, 193] width 120 height 80
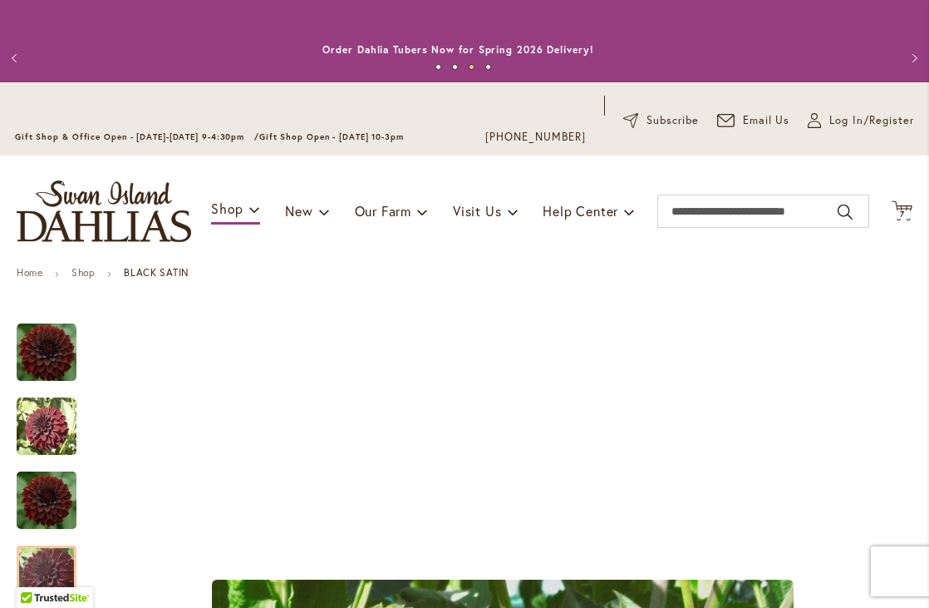
scroll to position [753, 0]
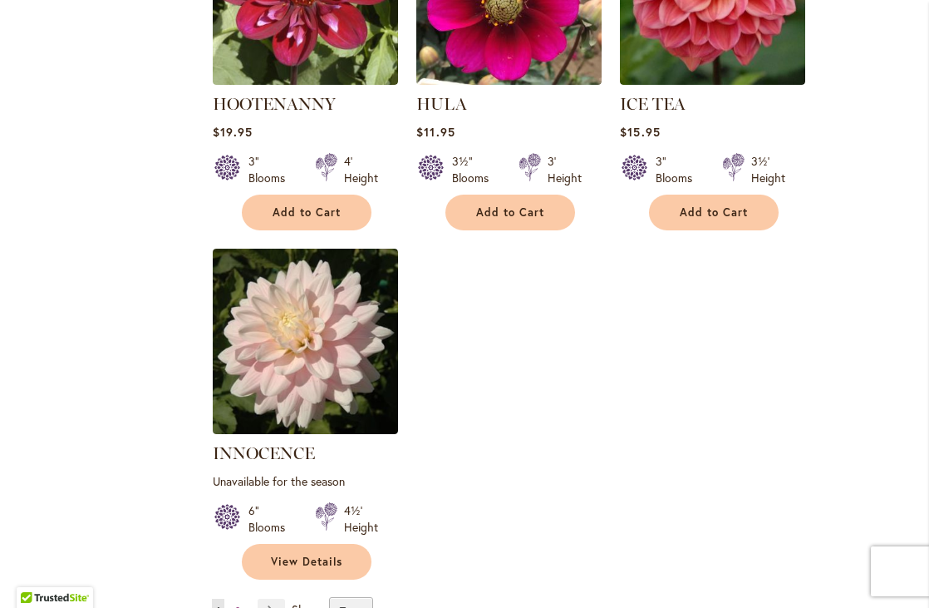
scroll to position [7663, 0]
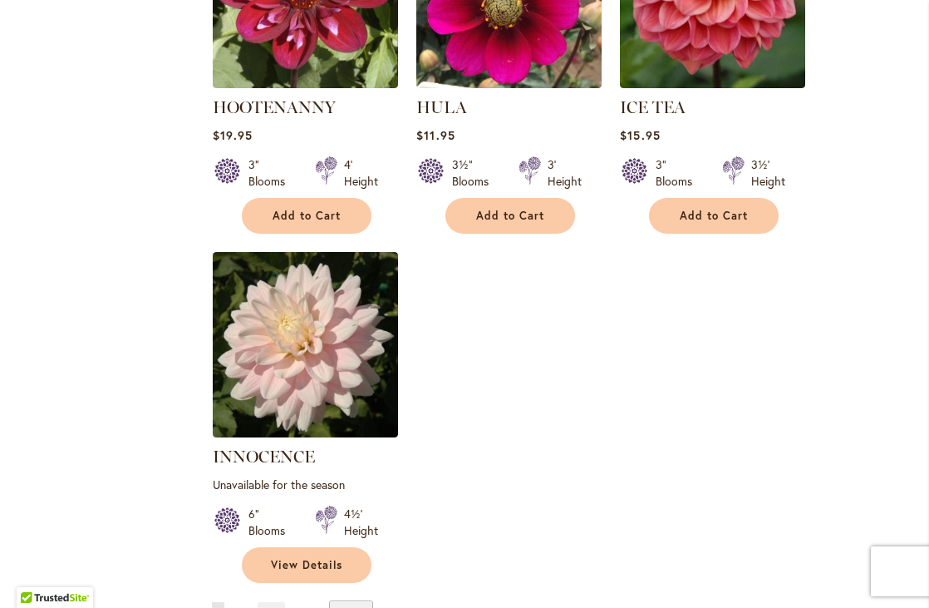
click at [242, 602] on link "Page 2" at bounding box center [237, 614] width 13 height 25
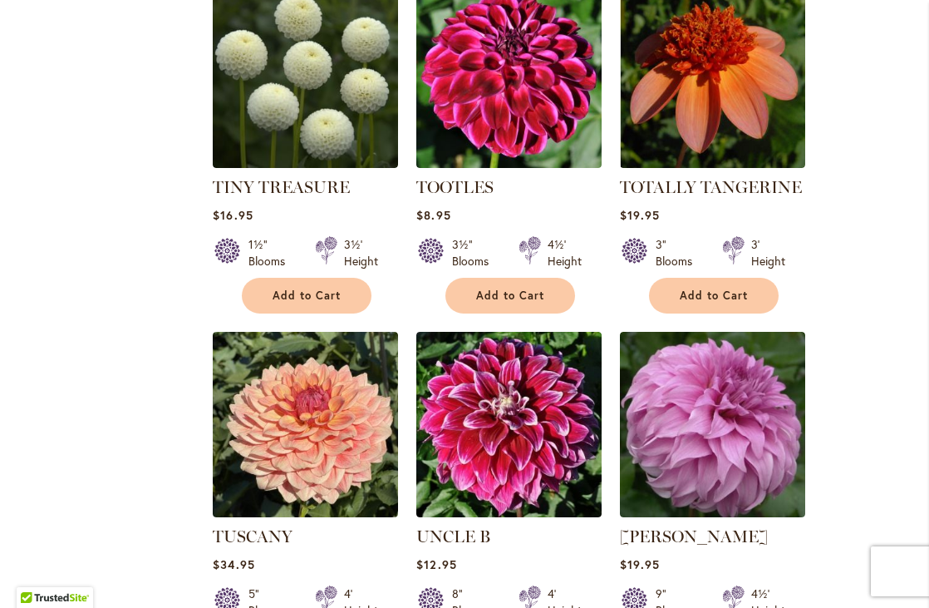
scroll to position [5795, 0]
